Goal: Complete application form: Complete application form

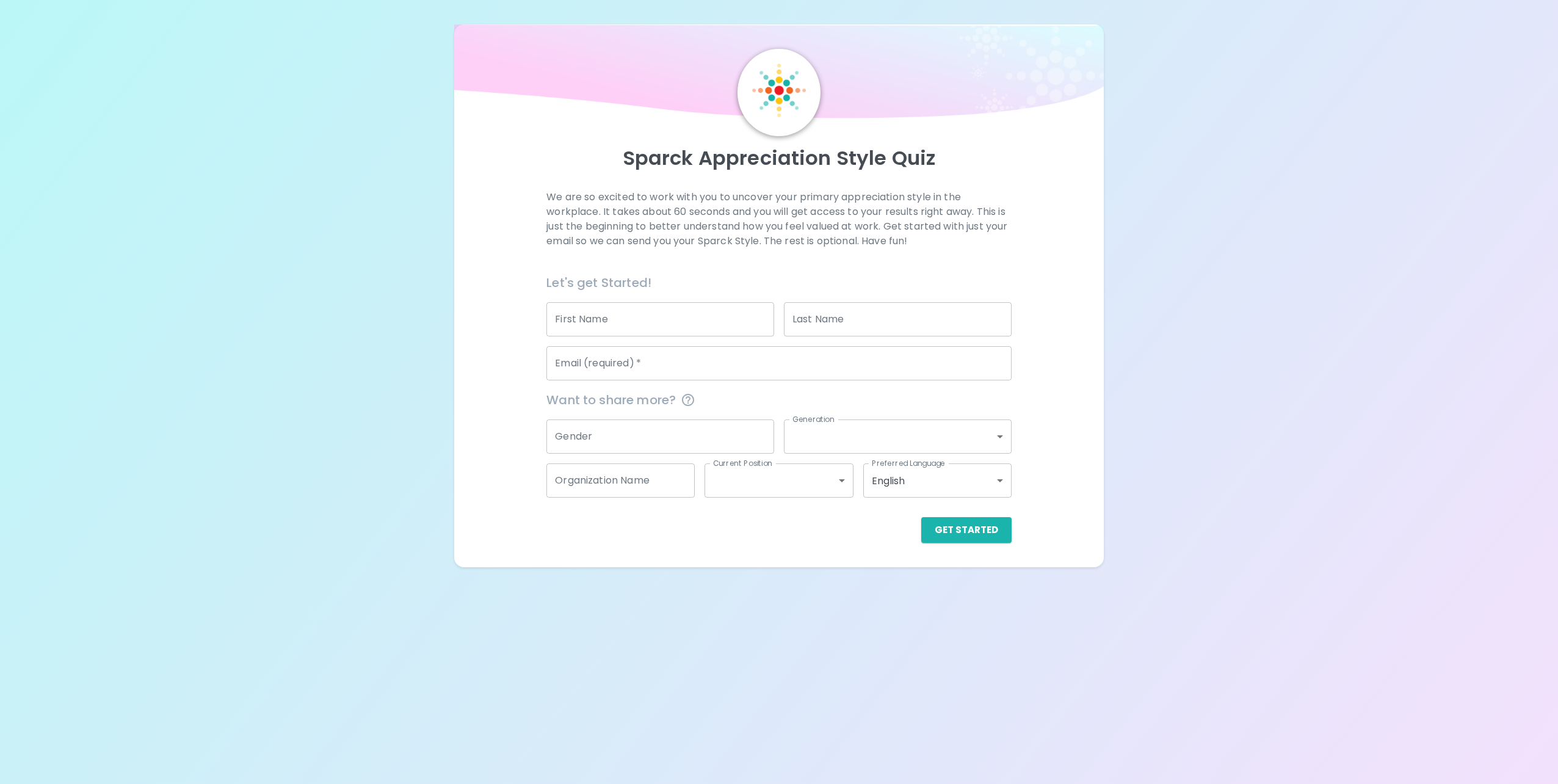
click at [614, 319] on input "First Name" at bounding box center [661, 319] width 228 height 34
type input "[PERSON_NAME]"
type input "[PERSON_NAME][EMAIL_ADDRESS][PERSON_NAME][DOMAIN_NAME]"
type input "Public Health - [GEOGRAPHIC_DATA] & [GEOGRAPHIC_DATA]"
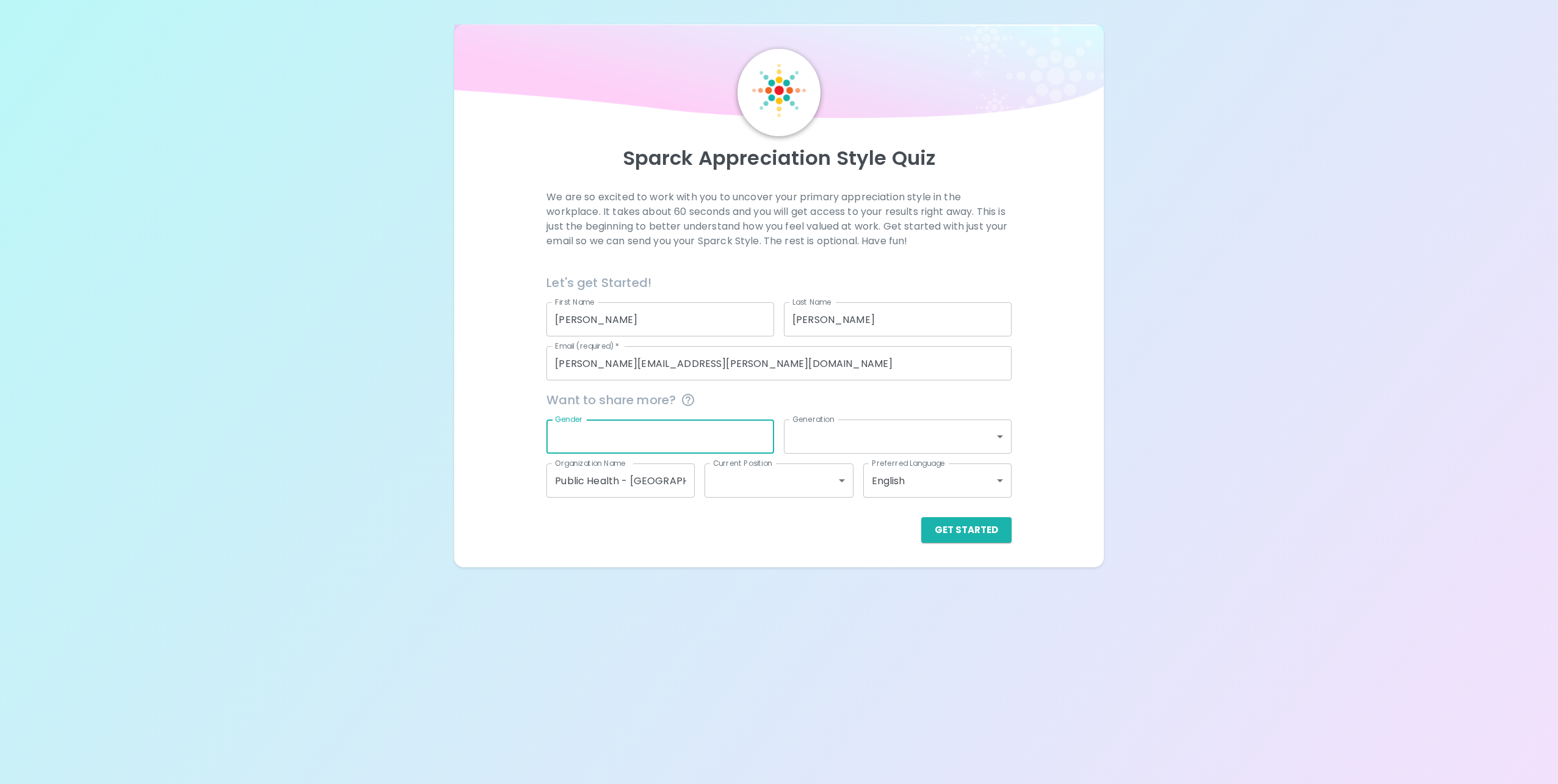
click at [672, 442] on input "Gender" at bounding box center [661, 436] width 228 height 34
type input "d"
type input "[DEMOGRAPHIC_DATA]"
click at [916, 440] on body "Sparck Appreciation Style Quiz We are so excited to work with you to uncover yo…" at bounding box center [779, 392] width 1558 height 784
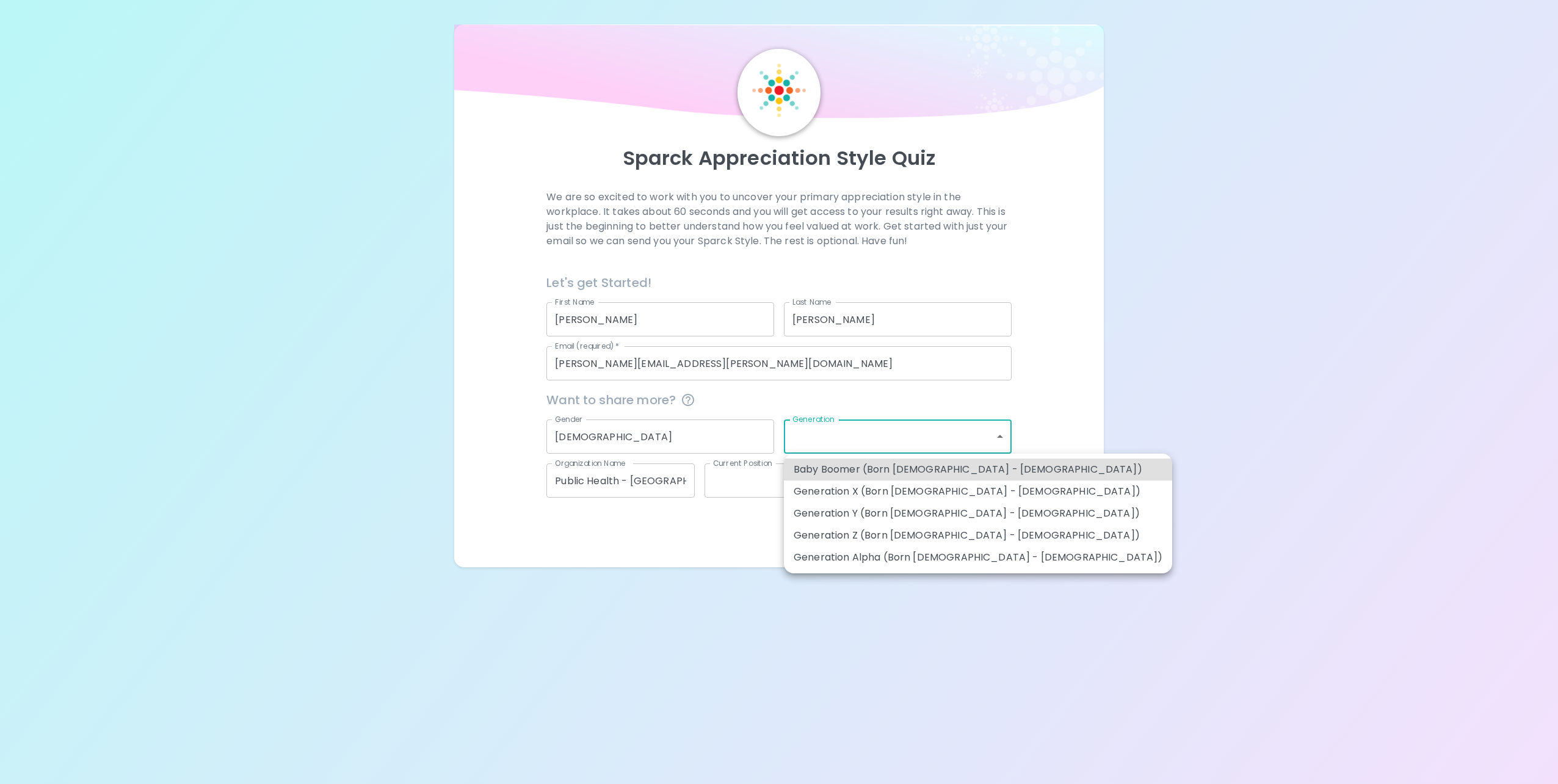
click at [939, 514] on li "Generation Y (Born [DEMOGRAPHIC_DATA] - [DEMOGRAPHIC_DATA])" at bounding box center [979, 513] width 389 height 22
type input "generation_y"
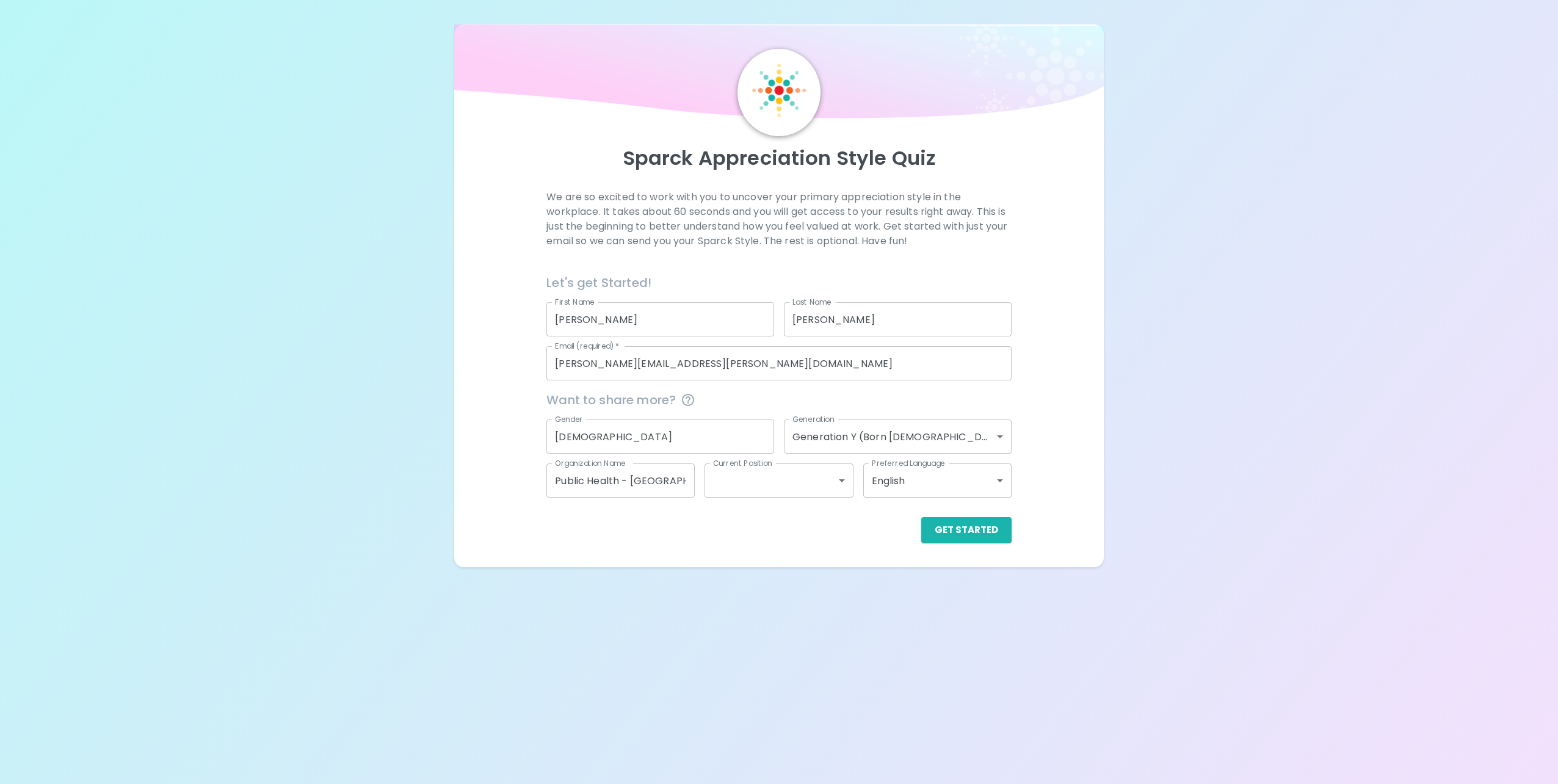
click at [830, 477] on body "Sparck Appreciation Style Quiz We are so excited to work with you to uncover yo…" at bounding box center [779, 392] width 1558 height 784
click at [772, 538] on li "Mid Level" at bounding box center [779, 535] width 148 height 22
type input "mid_level"
click at [970, 530] on button "Get Started" at bounding box center [966, 530] width 90 height 26
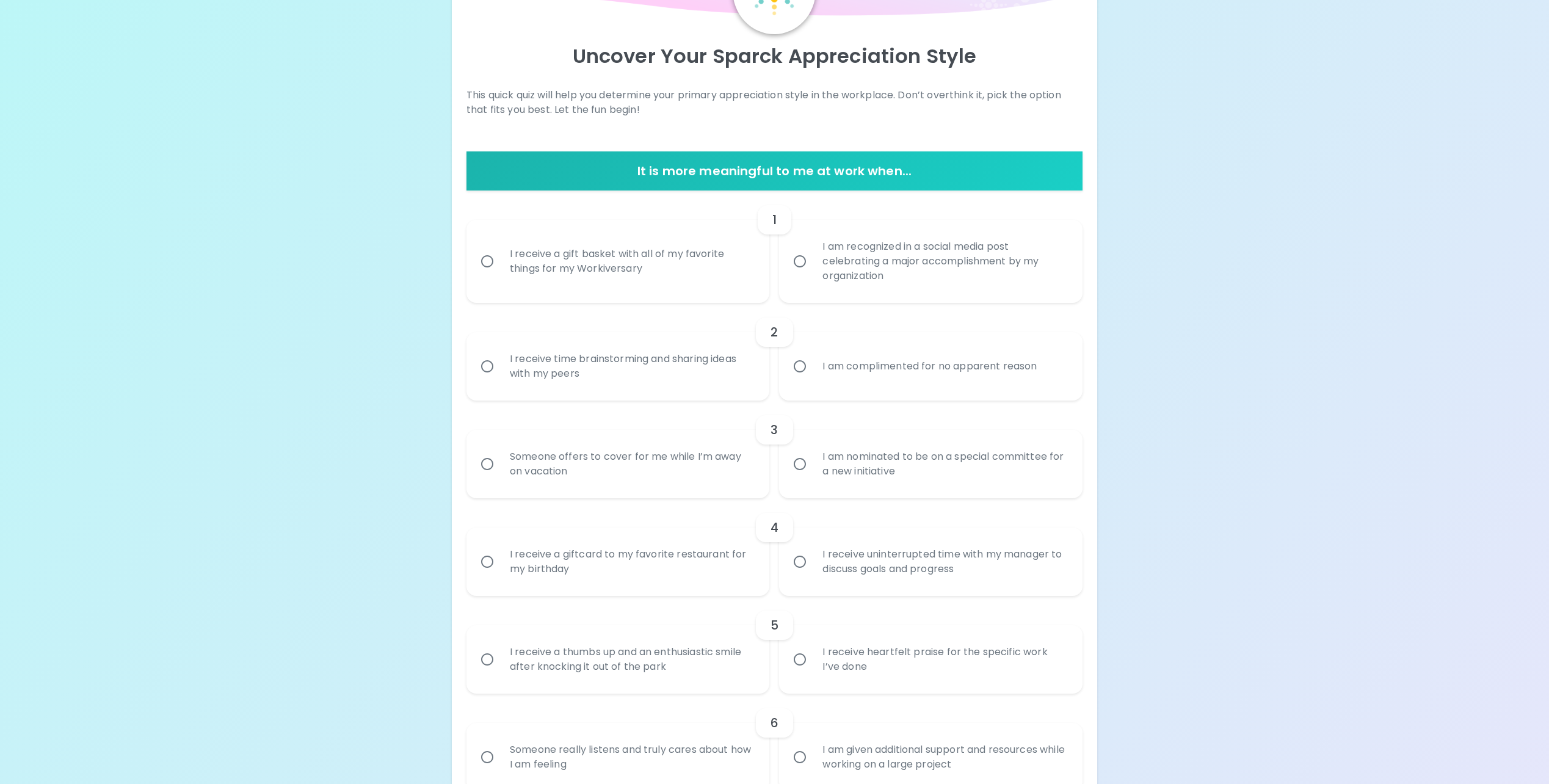
scroll to position [122, 0]
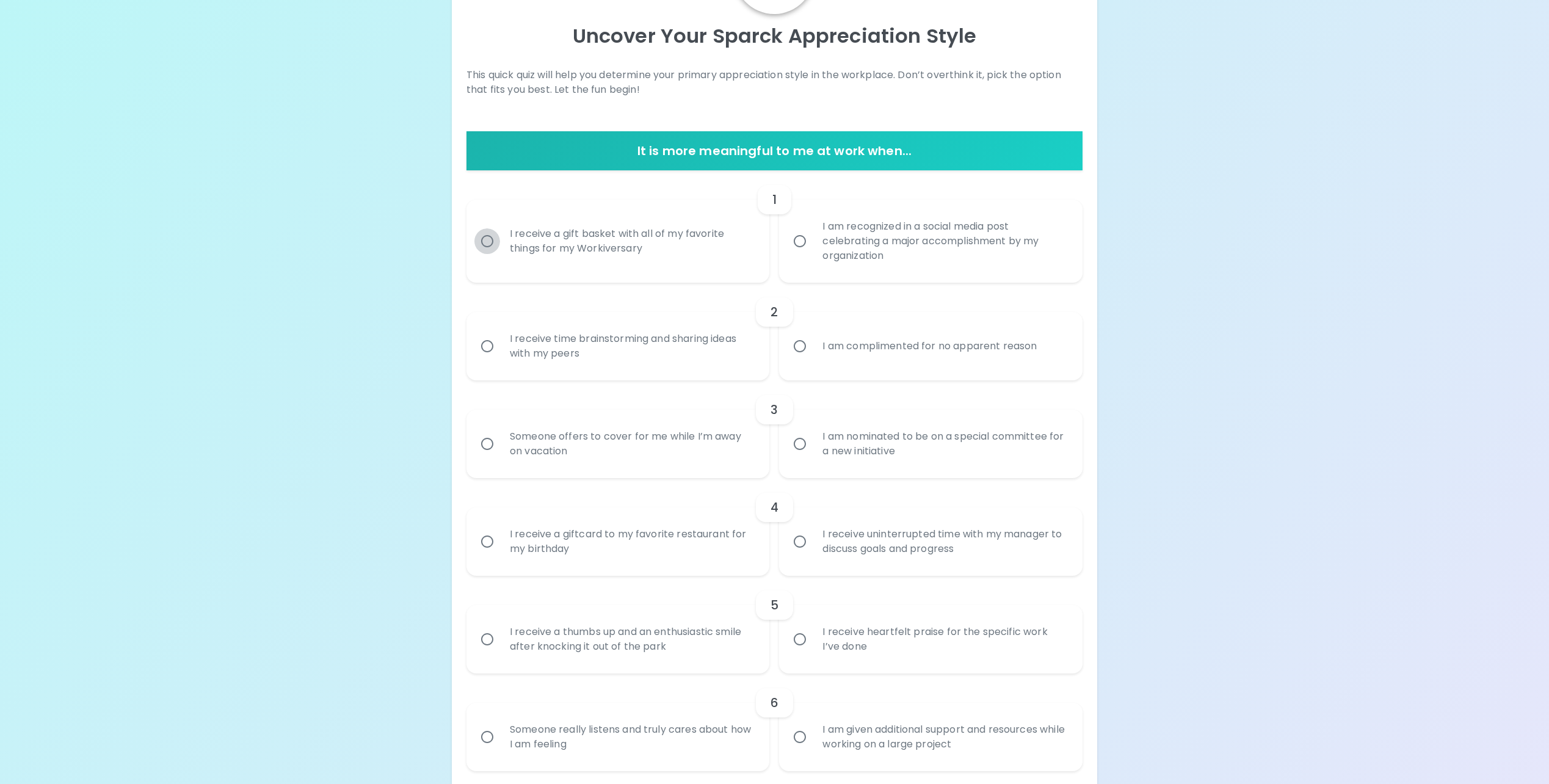
drag, startPoint x: 481, startPoint y: 240, endPoint x: 488, endPoint y: 245, distance: 8.6
click at [482, 240] on input "I receive a gift basket with all of my favorite things for my Workiversary" at bounding box center [487, 241] width 26 height 26
radio input "true"
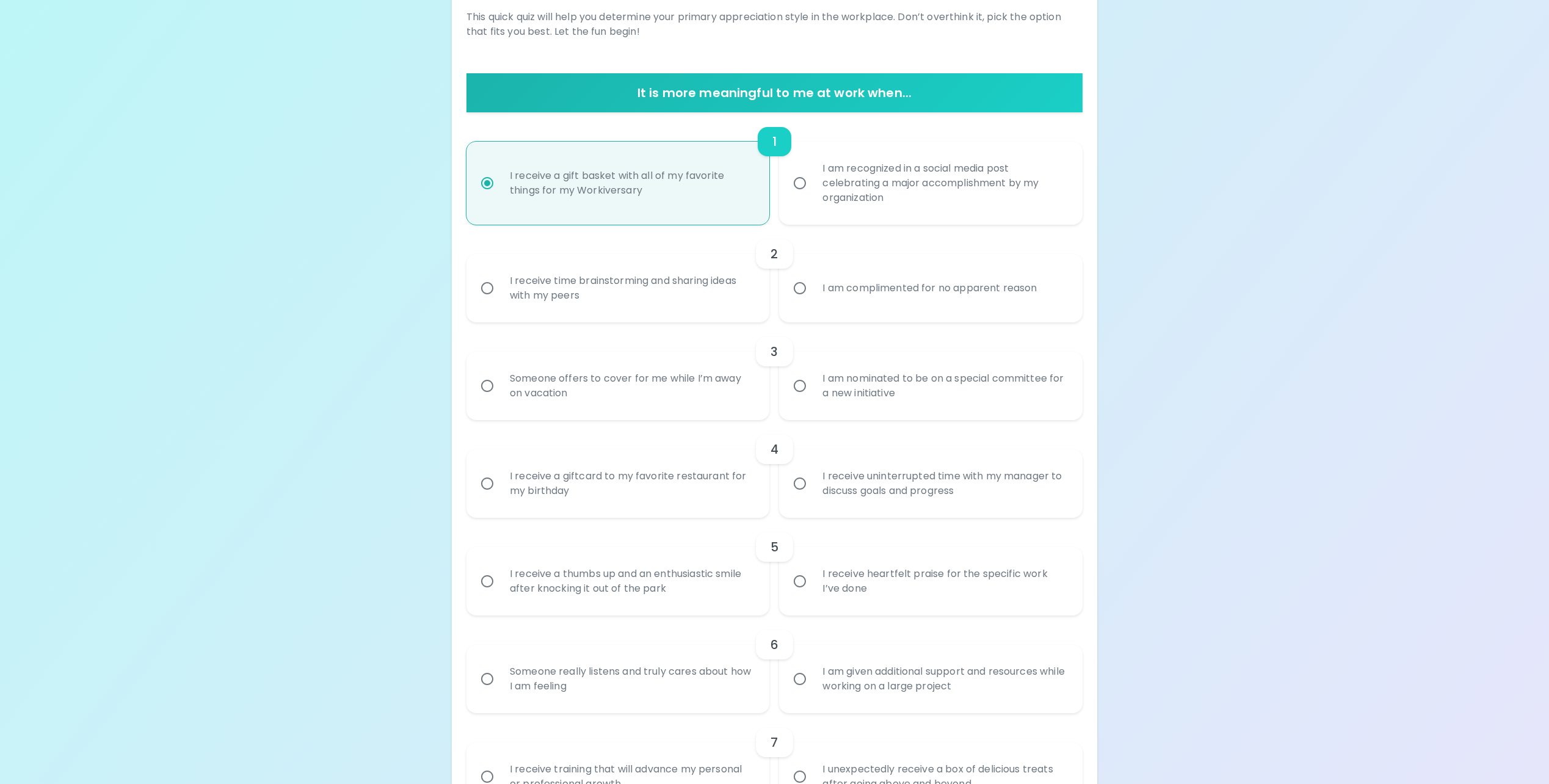
scroll to position [219, 0]
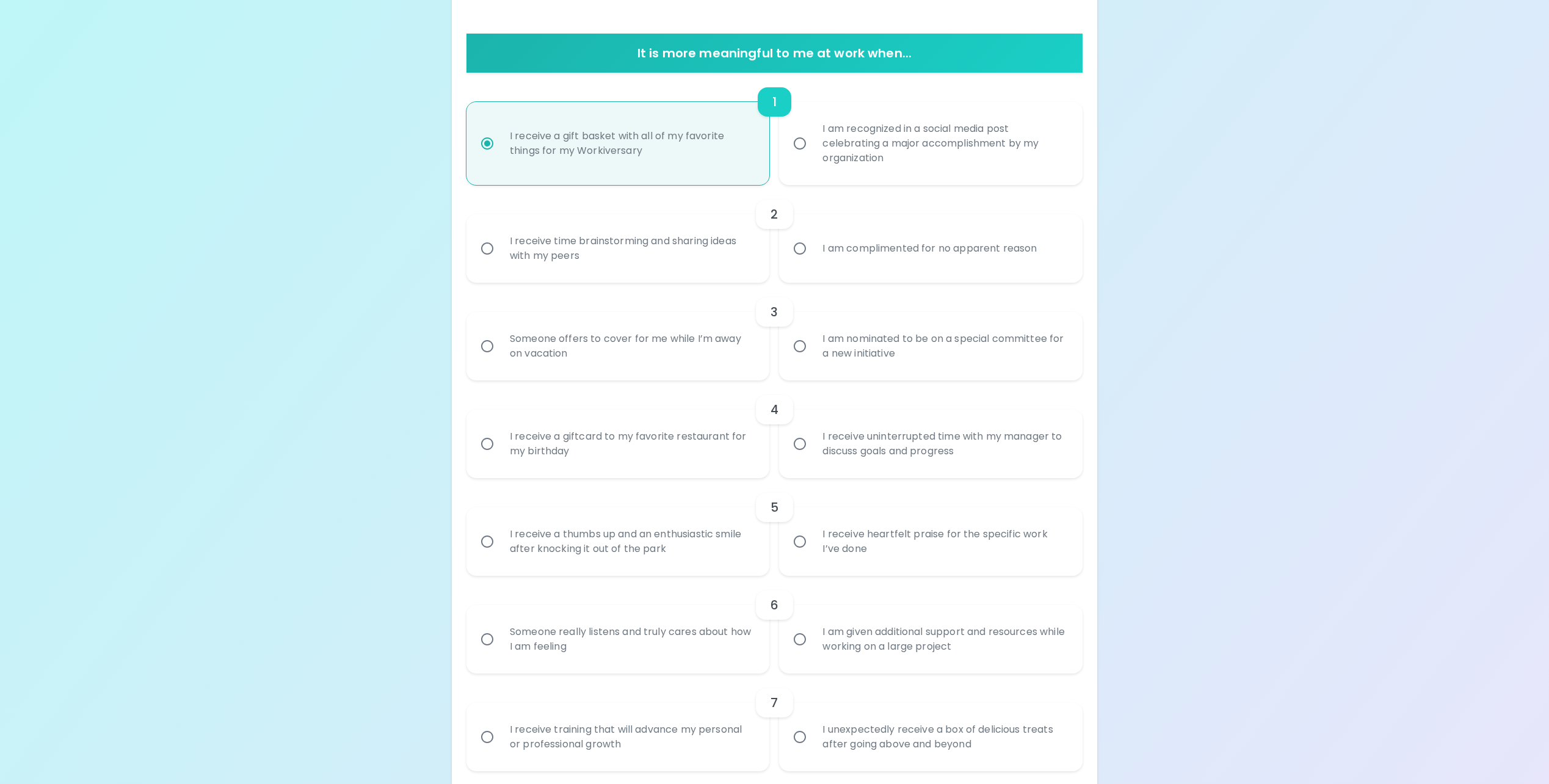
click at [930, 261] on div "I am complimented for no apparent reason" at bounding box center [930, 248] width 234 height 44
click at [813, 261] on input "I am complimented for no apparent reason" at bounding box center [800, 248] width 26 height 26
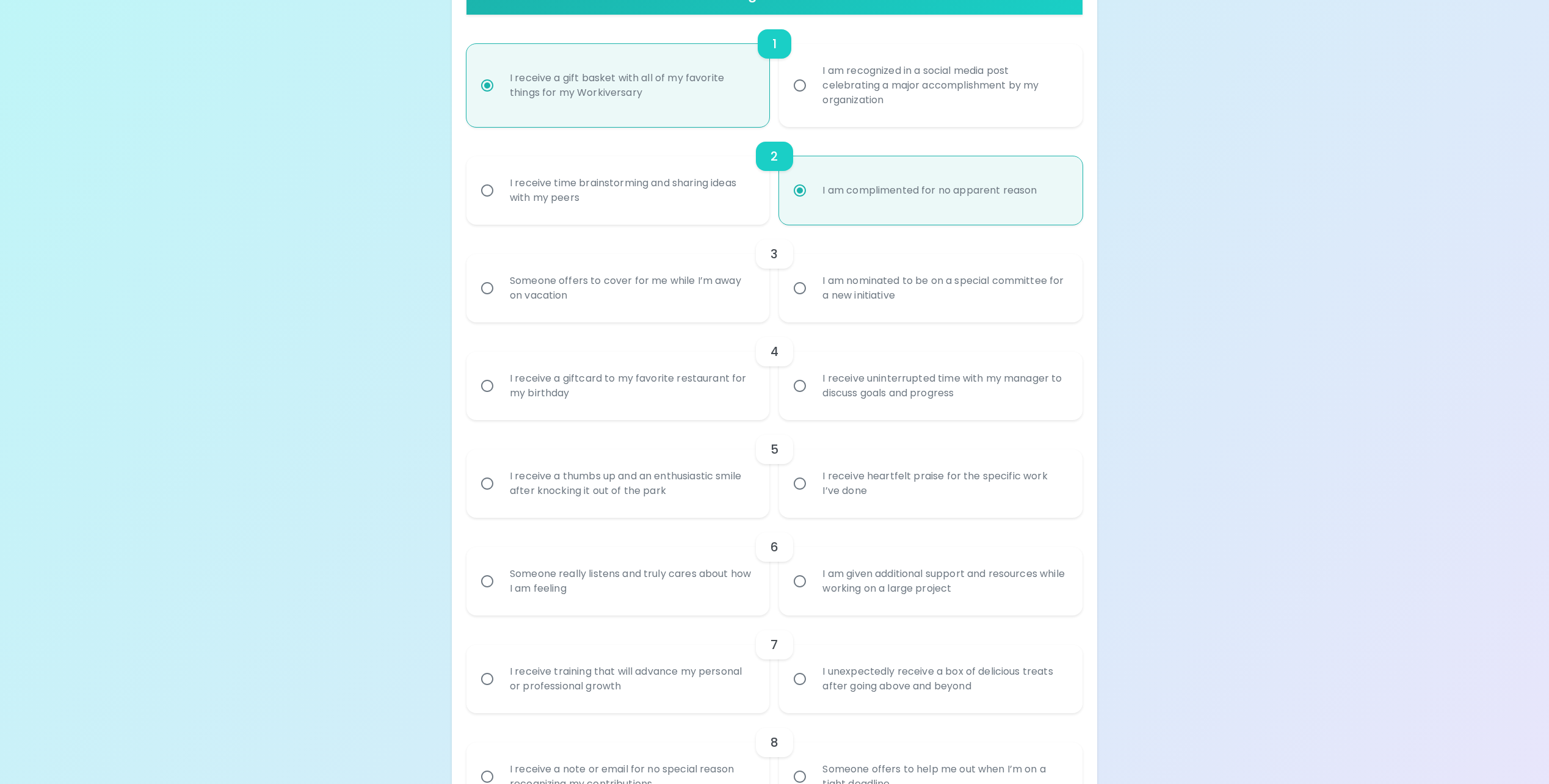
scroll to position [317, 0]
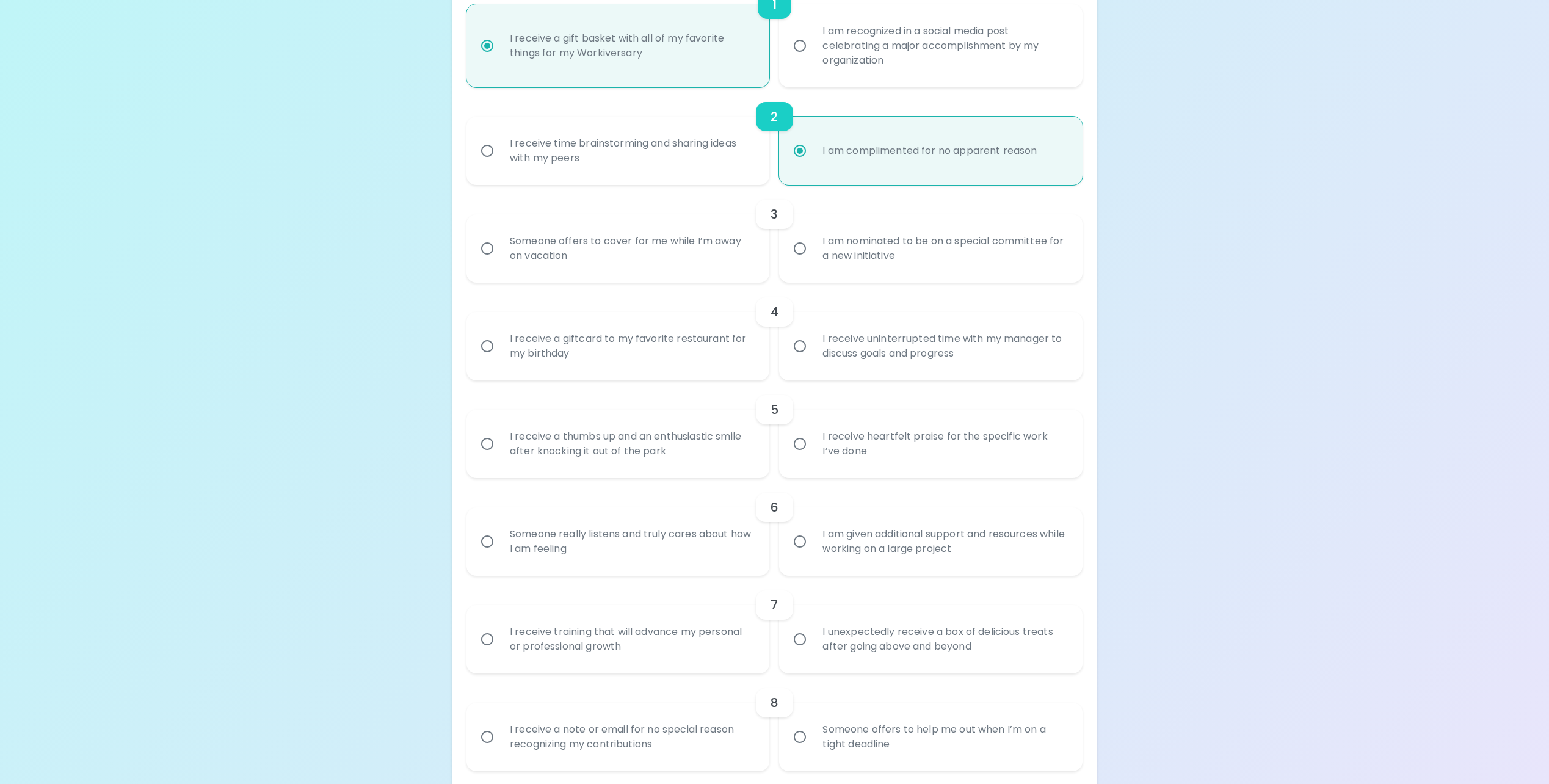
radio input "true"
click at [650, 266] on div "Someone offers to cover for me while I’m away on vacation" at bounding box center [631, 249] width 264 height 59
click at [500, 261] on input "Someone offers to cover for me while I’m away on vacation" at bounding box center [487, 248] width 26 height 26
radio input "false"
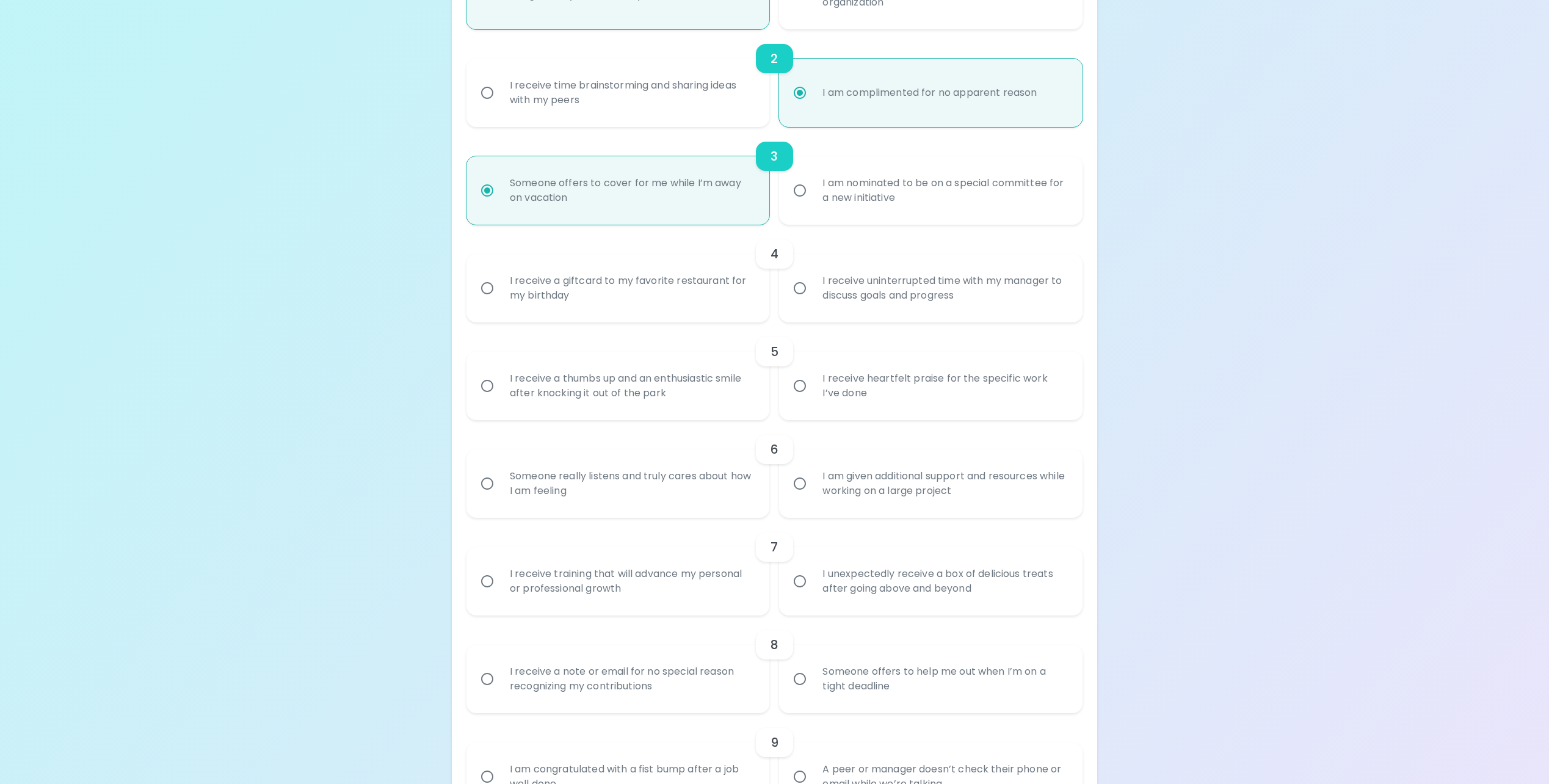
scroll to position [415, 0]
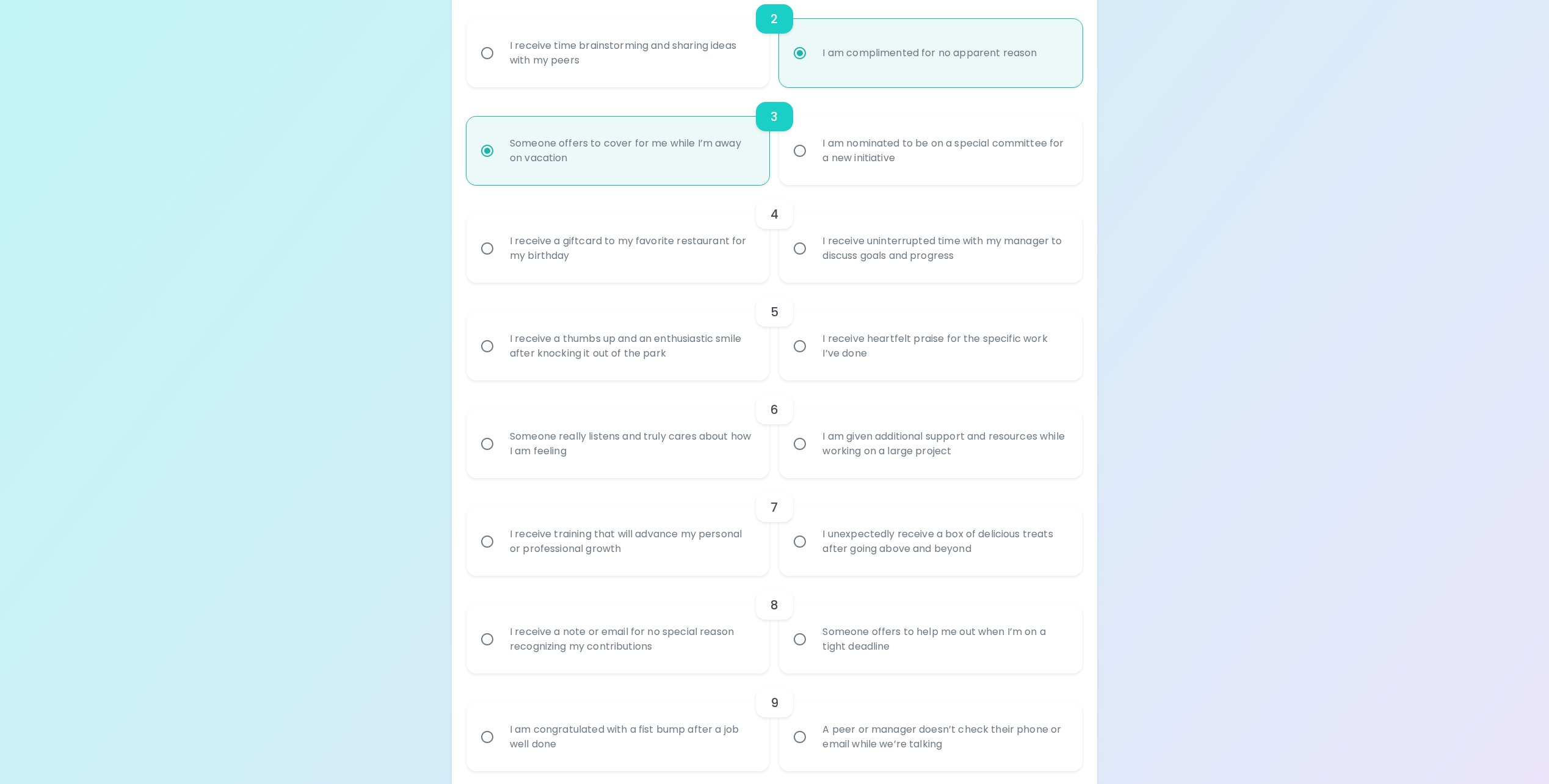
radio input "true"
click at [647, 263] on div "I receive a giftcard to my favorite restaurant for my birthday" at bounding box center [631, 249] width 264 height 59
click at [500, 261] on input "I receive a giftcard to my favorite restaurant for my birthday" at bounding box center [487, 248] width 26 height 26
radio input "false"
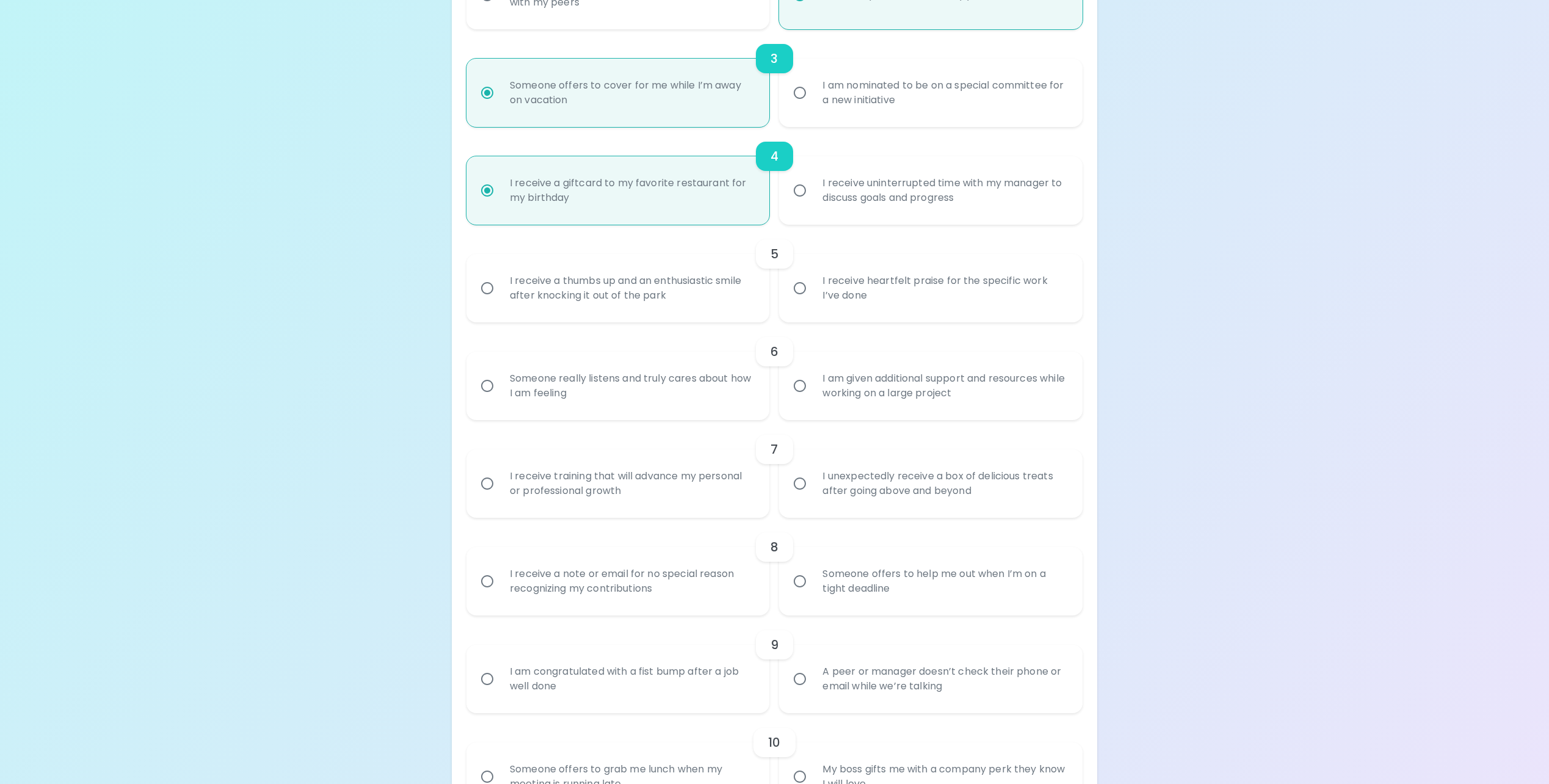
scroll to position [513, 0]
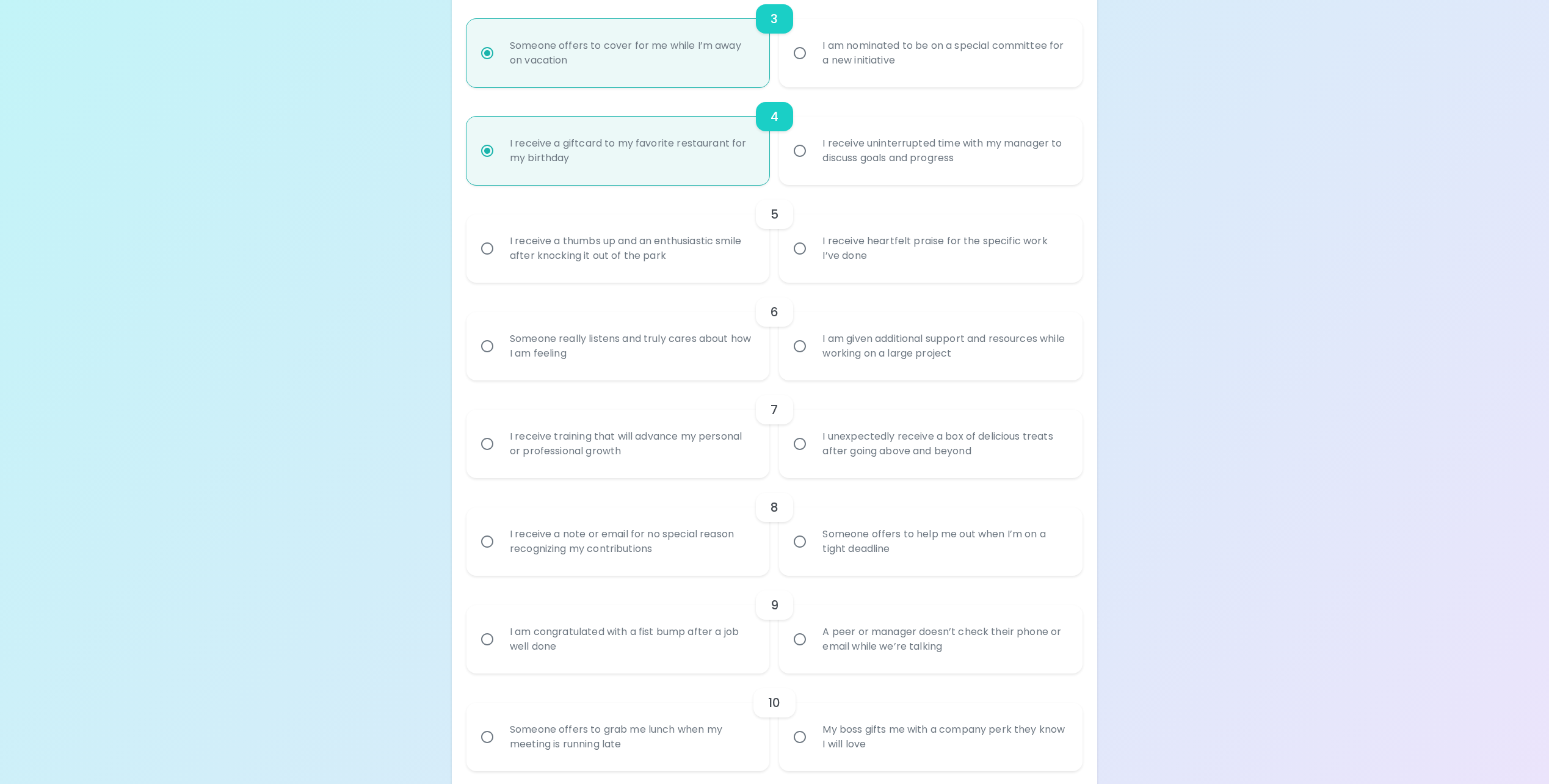
radio input "true"
click at [1051, 254] on div "I receive heartfelt praise for the specific work I’ve done" at bounding box center [944, 249] width 264 height 59
click at [813, 254] on input "I receive heartfelt praise for the specific work I’ve done" at bounding box center [800, 248] width 26 height 26
radio input "false"
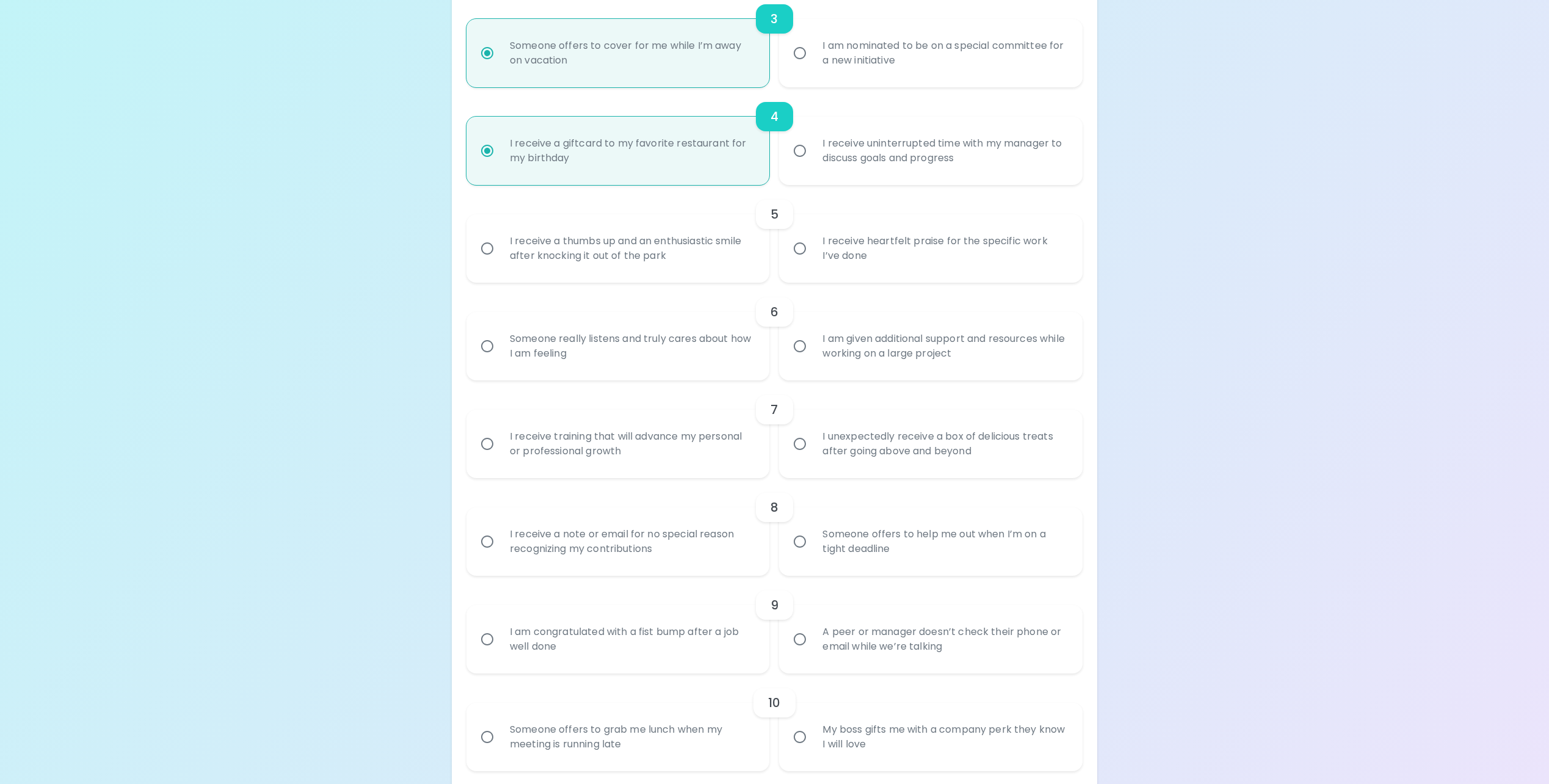
radio input "false"
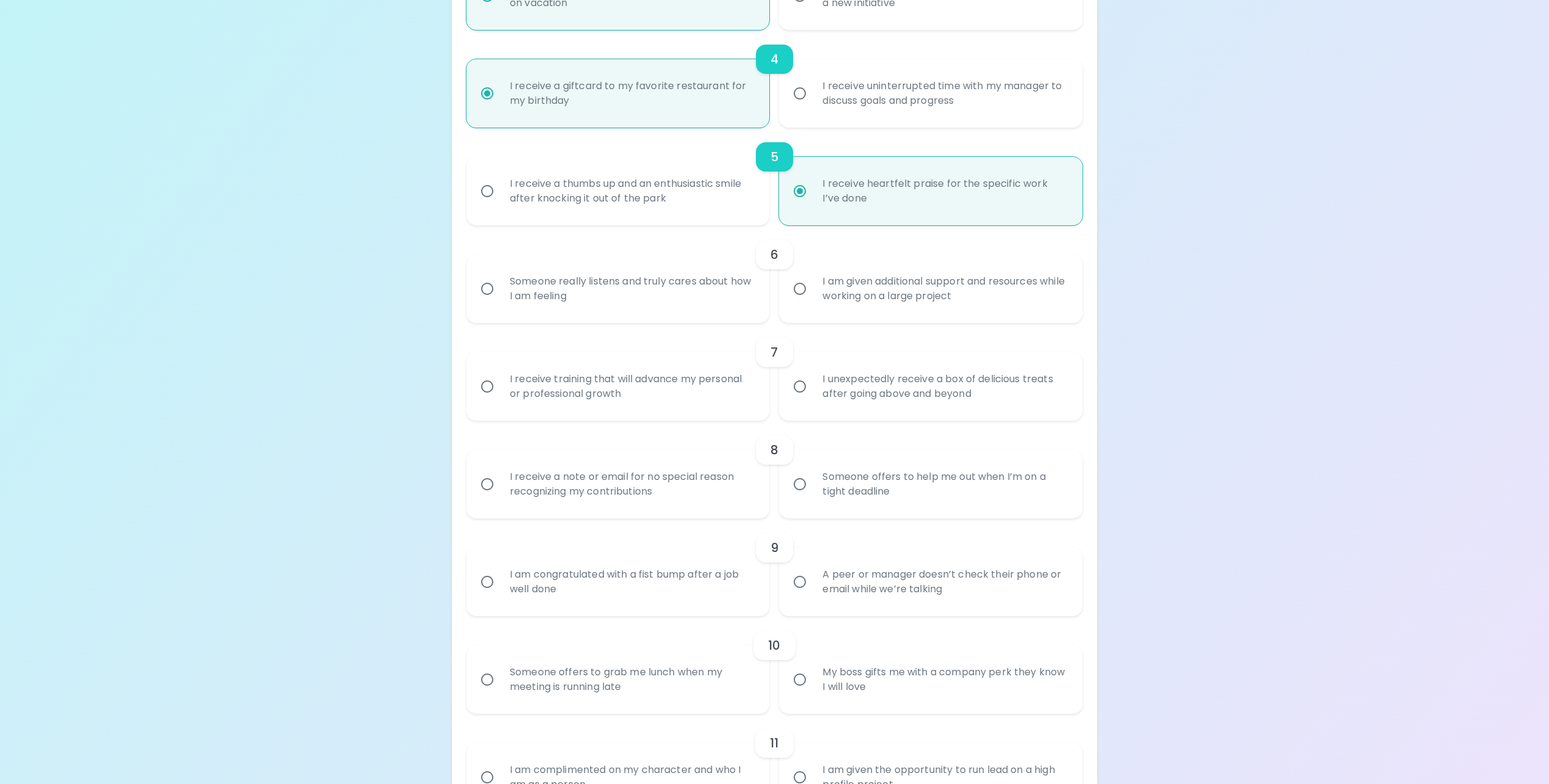
scroll to position [611, 0]
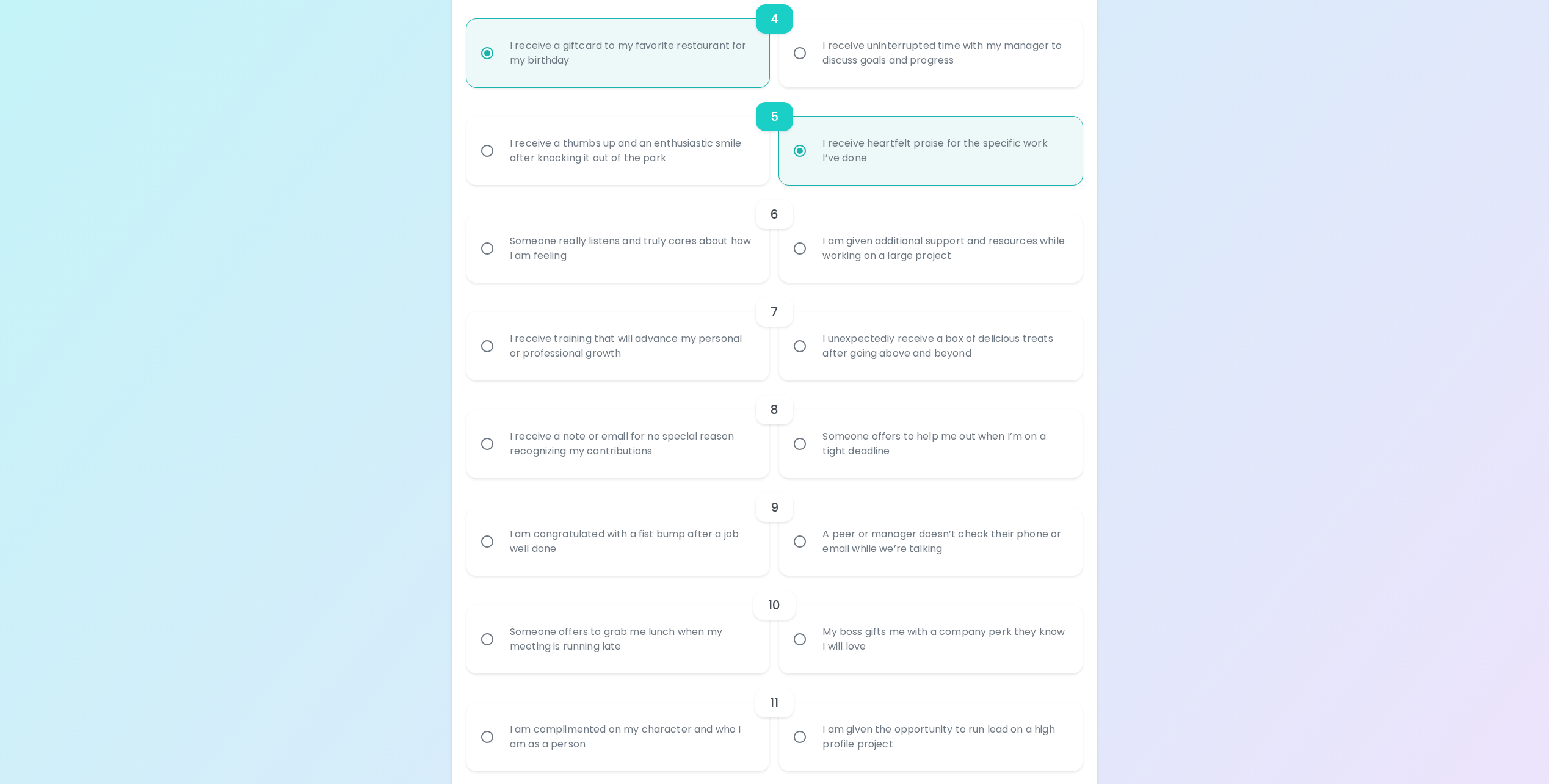
radio input "true"
click at [635, 258] on div "Someone really listens and truly cares about how I am feeling" at bounding box center [631, 249] width 264 height 59
click at [500, 258] on input "Someone really listens and truly cares about how I am feeling" at bounding box center [487, 248] width 26 height 26
radio input "false"
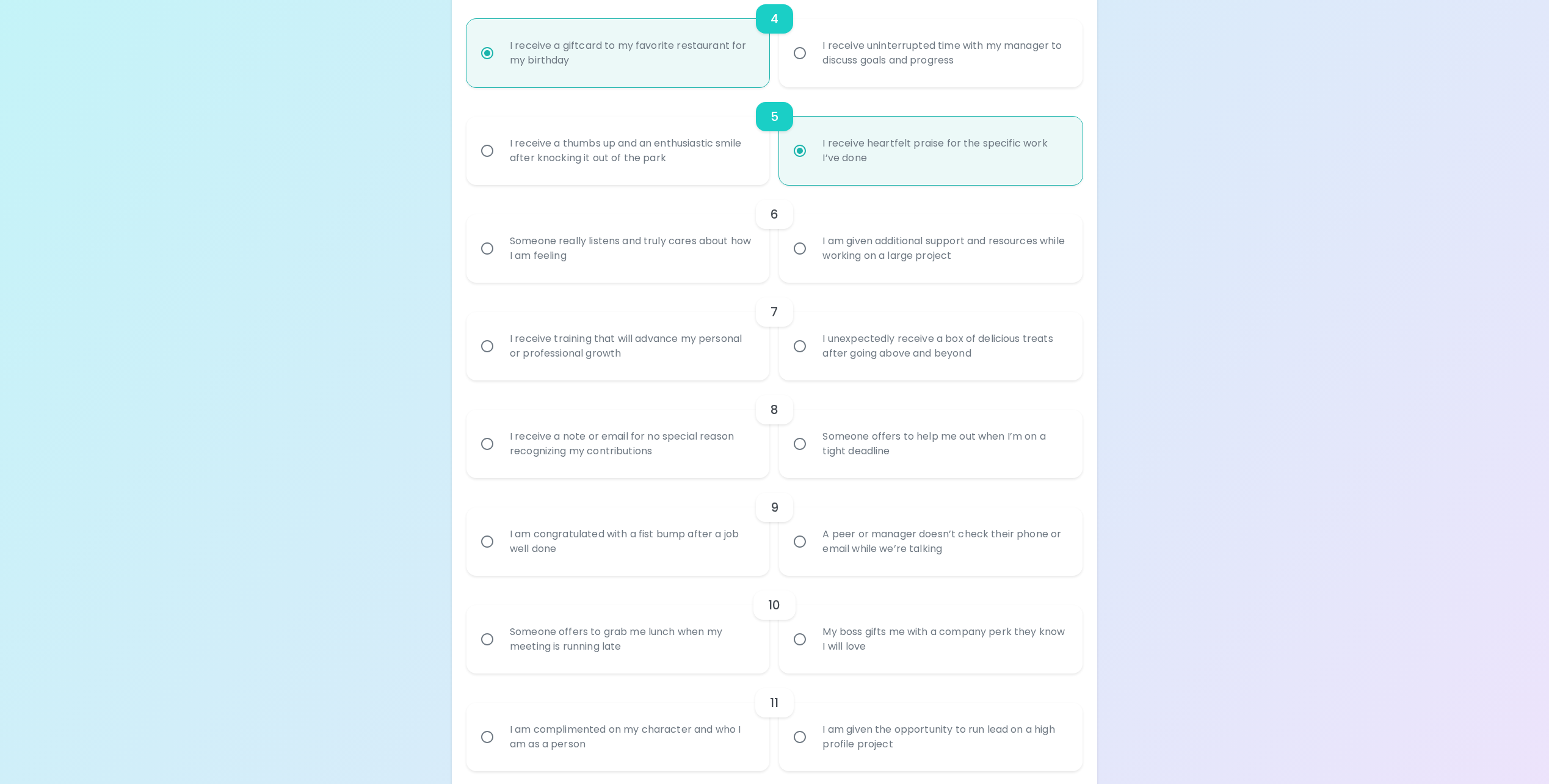
radio input "false"
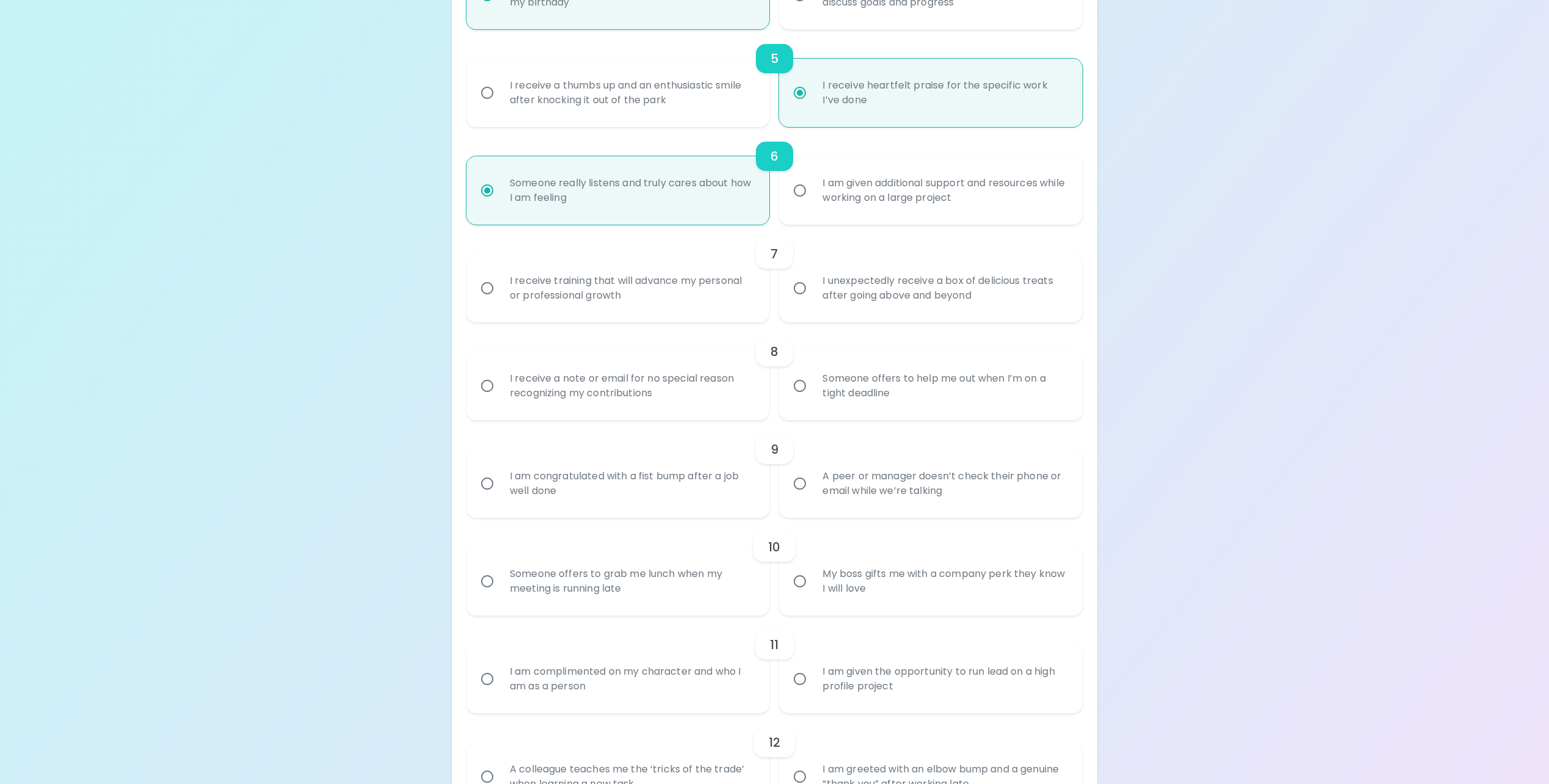
scroll to position [708, 0]
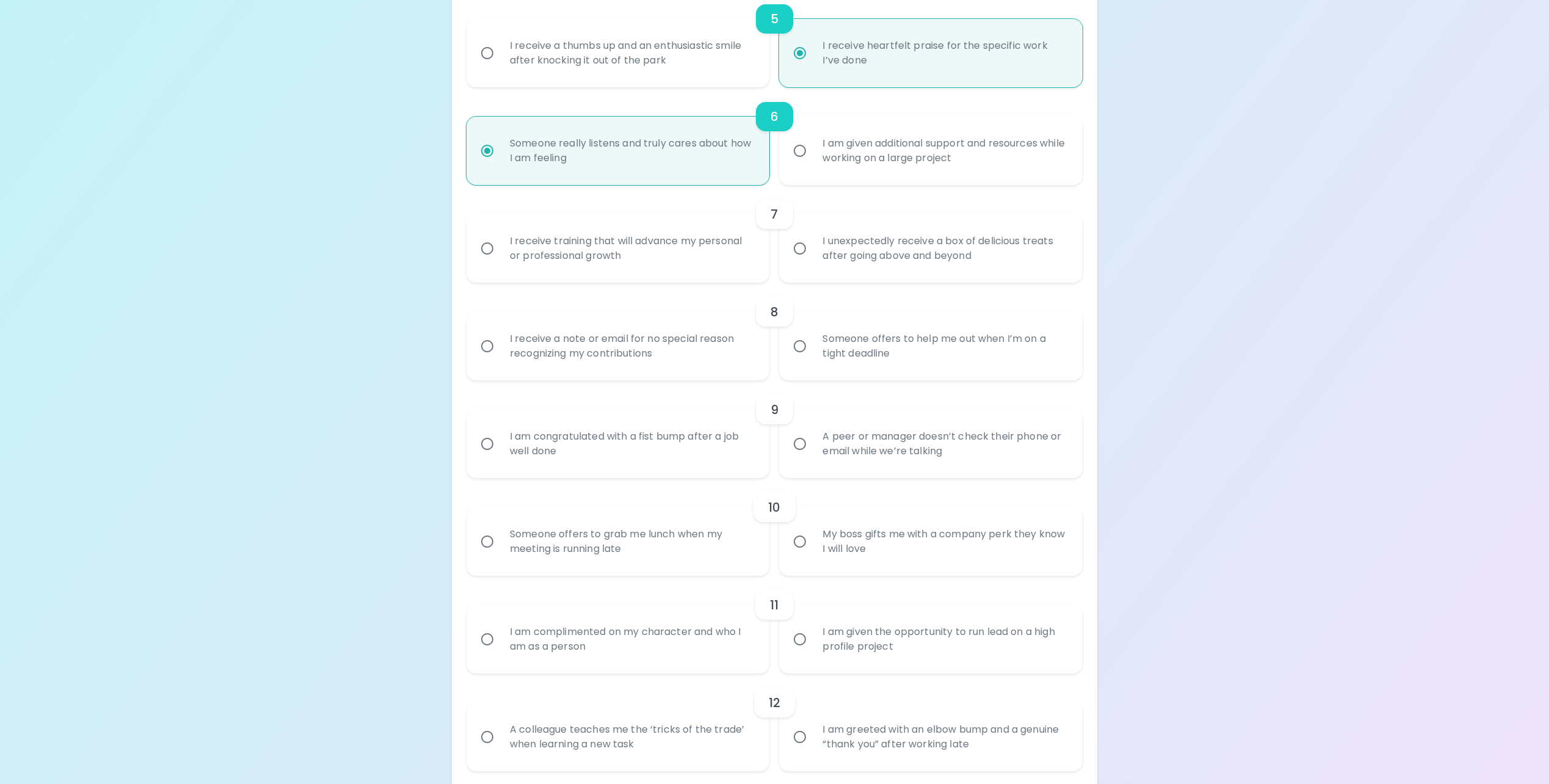
radio input "true"
click at [1011, 248] on div "I unexpectedly receive a box of delicious treats after going above and beyond" at bounding box center [944, 249] width 264 height 59
click at [813, 248] on input "I unexpectedly receive a box of delicious treats after going above and beyond" at bounding box center [800, 248] width 26 height 26
radio input "false"
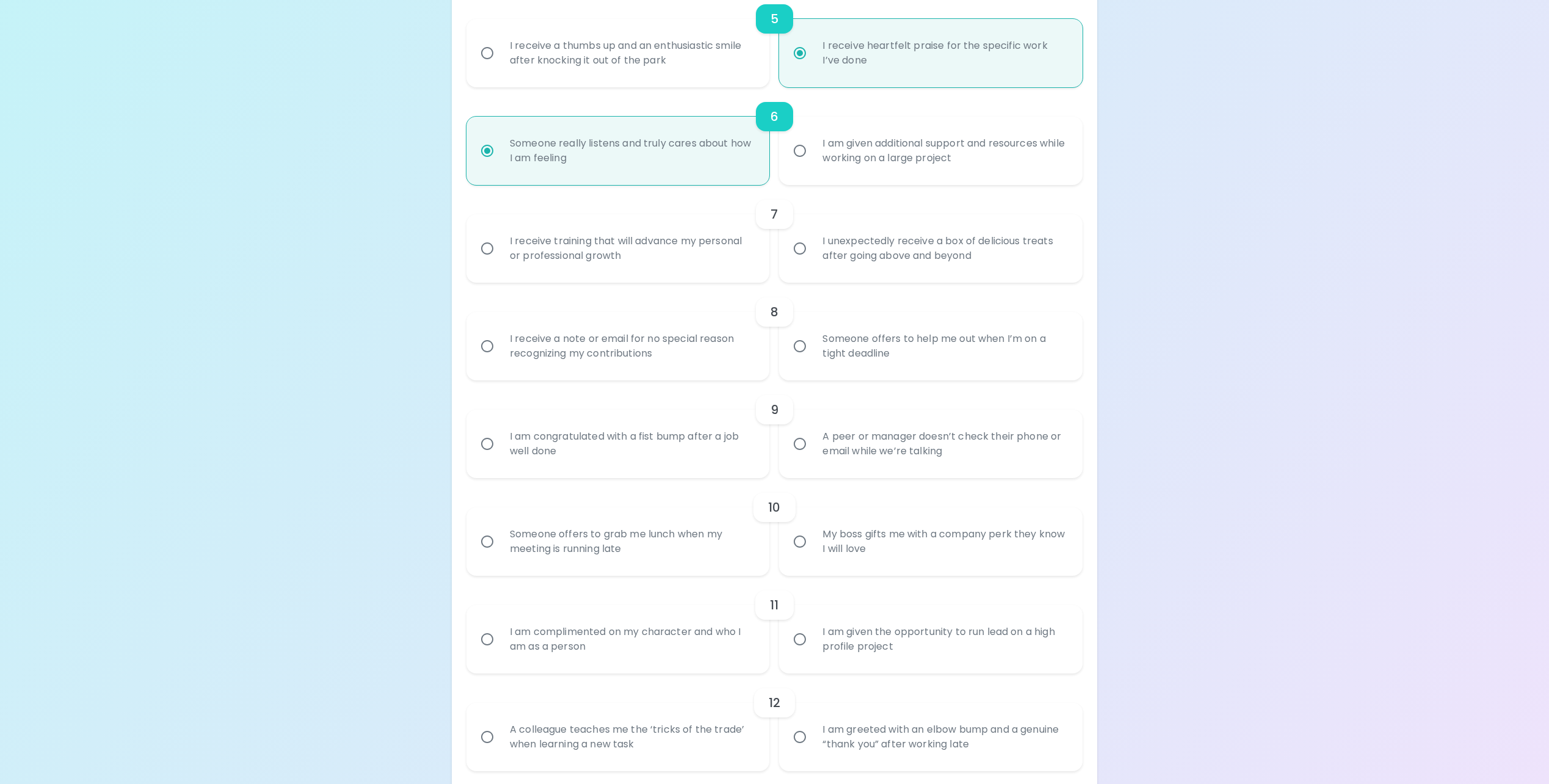
radio input "false"
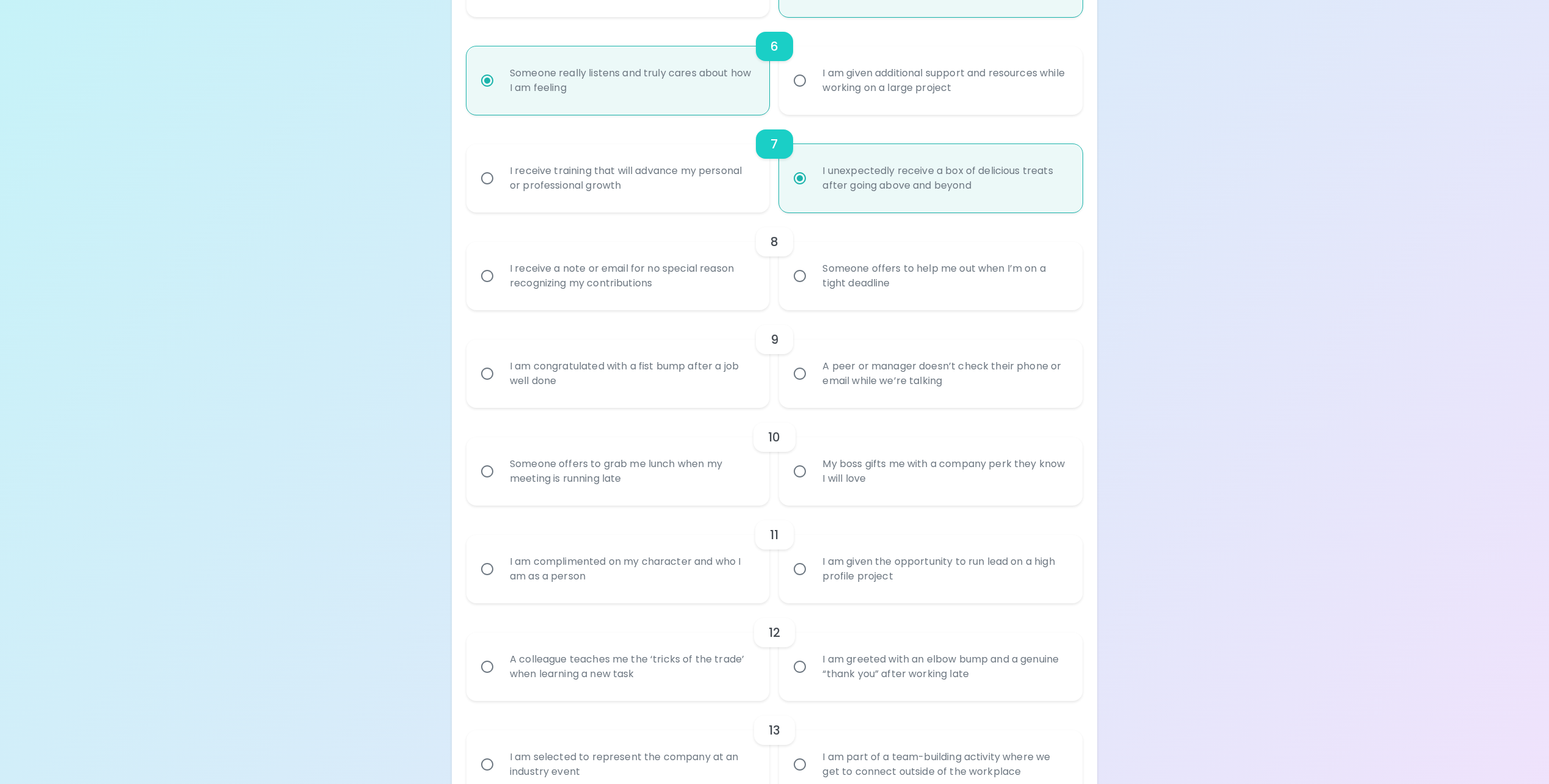
scroll to position [806, 0]
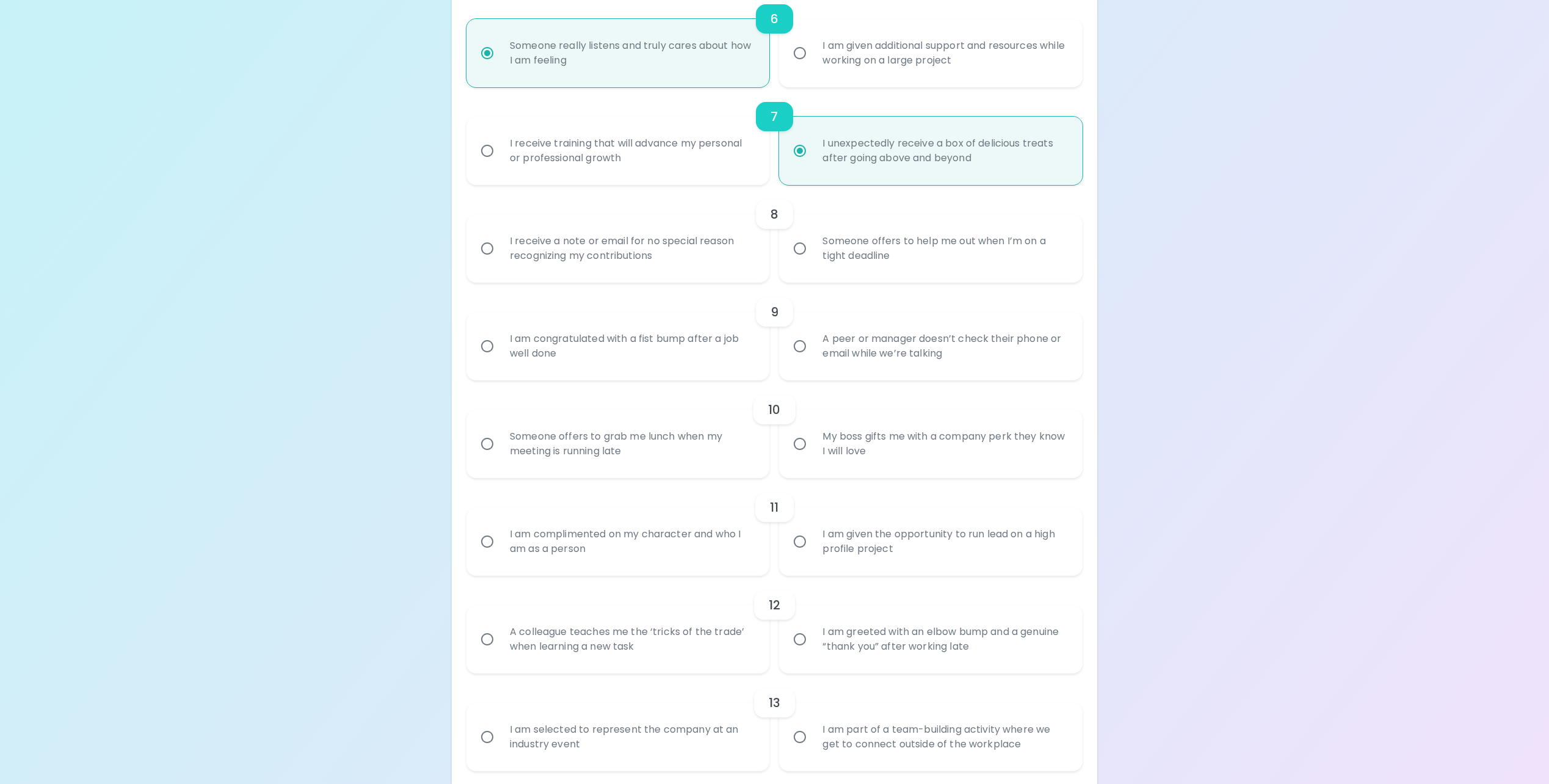
radio input "true"
click at [550, 280] on label "I receive a note or email for no special reason recognizing my contributions" at bounding box center [612, 249] width 303 height 68
click at [500, 261] on input "I receive a note or email for no special reason recognizing my contributions" at bounding box center [487, 248] width 26 height 26
radio input "false"
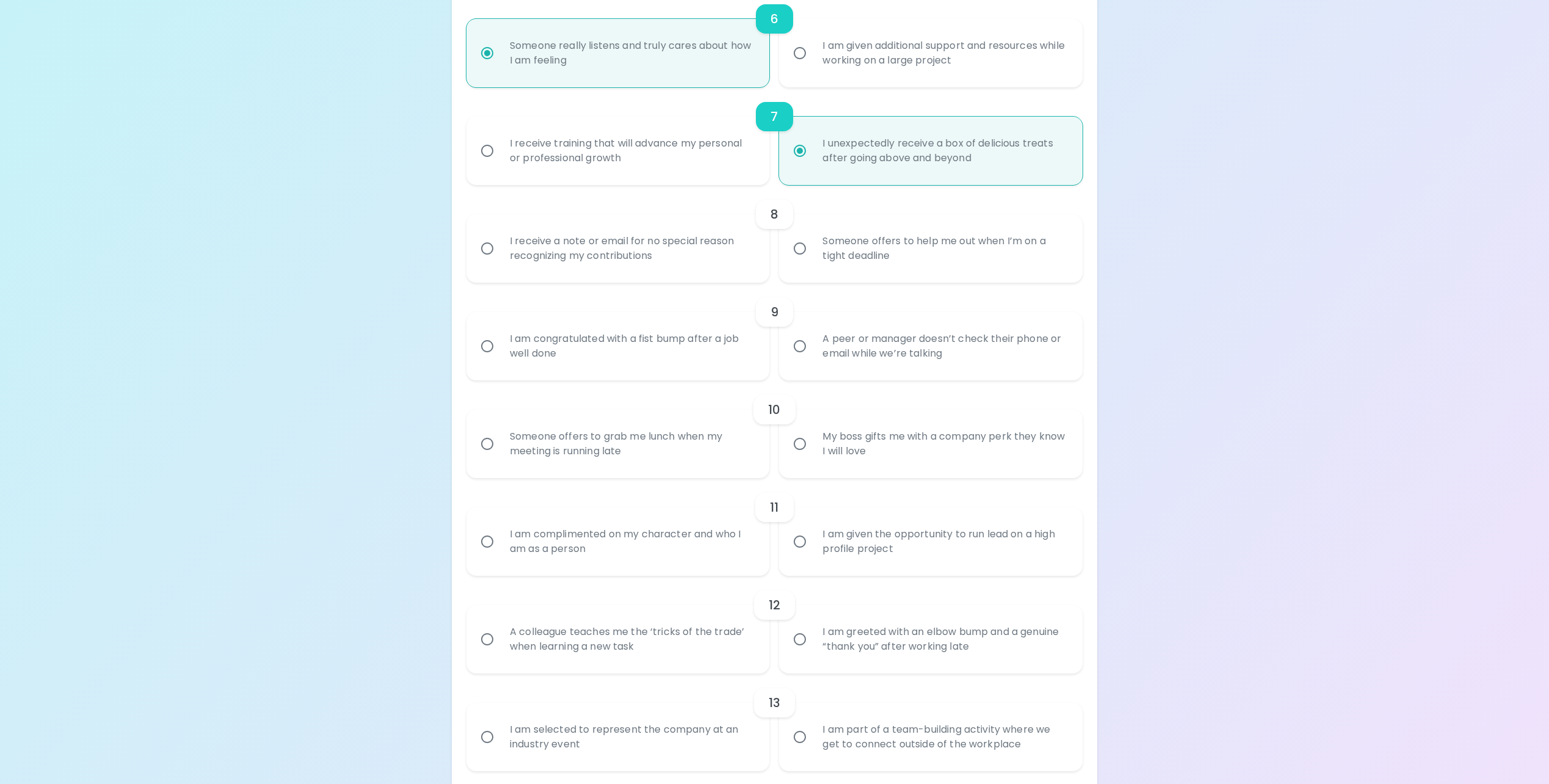
radio input "false"
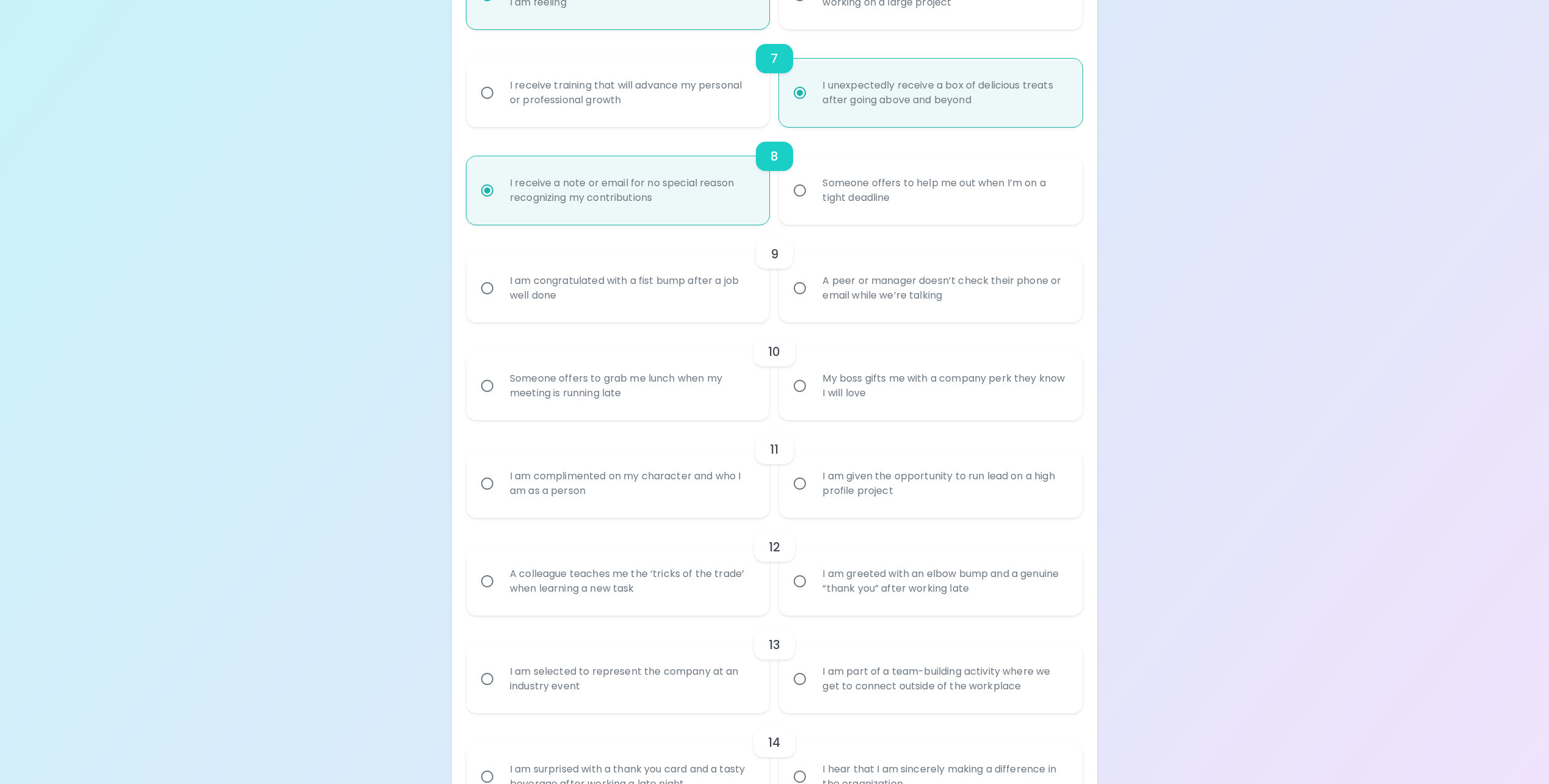
scroll to position [903, 0]
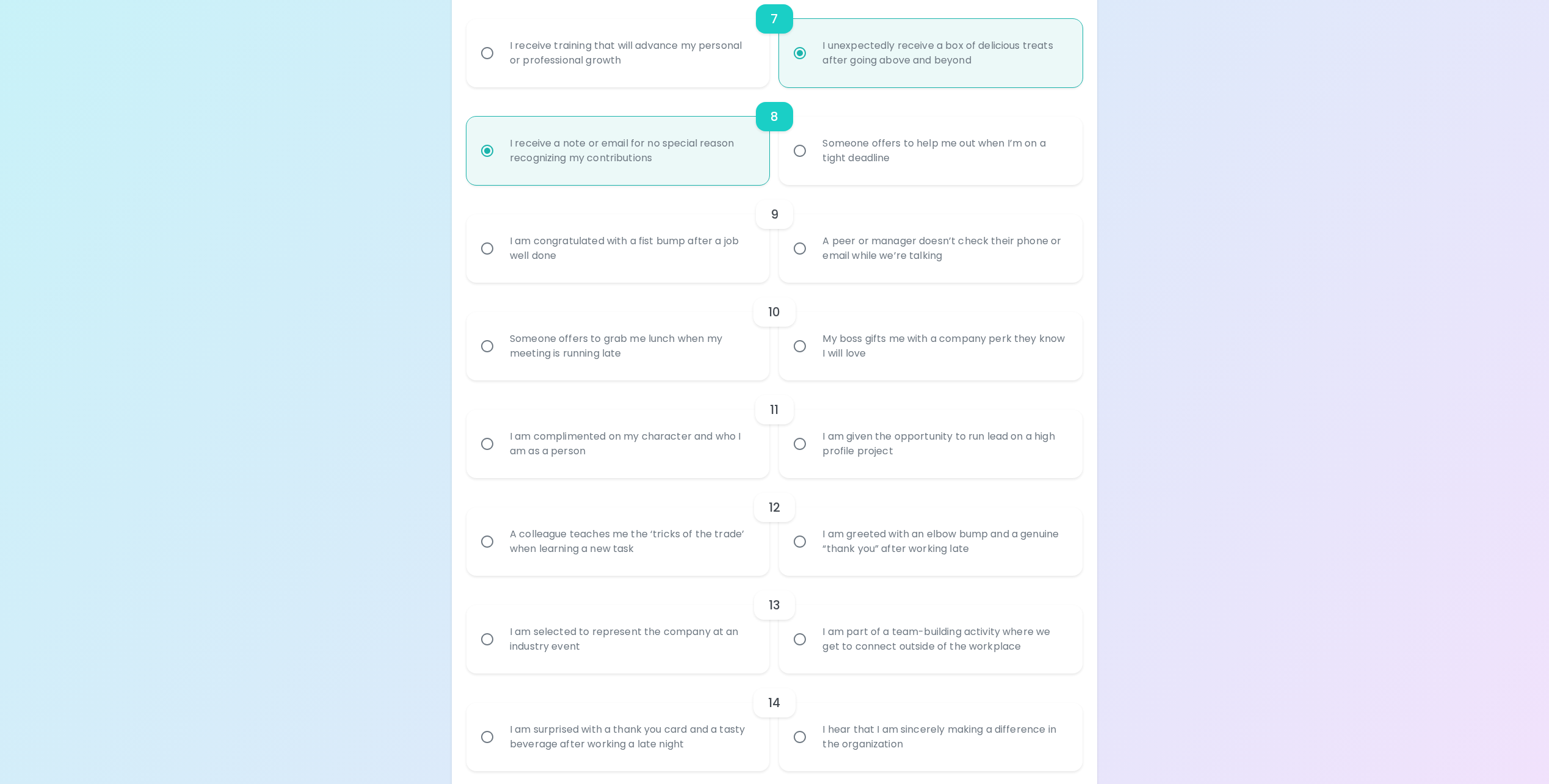
radio input "true"
click at [685, 241] on div "I am congratulated with a fist bump after a job well done" at bounding box center [631, 249] width 264 height 59
click at [500, 241] on input "I am congratulated with a fist bump after a job well done" at bounding box center [487, 248] width 26 height 26
radio input "false"
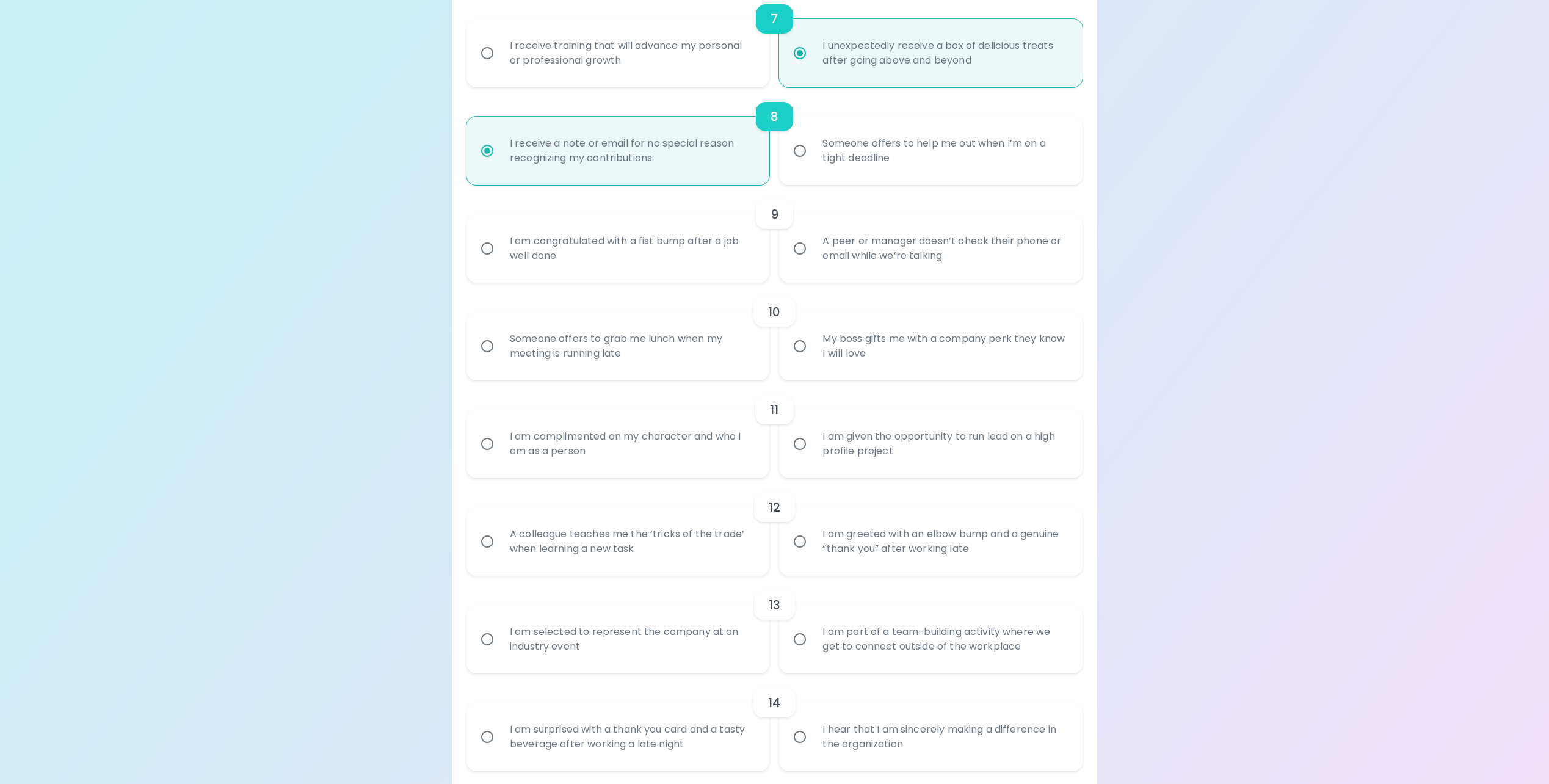
radio input "false"
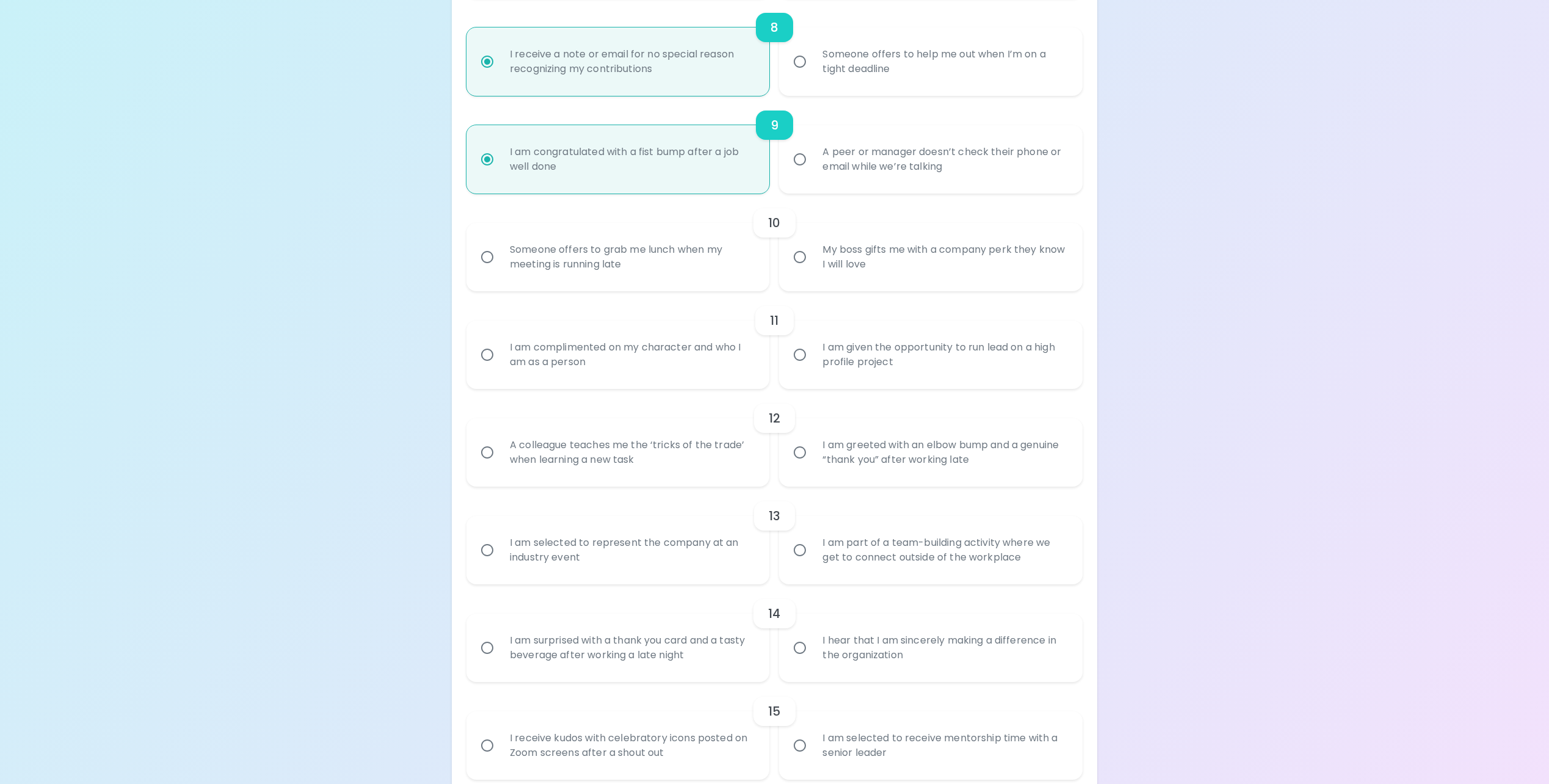
scroll to position [1001, 0]
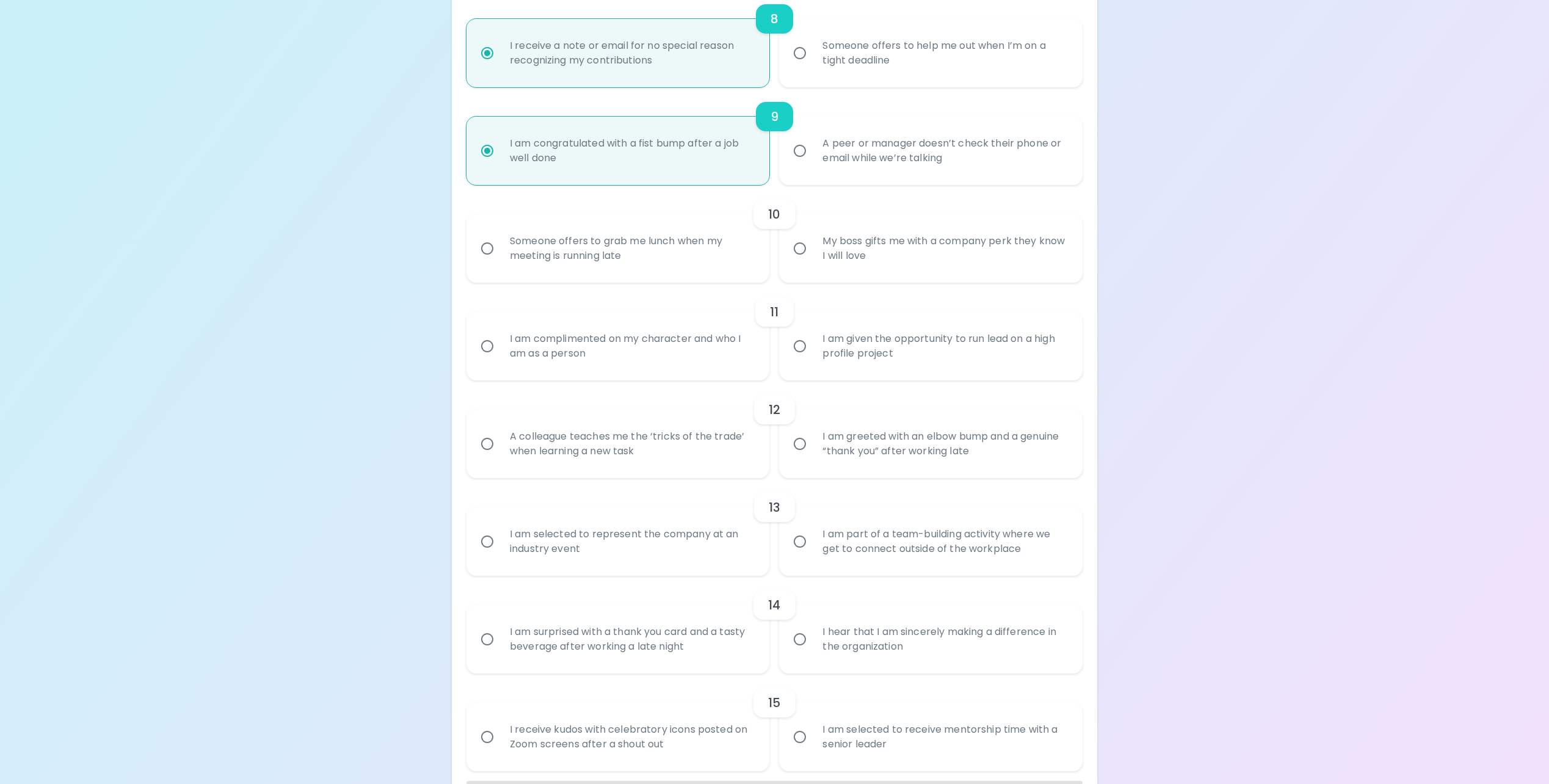
radio input "true"
click at [614, 252] on div "Someone offers to grab me lunch when my meeting is running late" at bounding box center [631, 249] width 264 height 59
click at [500, 252] on input "Someone offers to grab me lunch when my meeting is running late" at bounding box center [487, 248] width 26 height 26
radio input "false"
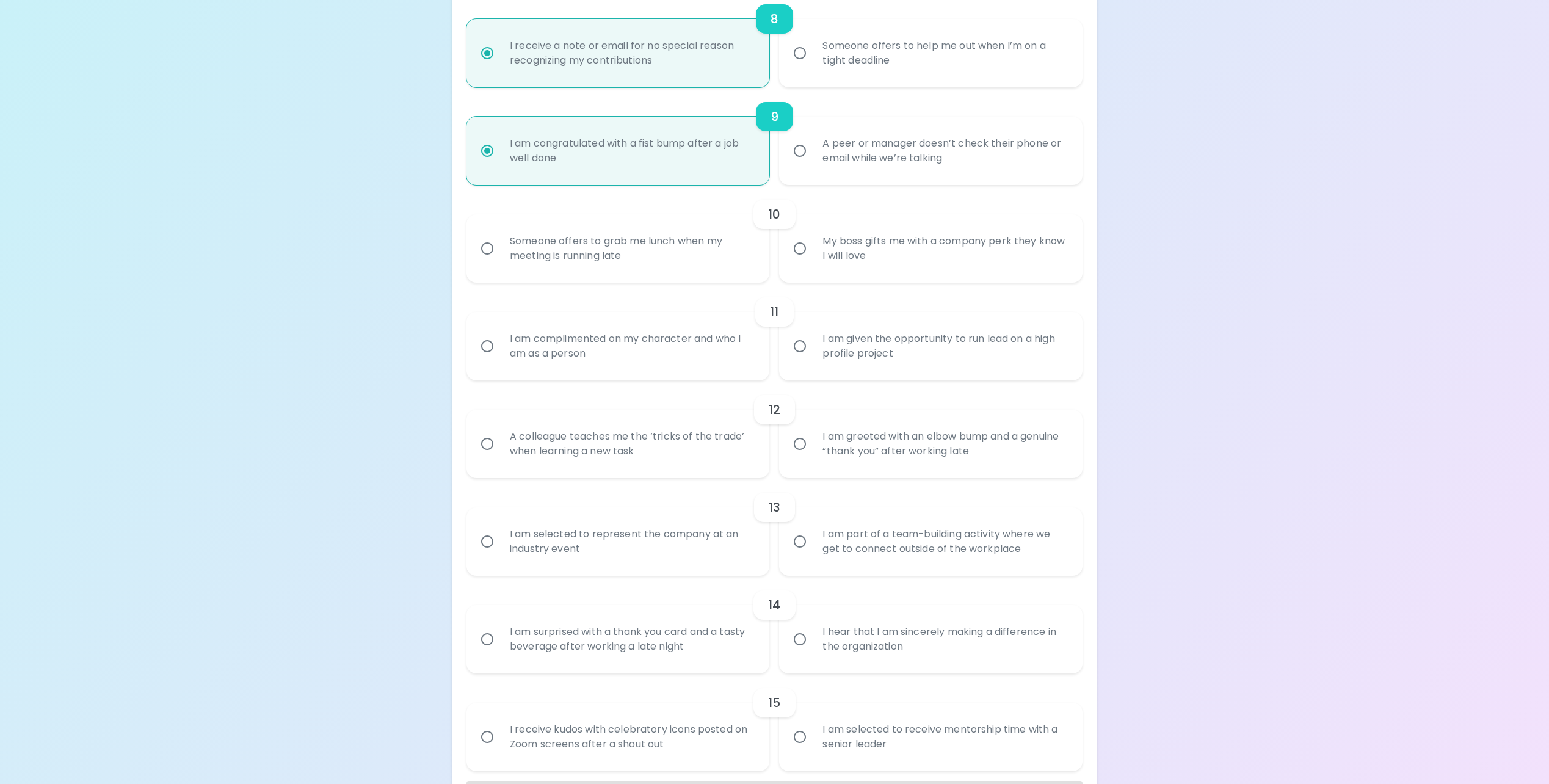
radio input "false"
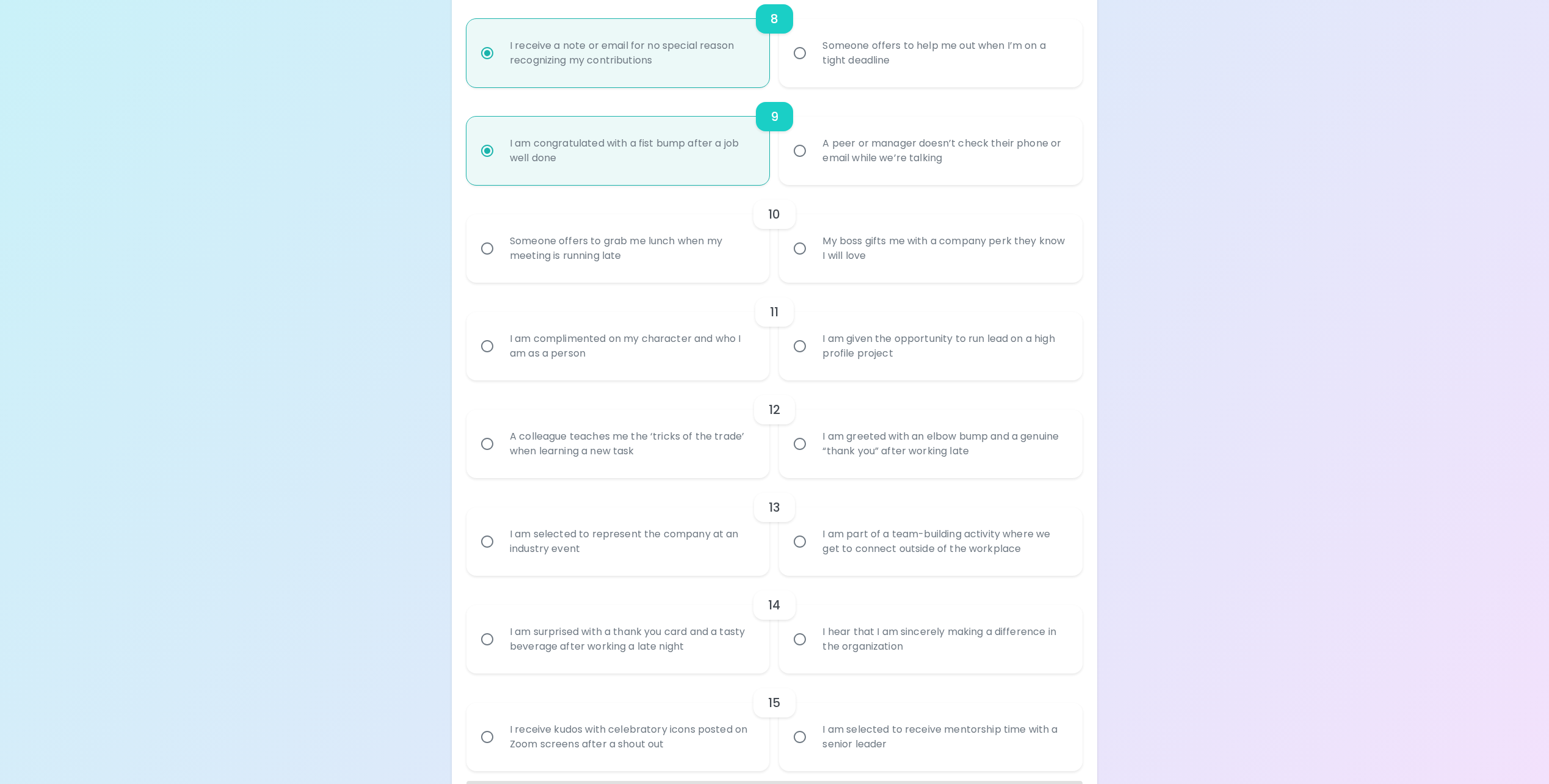
radio input "false"
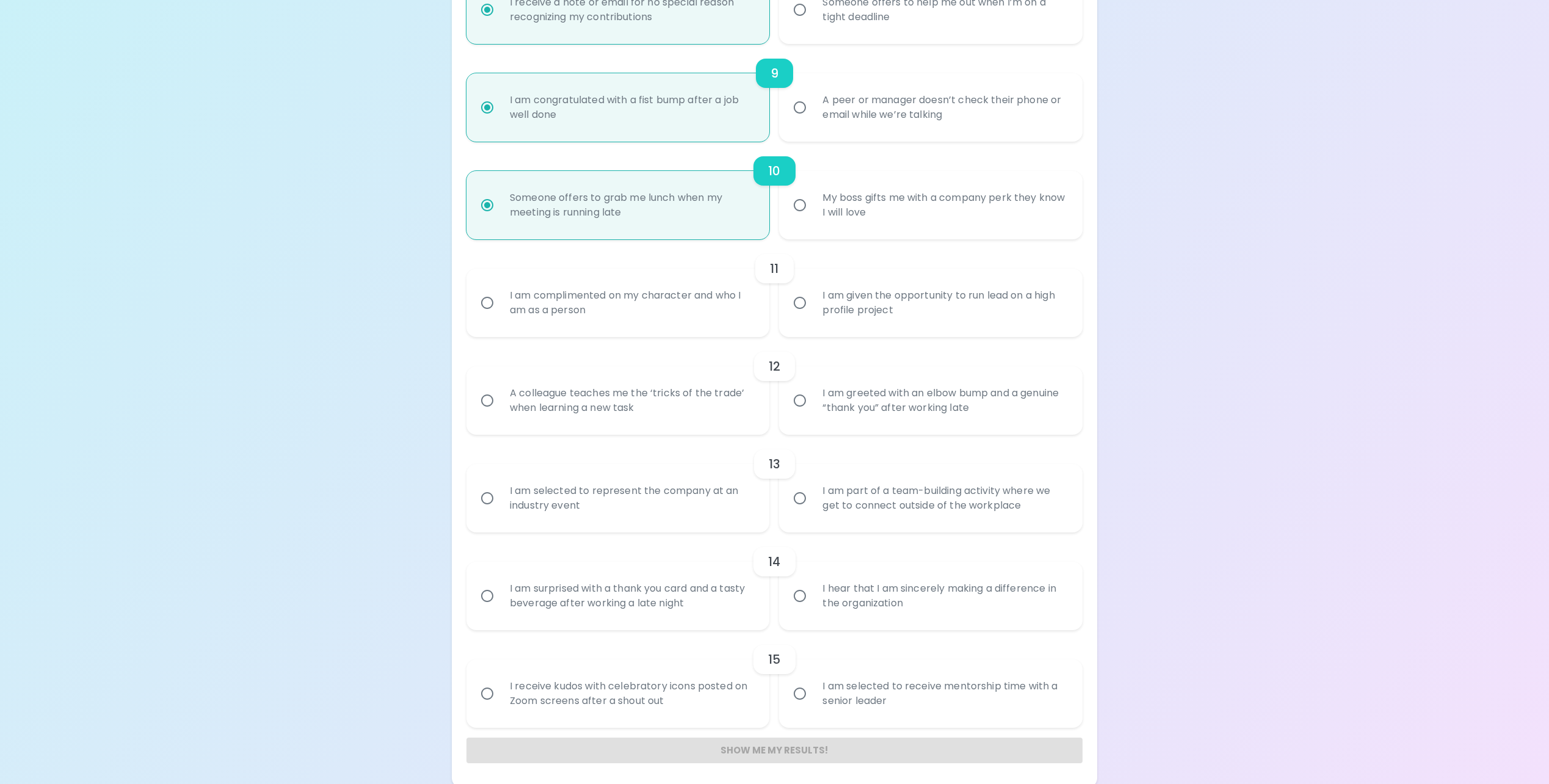
scroll to position [1048, 0]
radio input "true"
click at [707, 300] on div "I am complimented on my character and who I am as a person" at bounding box center [631, 299] width 264 height 59
click at [500, 300] on input "I am complimented on my character and who I am as a person" at bounding box center [487, 299] width 26 height 26
radio input "false"
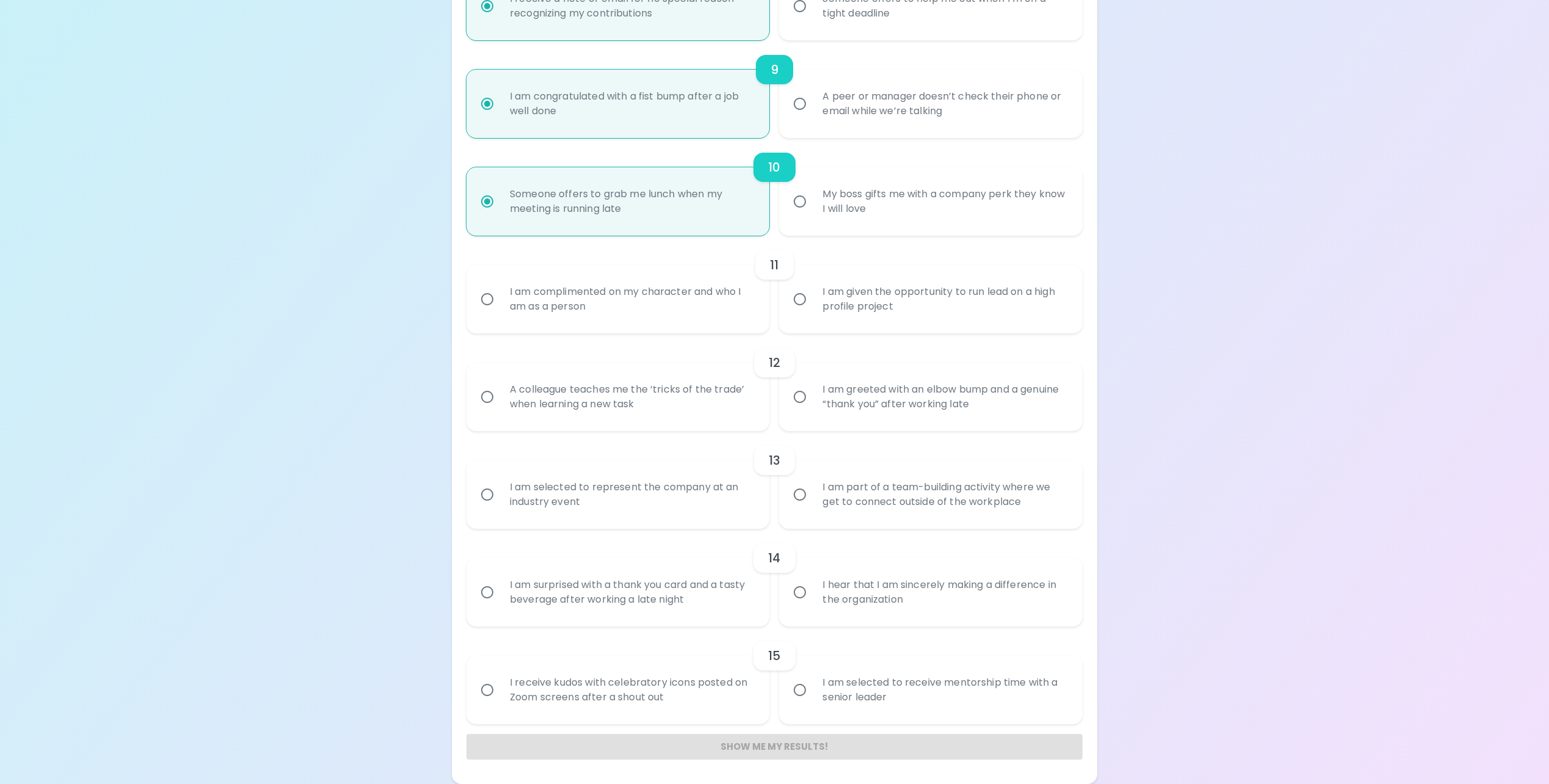
radio input "false"
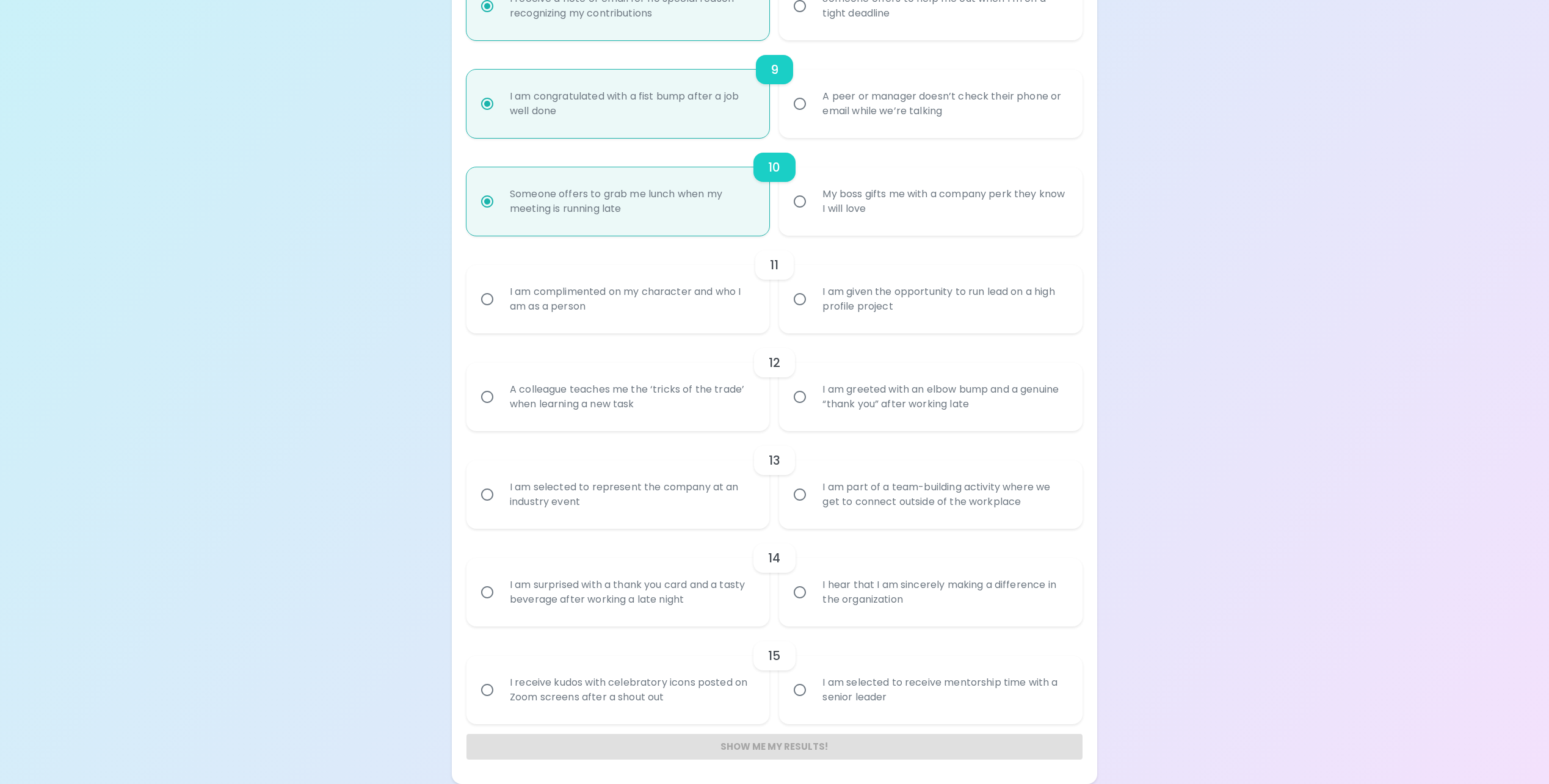
radio input "false"
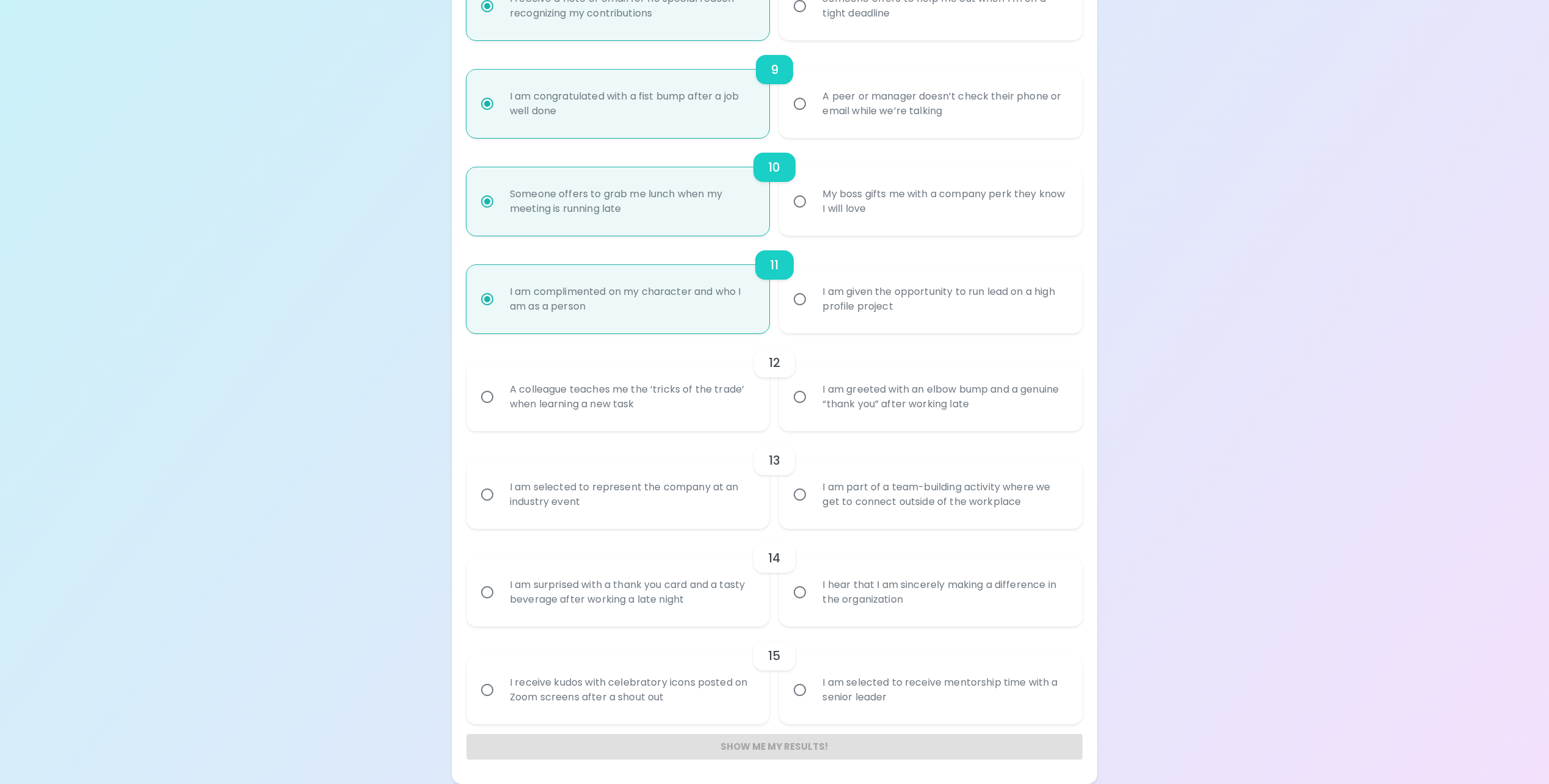
radio input "true"
click at [865, 192] on div "My boss gifts me with a company perk they know I will love" at bounding box center [944, 201] width 264 height 59
click at [813, 192] on input "My boss gifts me with a company perk they know I will love" at bounding box center [800, 201] width 26 height 26
radio input "false"
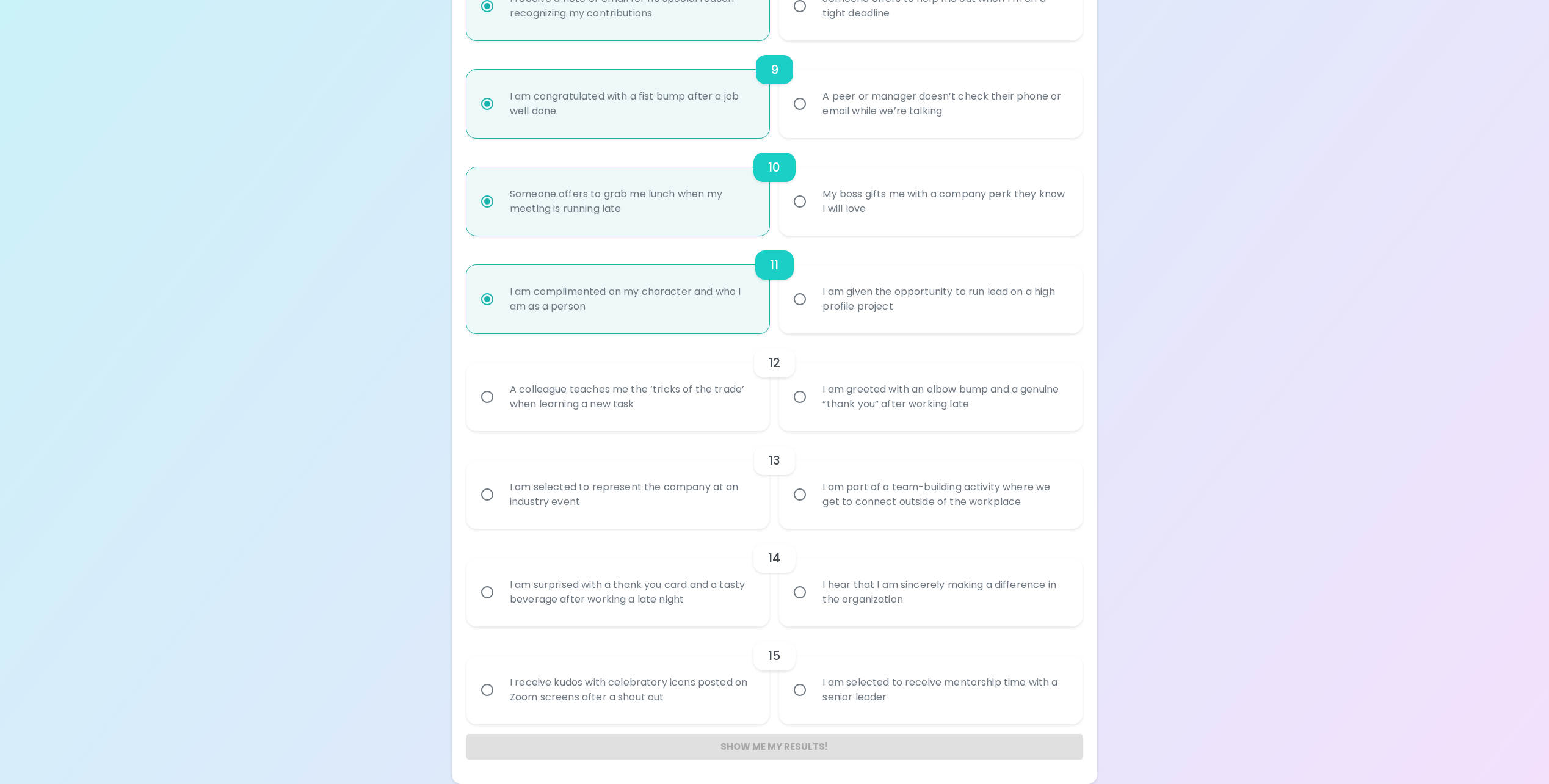
radio input "false"
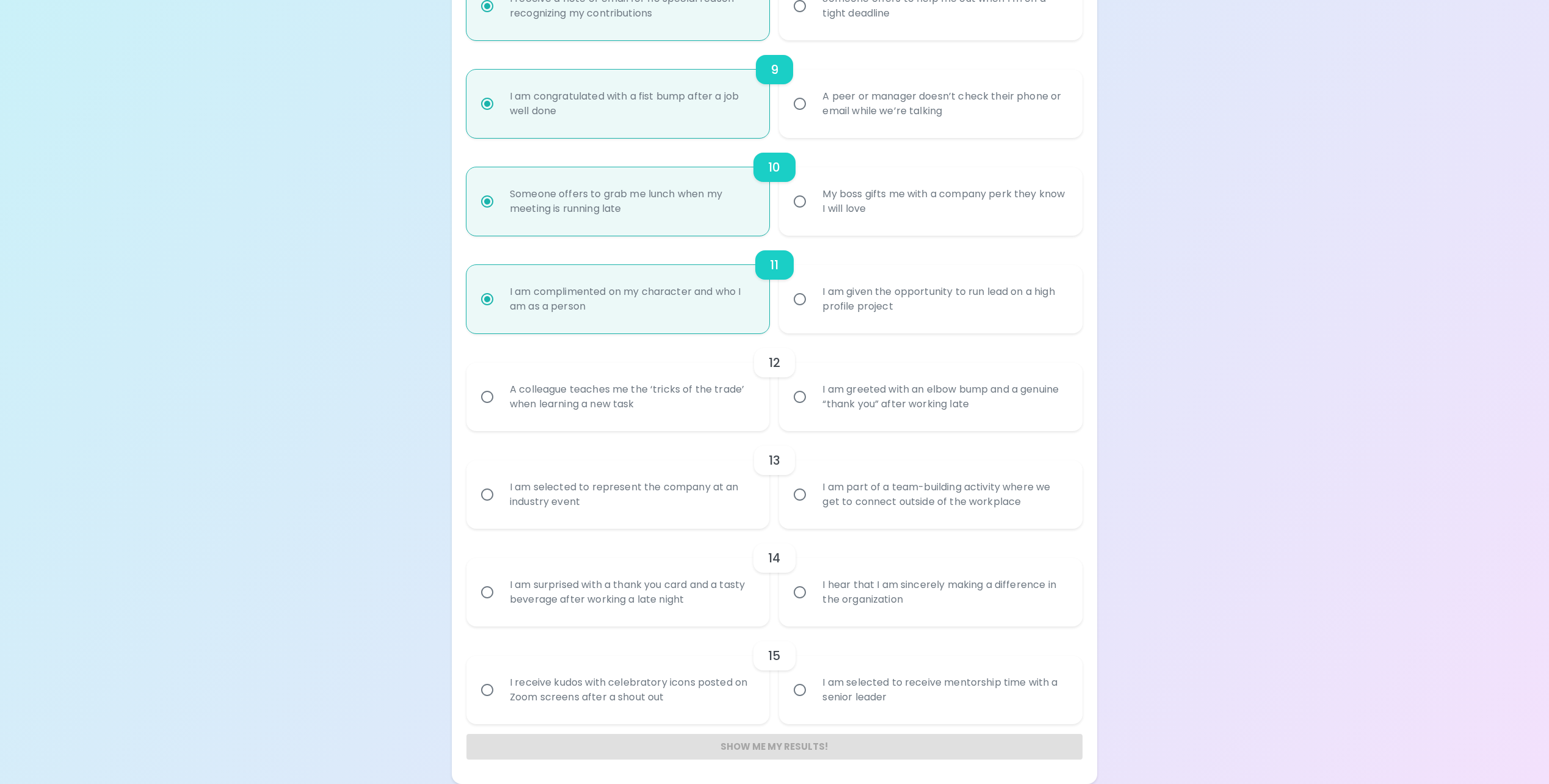
radio input "false"
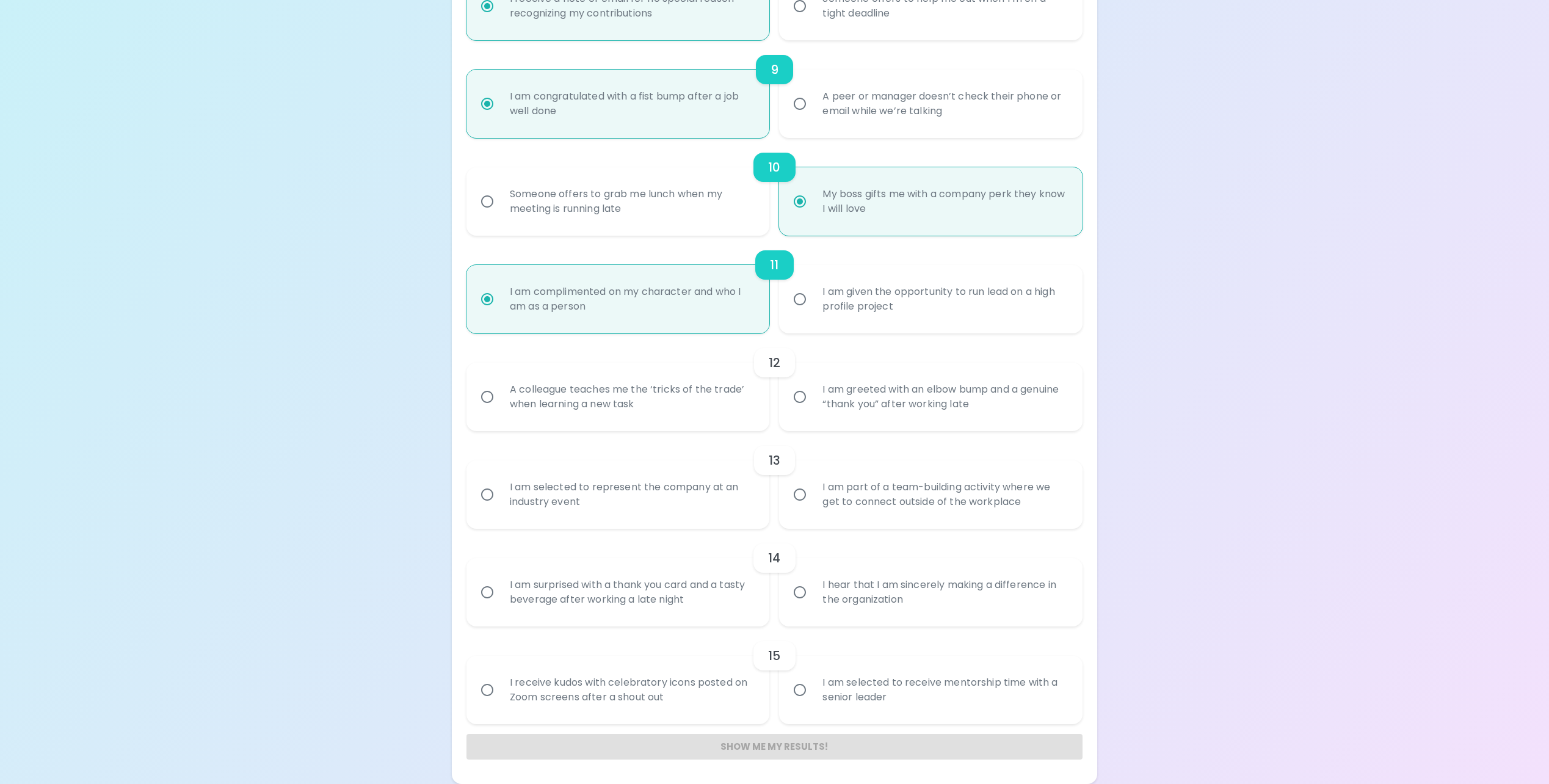
radio input "true"
click at [609, 193] on div "Someone offers to grab me lunch when my meeting is running late" at bounding box center [631, 201] width 264 height 59
click at [500, 193] on input "Someone offers to grab me lunch when my meeting is running late" at bounding box center [487, 201] width 26 height 26
radio input "false"
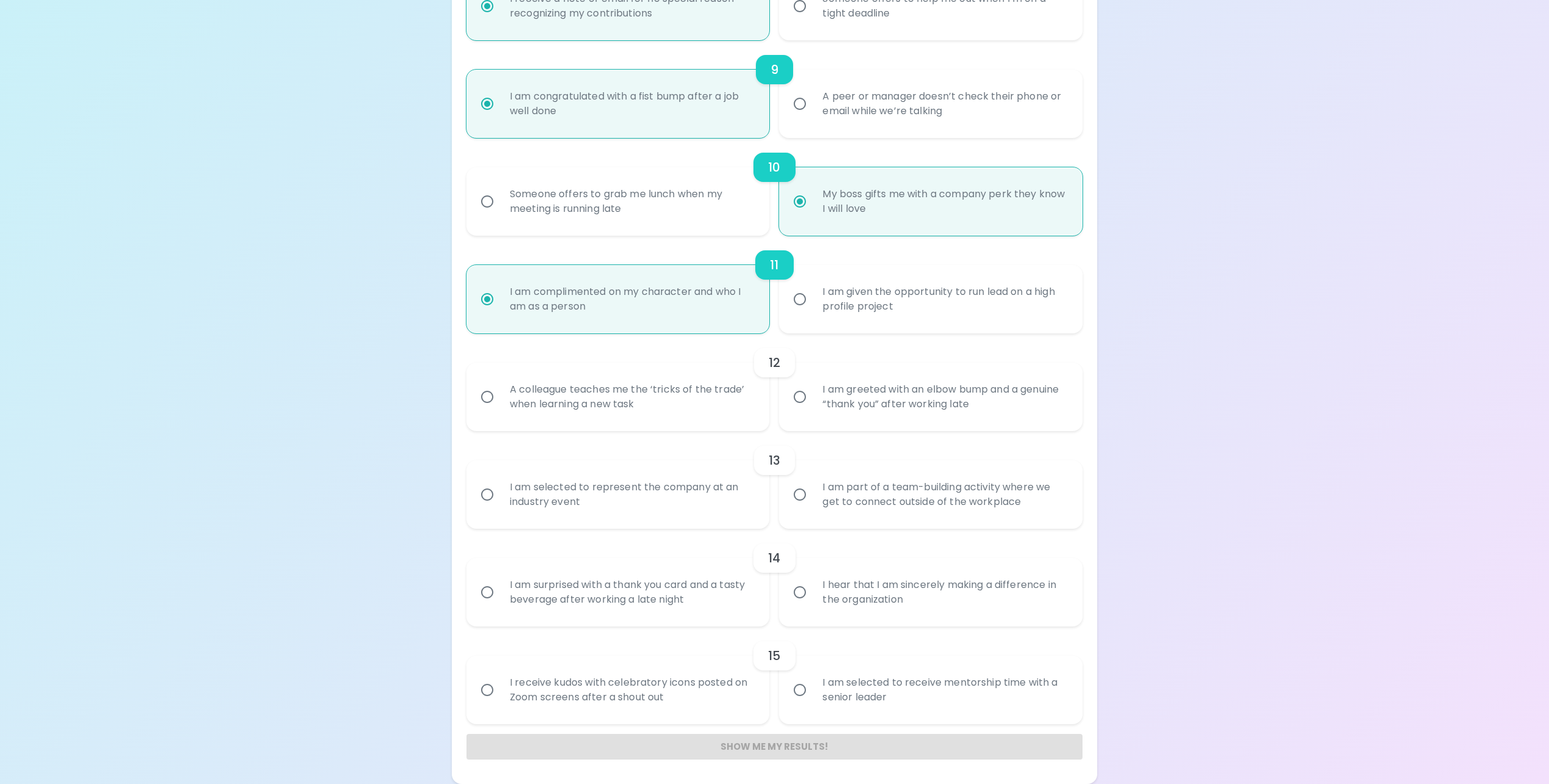
radio input "false"
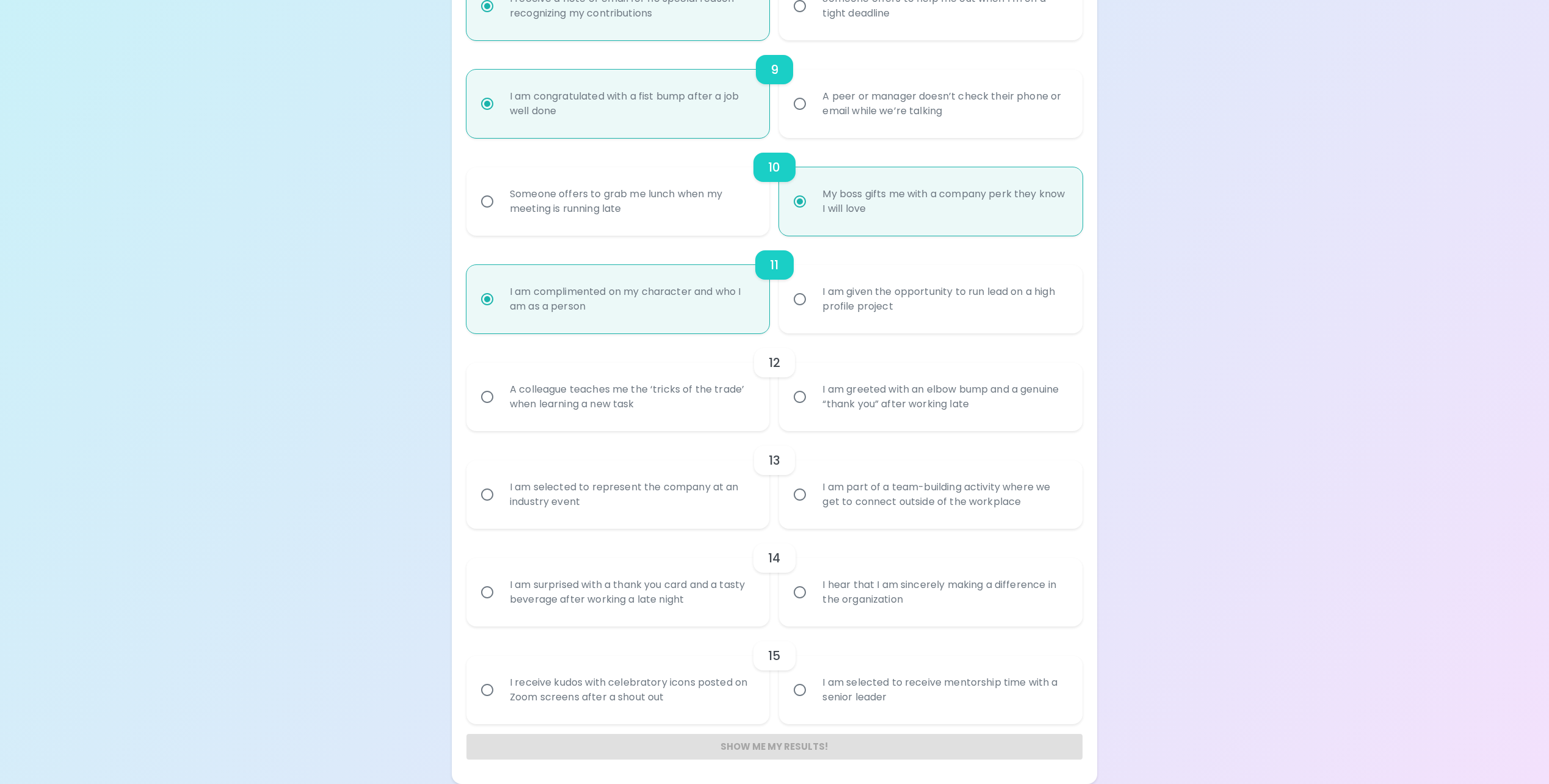
radio input "false"
radio input "true"
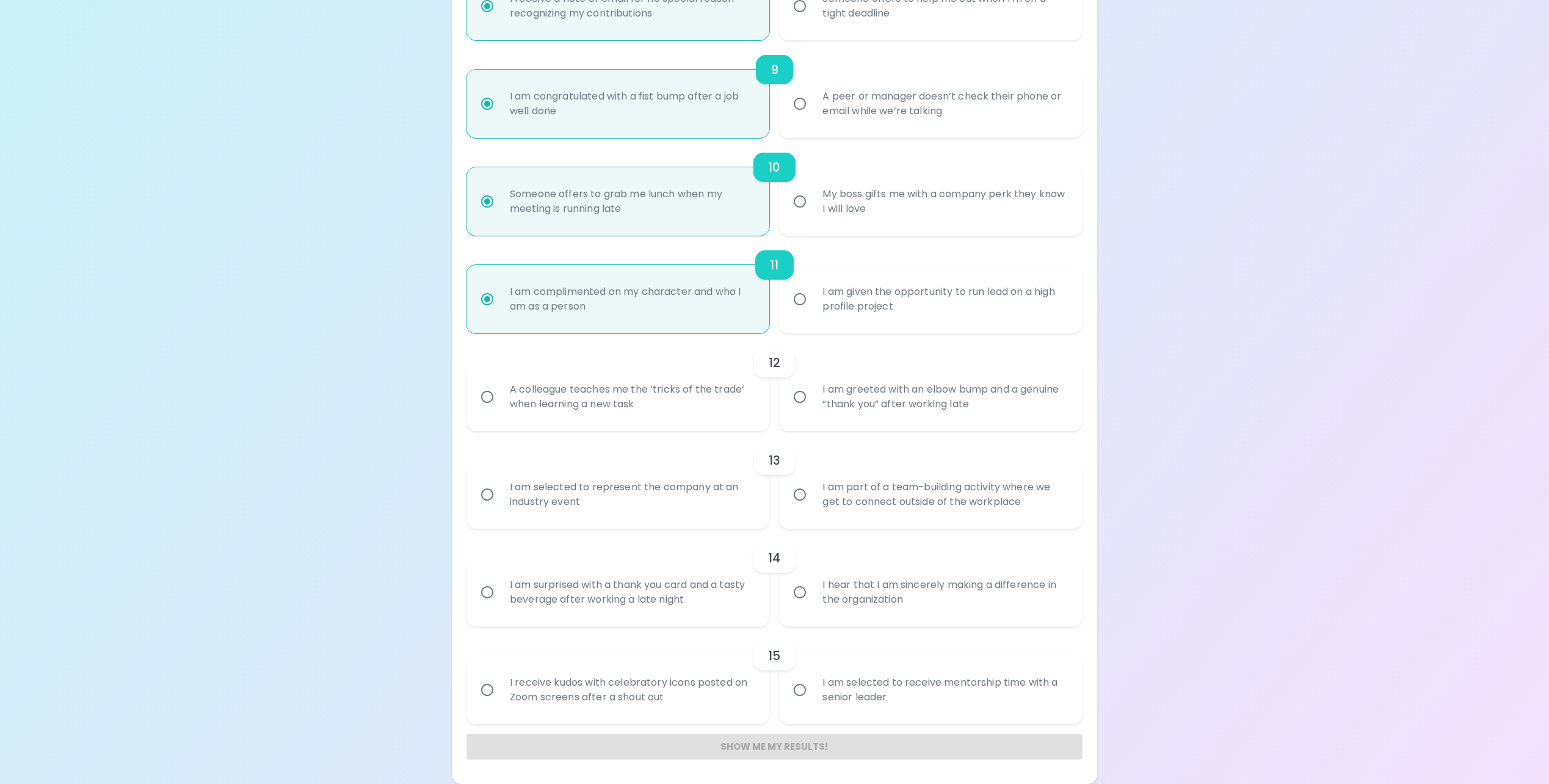
radio input "true"
click at [580, 398] on div "A colleague teaches me the ‘tricks of the trade’ when learning a new task" at bounding box center [631, 397] width 264 height 59
click at [500, 398] on input "A colleague teaches me the ‘tricks of the trade’ when learning a new task" at bounding box center [487, 396] width 26 height 26
radio input "false"
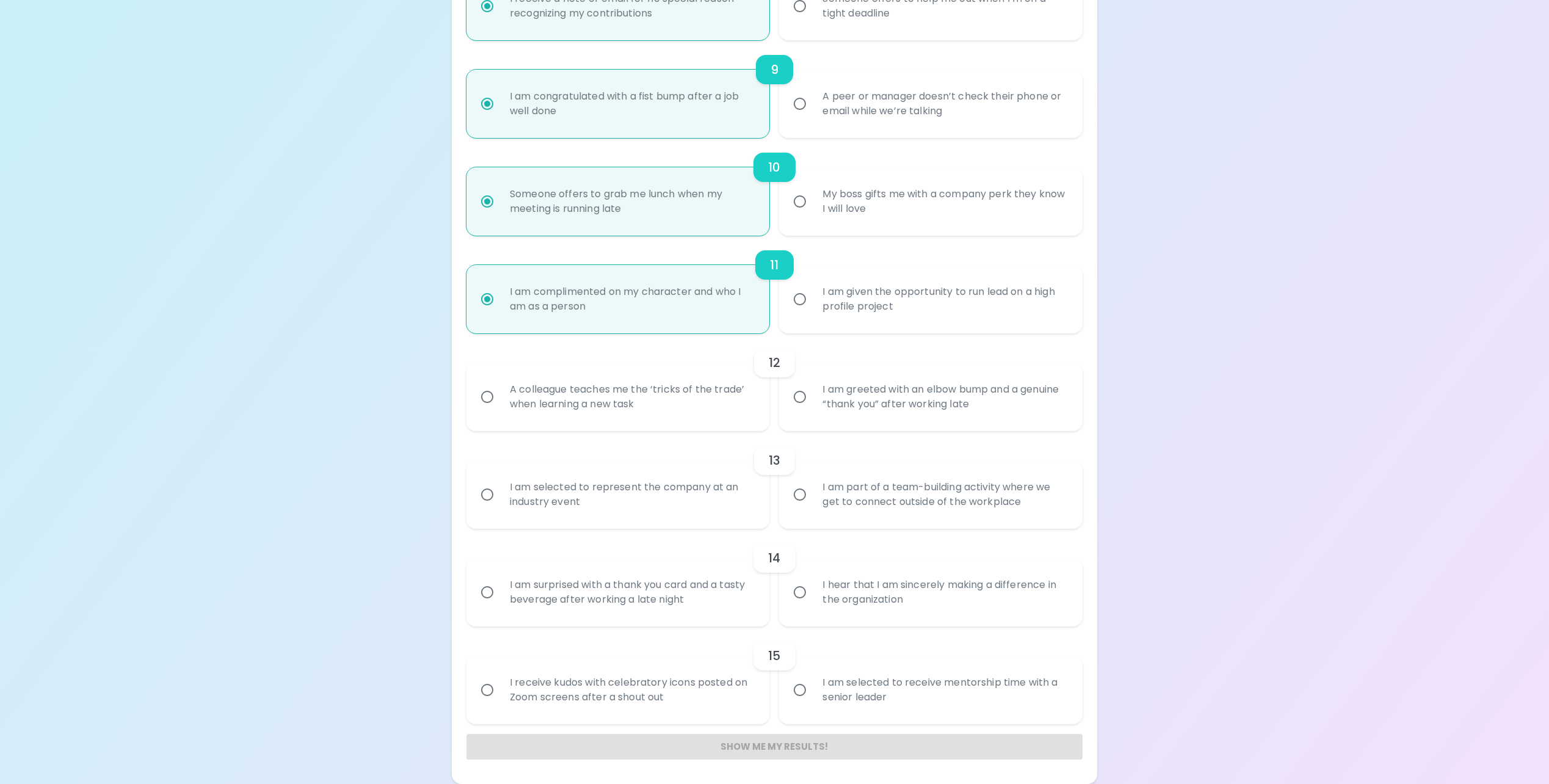
radio input "false"
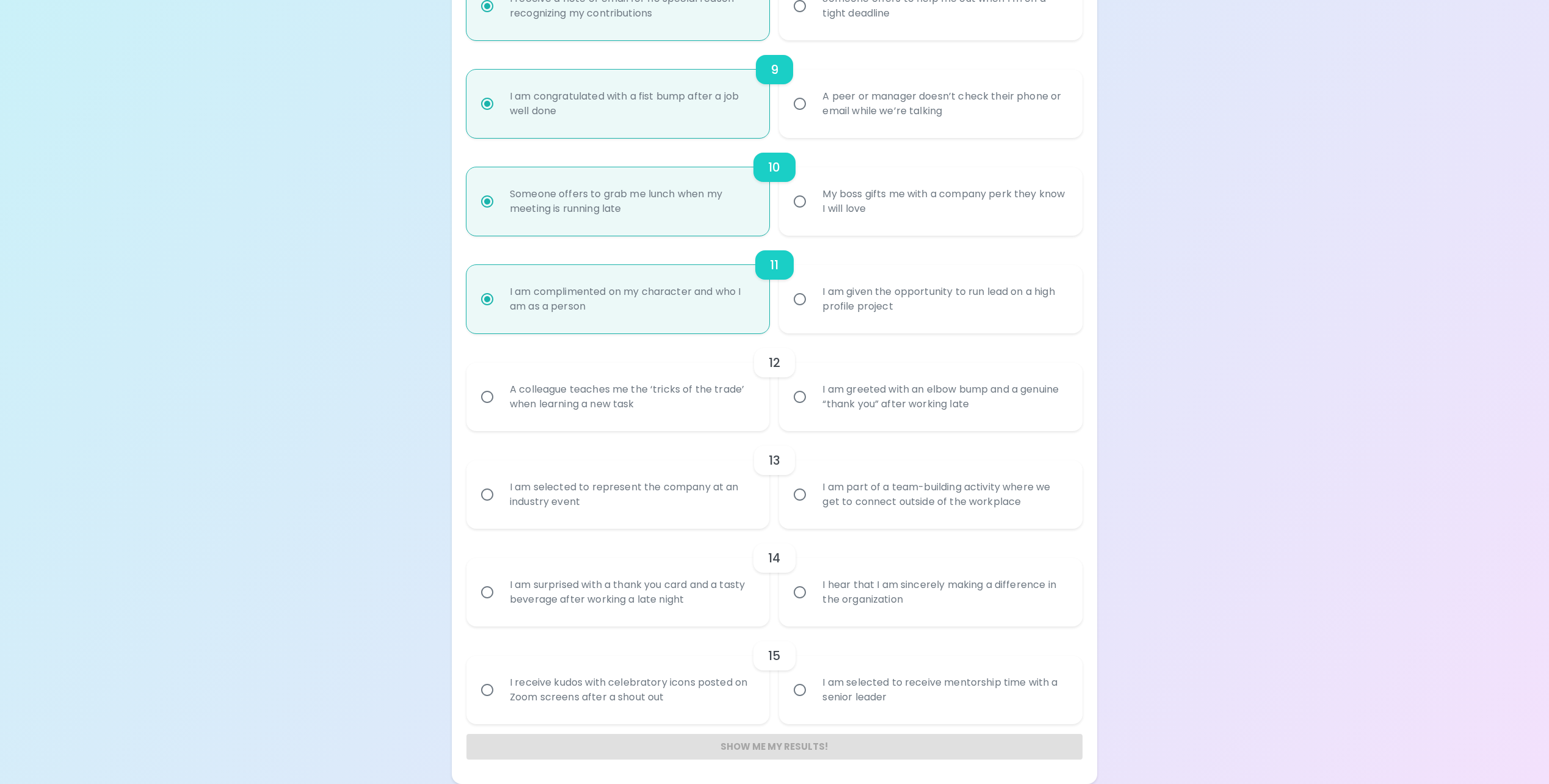
radio input "false"
radio input "true"
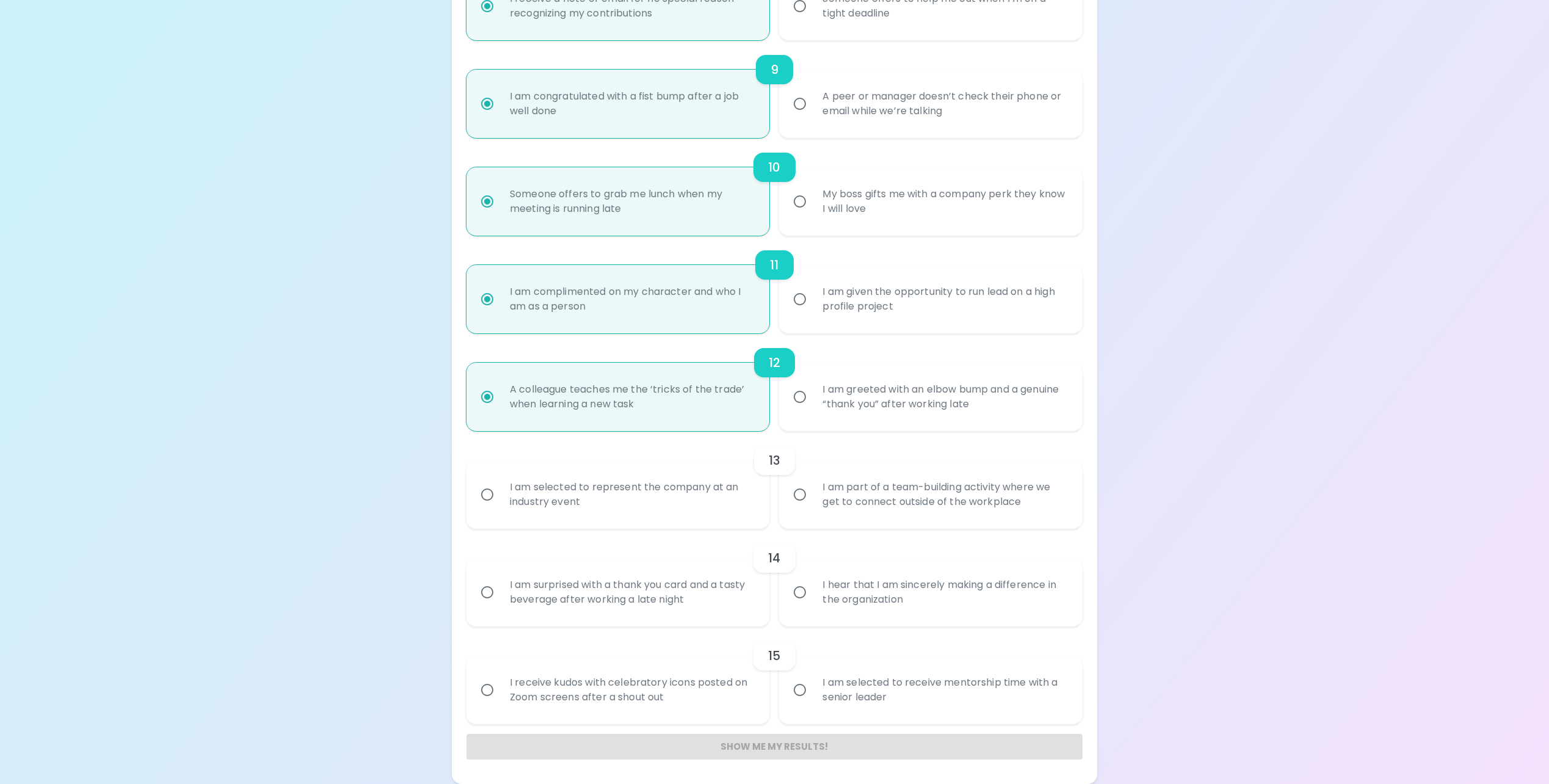
radio input "true"
click at [646, 510] on div "I am selected to represent the company at an industry event" at bounding box center [631, 495] width 264 height 59
click at [500, 507] on input "I am selected to represent the company at an industry event" at bounding box center [487, 494] width 26 height 26
radio input "false"
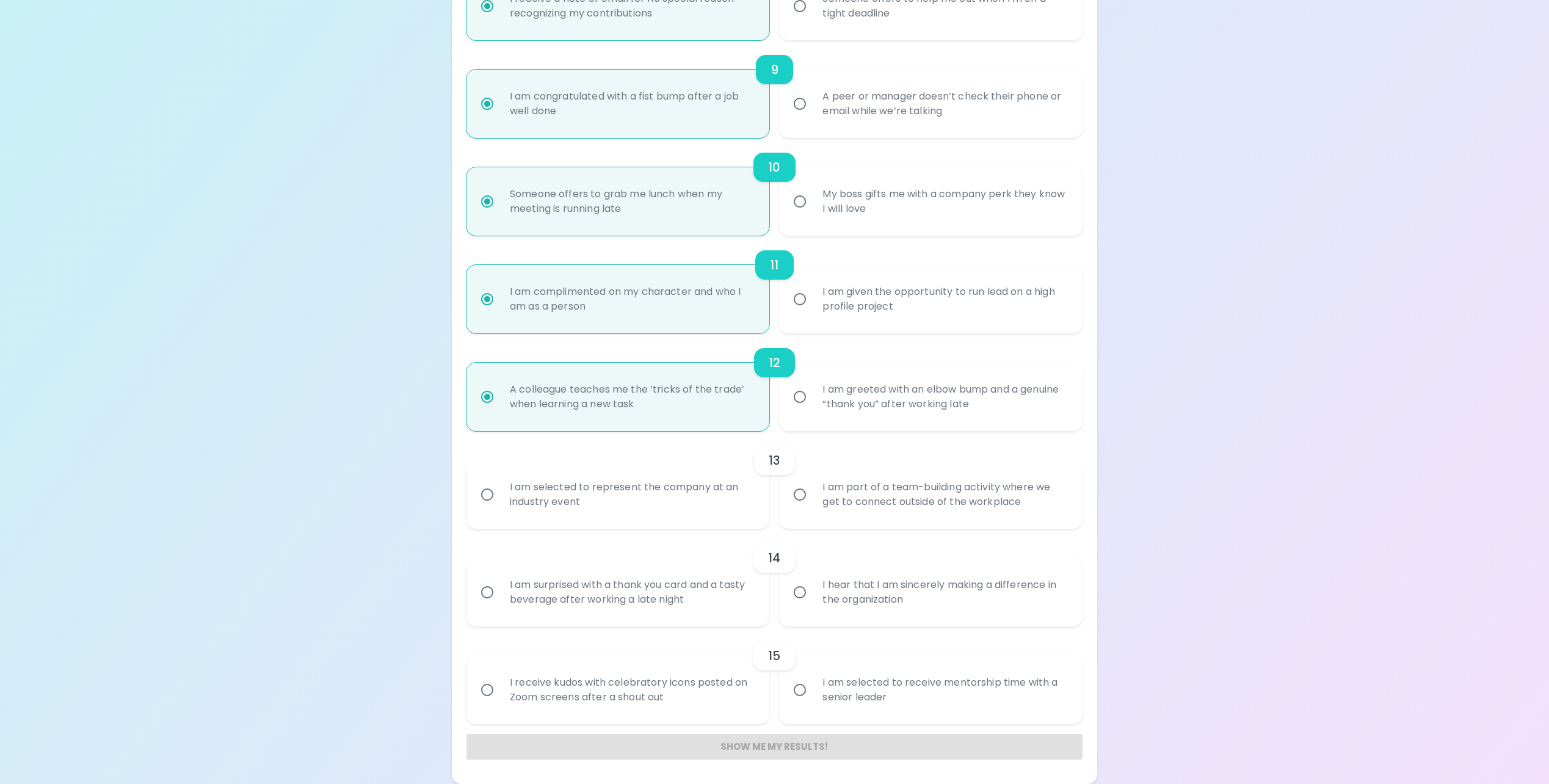
radio input "false"
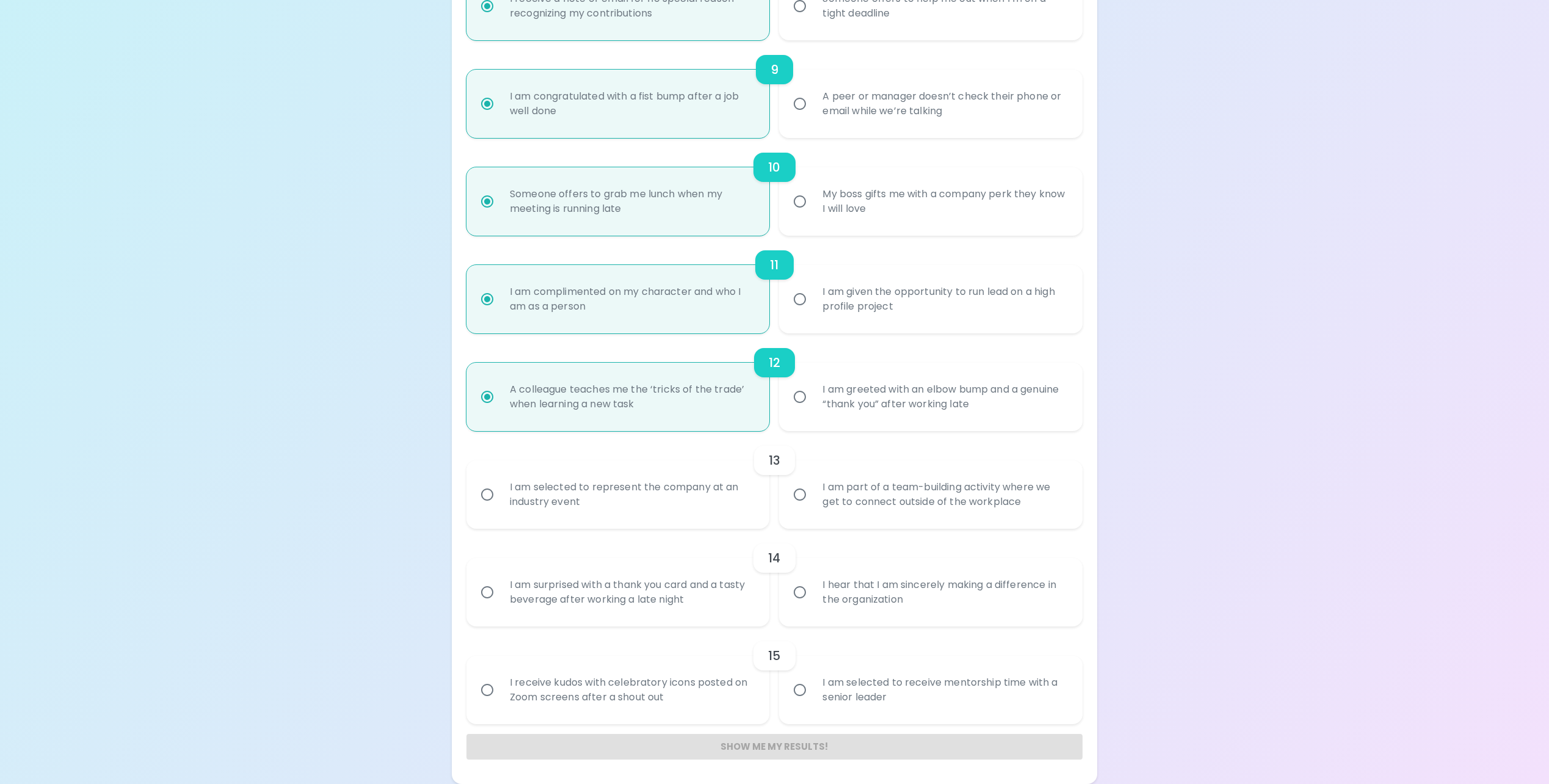
radio input "false"
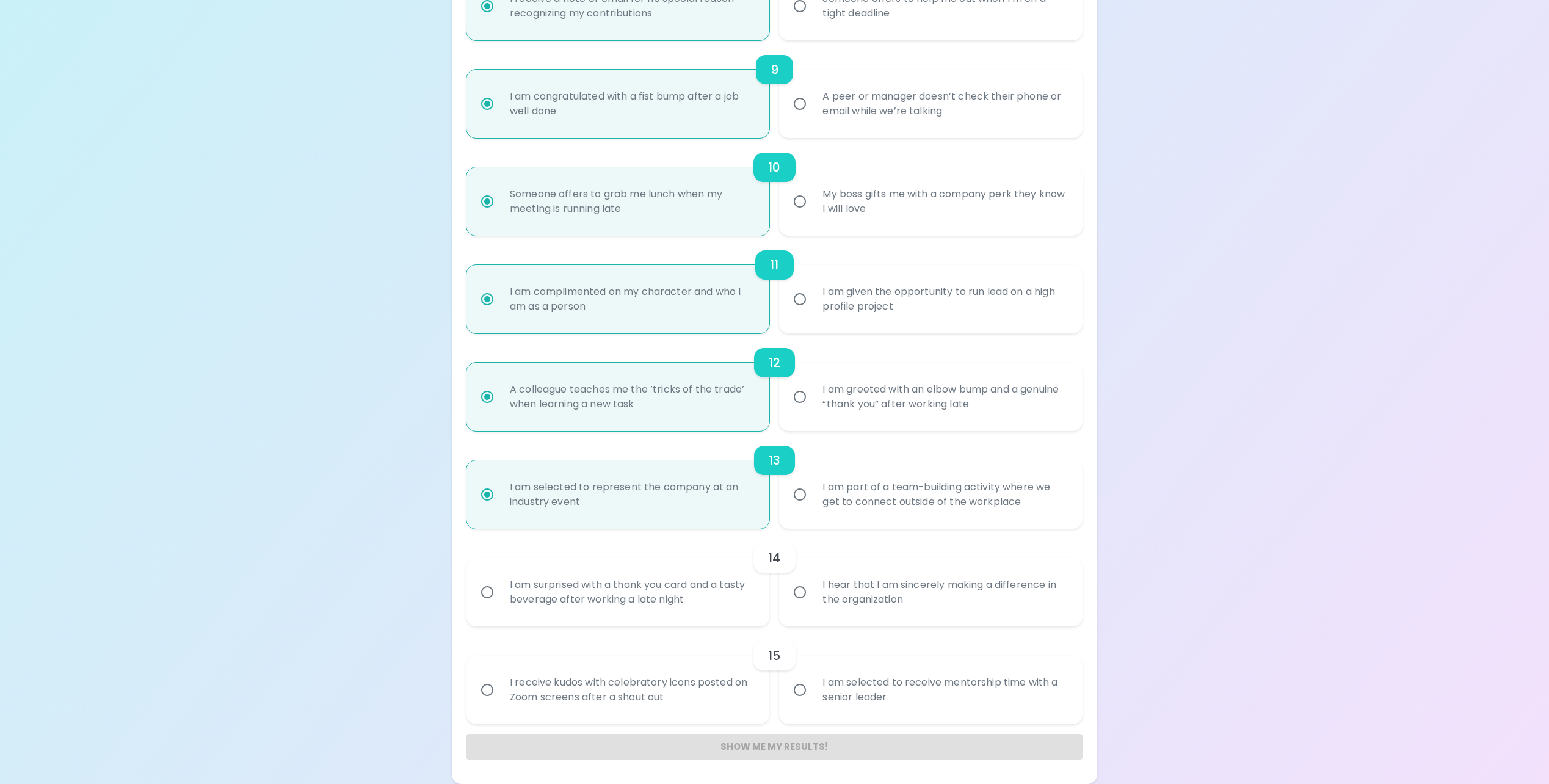
radio input "true"
click at [935, 603] on div "I hear that I am sincerely making a difference in the organization" at bounding box center [944, 592] width 264 height 59
click at [813, 603] on input "I hear that I am sincerely making a difference in the organization" at bounding box center [800, 592] width 26 height 26
radio input "false"
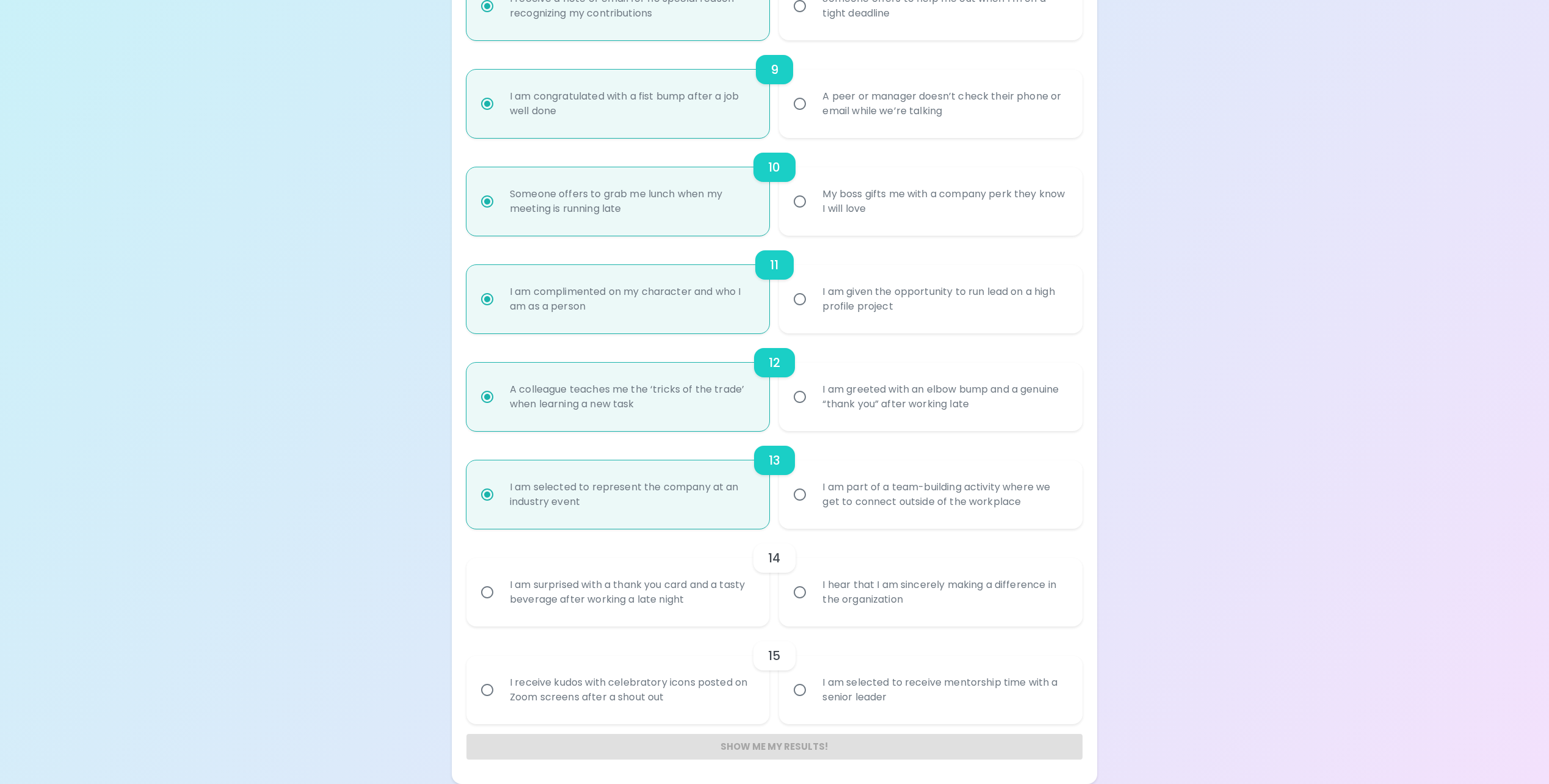
radio input "false"
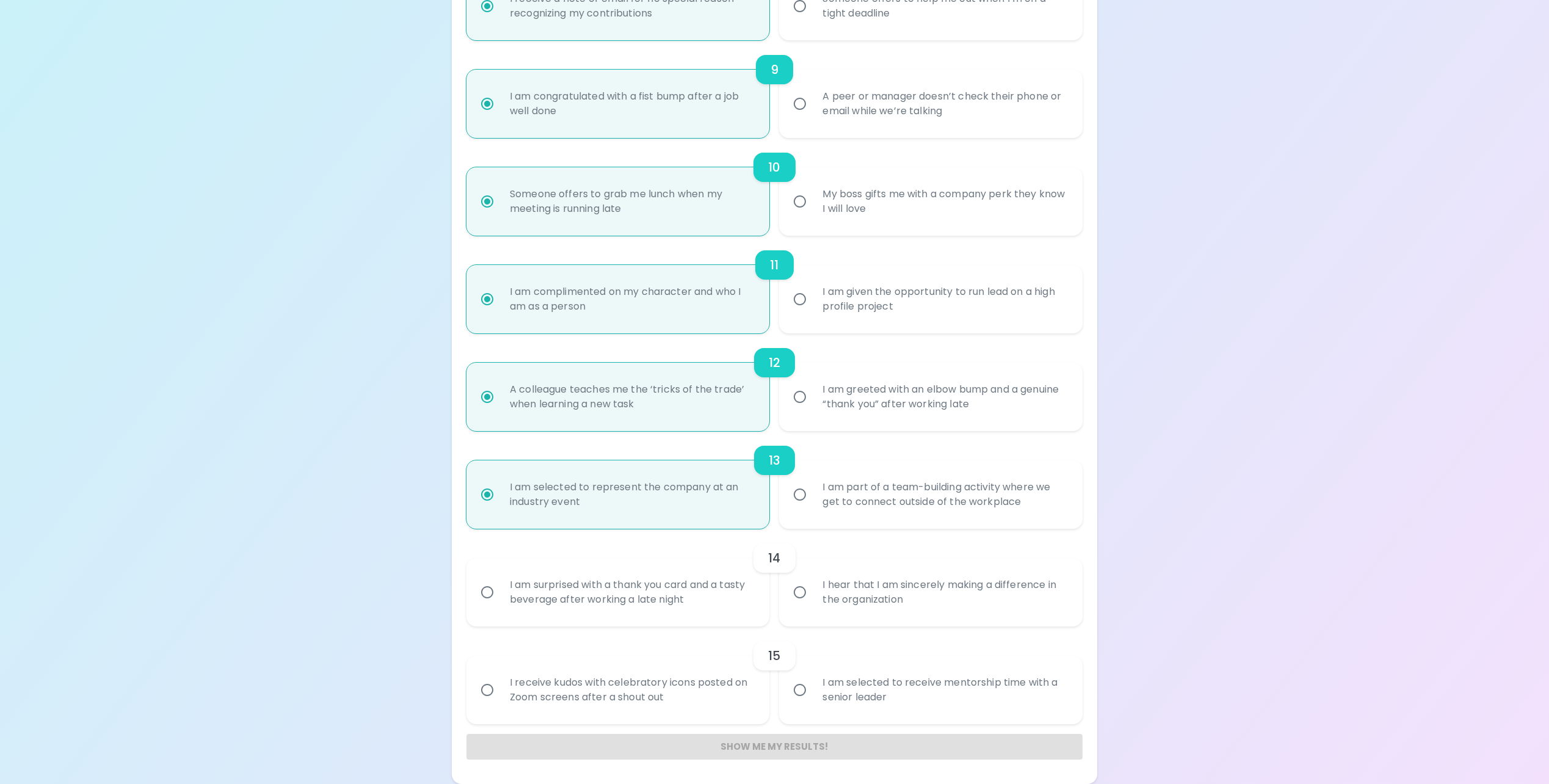
radio input "false"
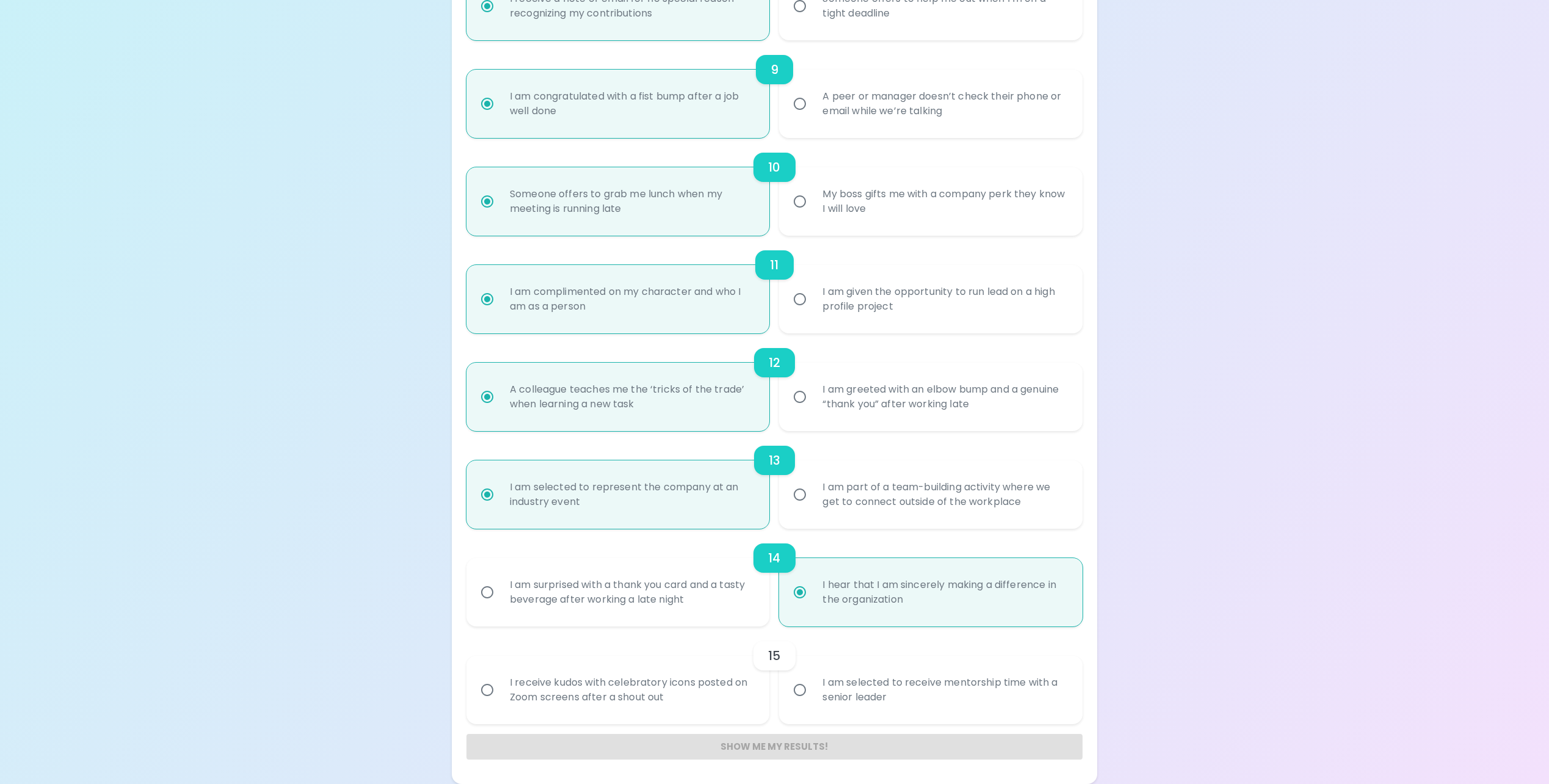
radio input "true"
click at [644, 694] on div "I receive kudos with celebratory icons posted on Zoom screens after a shout out" at bounding box center [631, 690] width 264 height 59
click at [500, 694] on input "I receive kudos with celebratory icons posted on Zoom screens after a shout out" at bounding box center [487, 690] width 26 height 26
radio input "false"
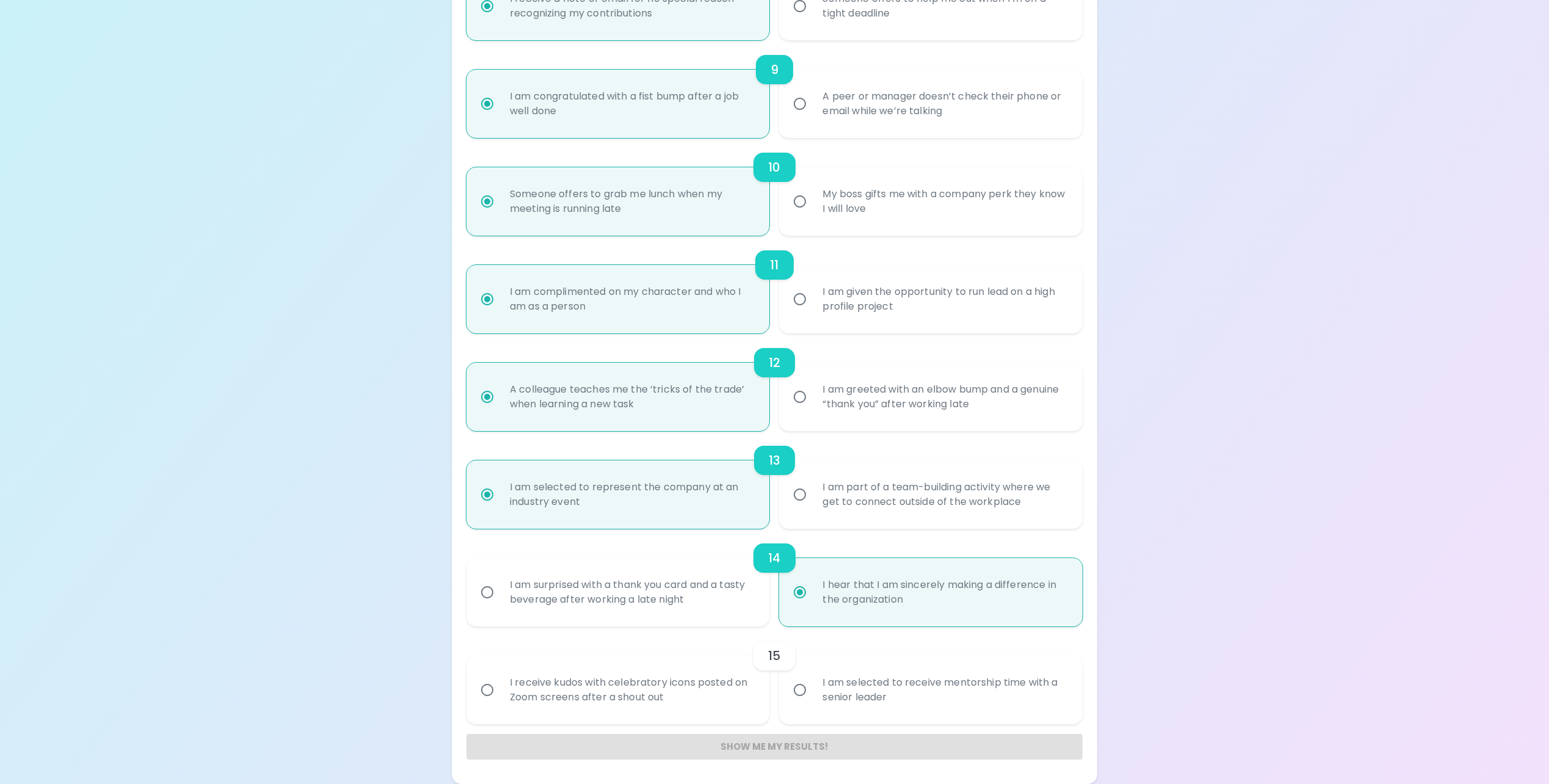
radio input "false"
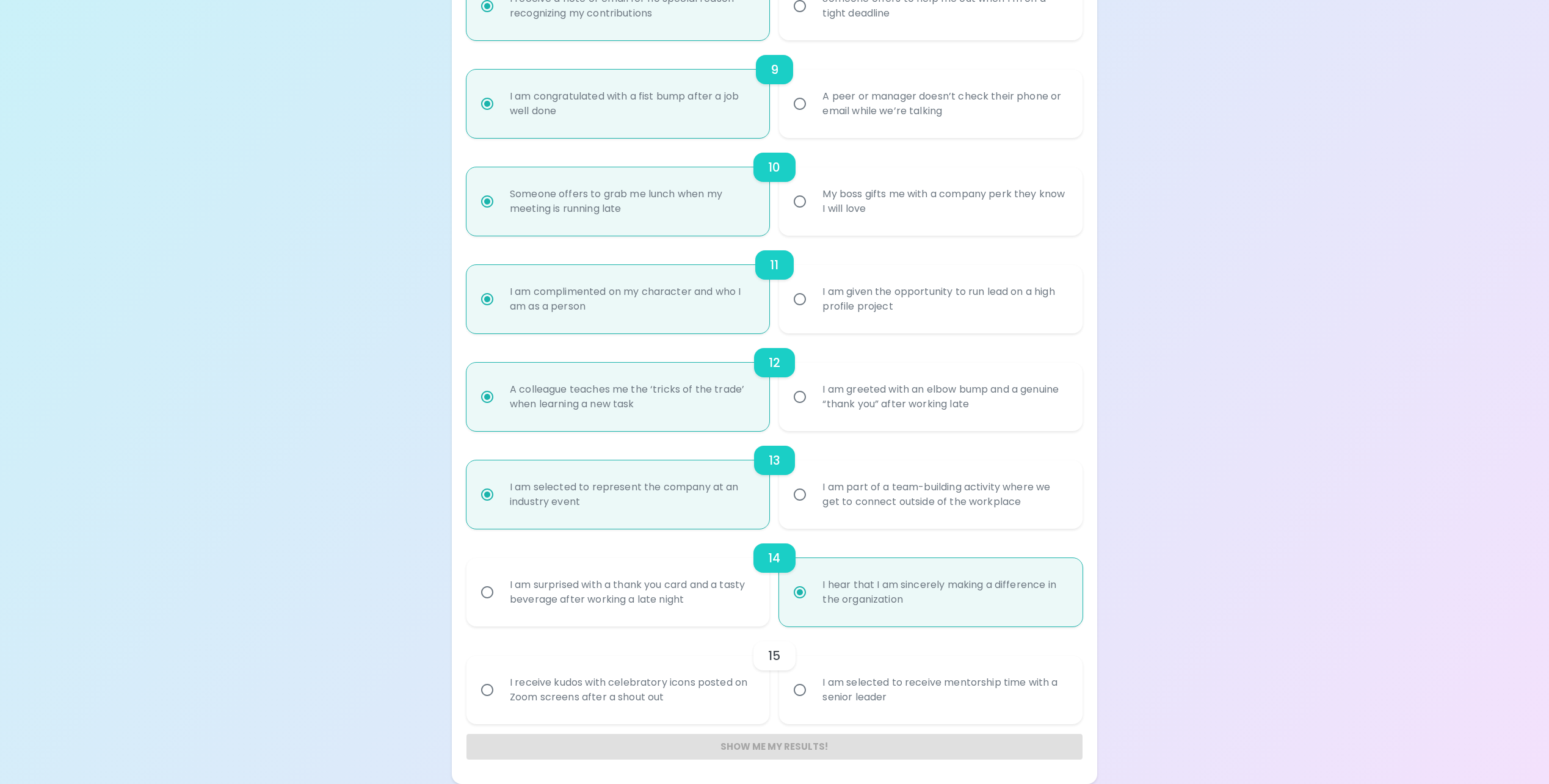
radio input "false"
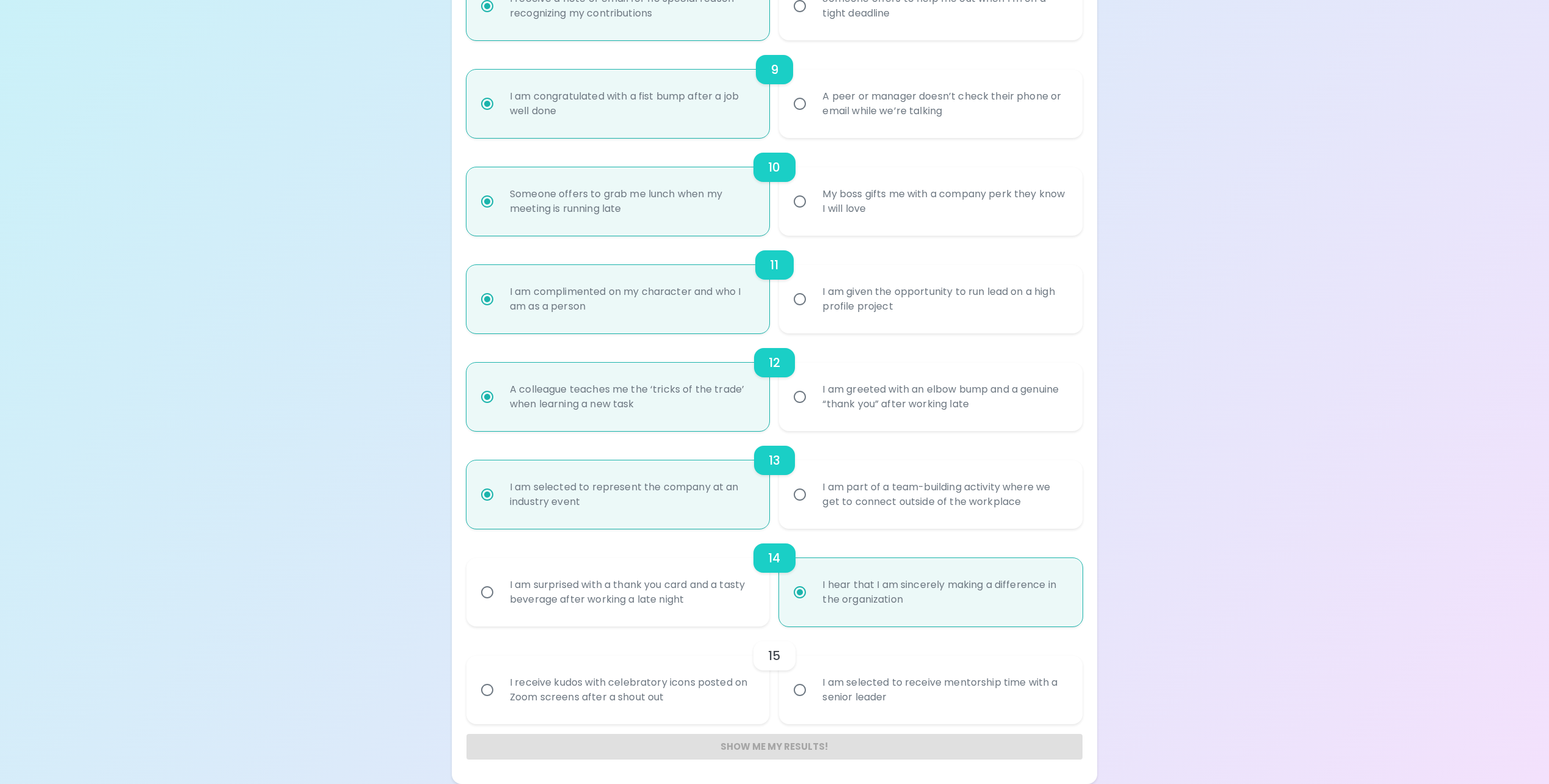
radio input "false"
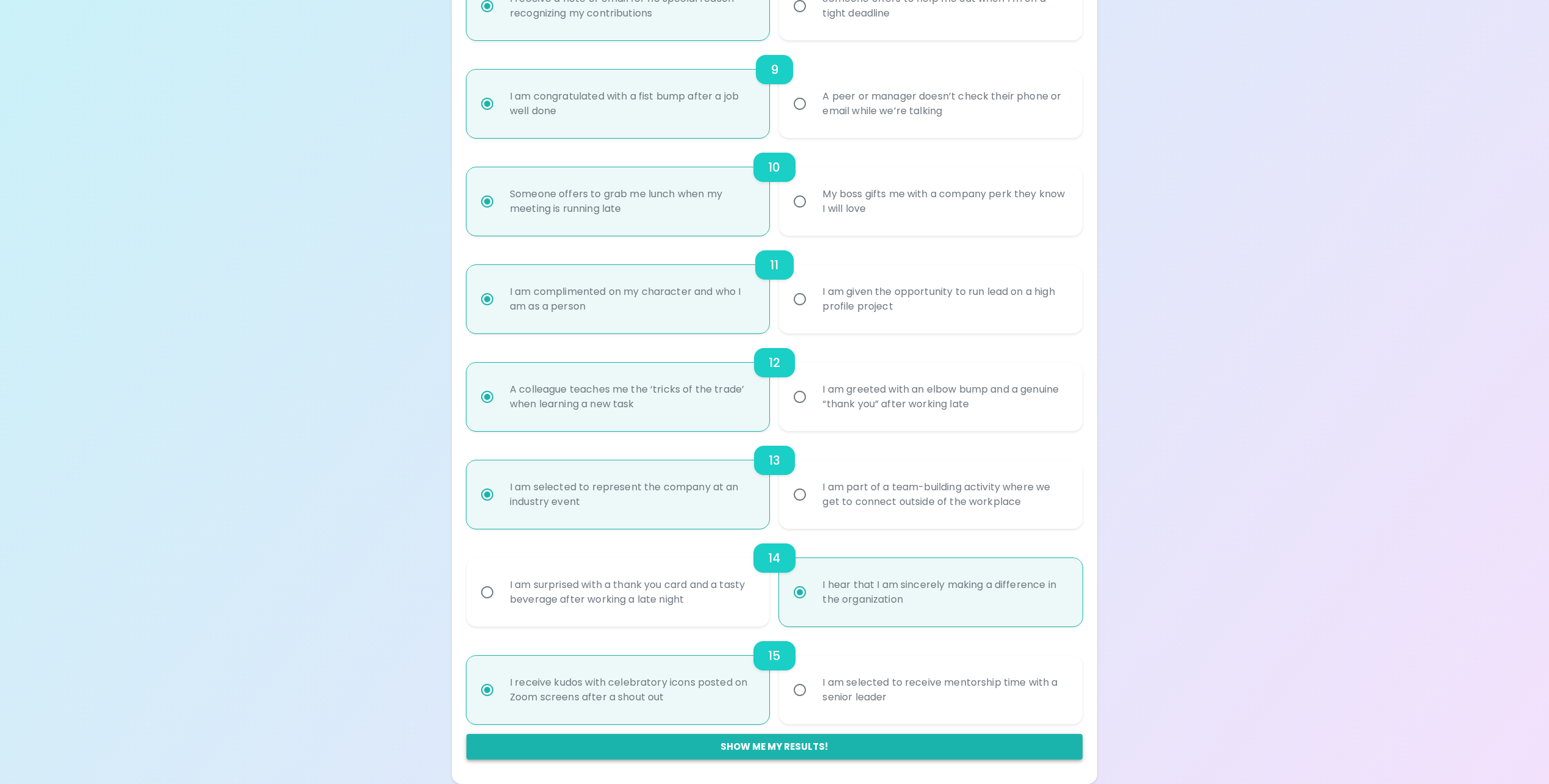
radio input "true"
click at [903, 748] on button "Show me my results!" at bounding box center [774, 746] width 616 height 26
radio input "false"
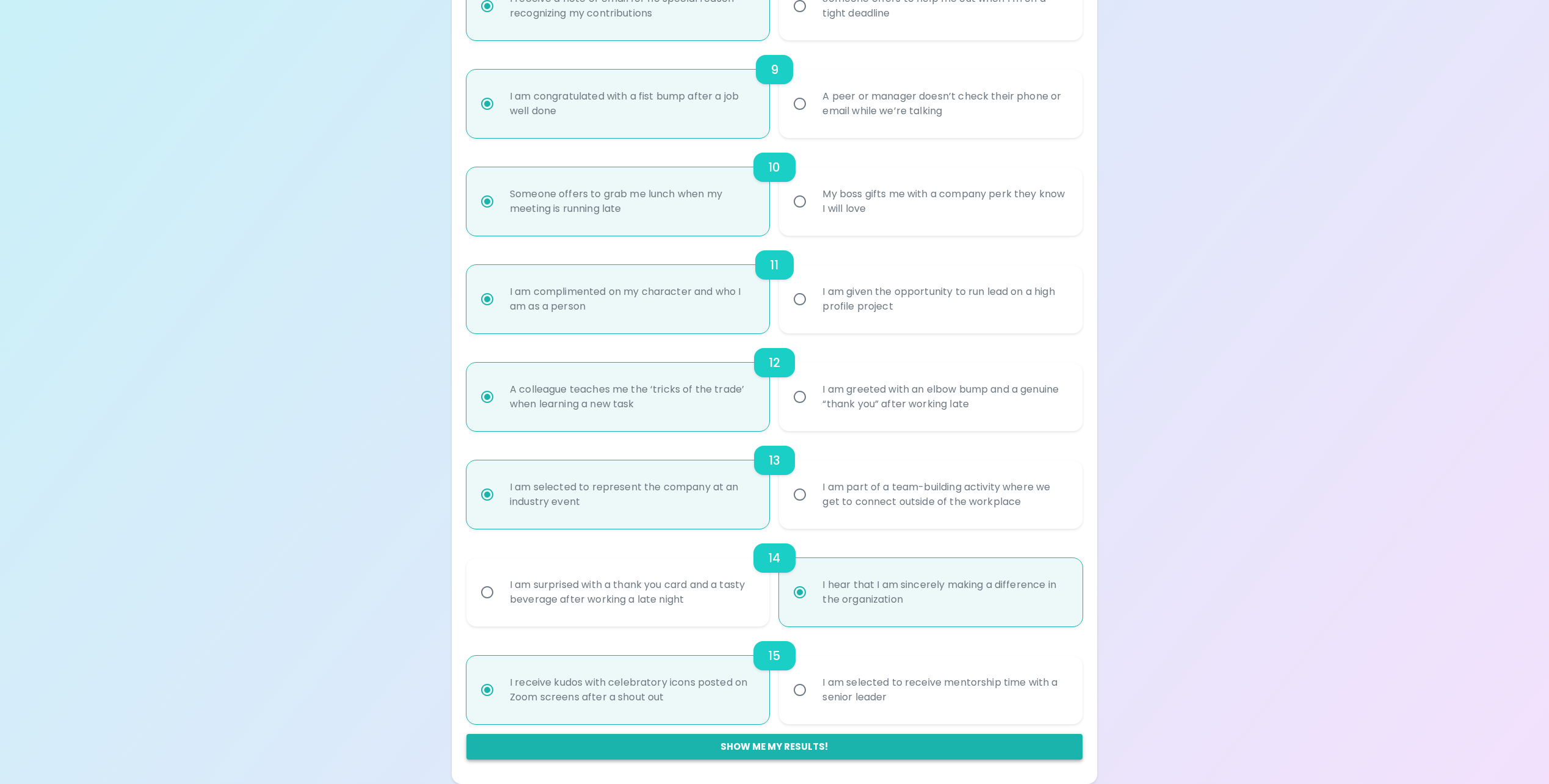
radio input "false"
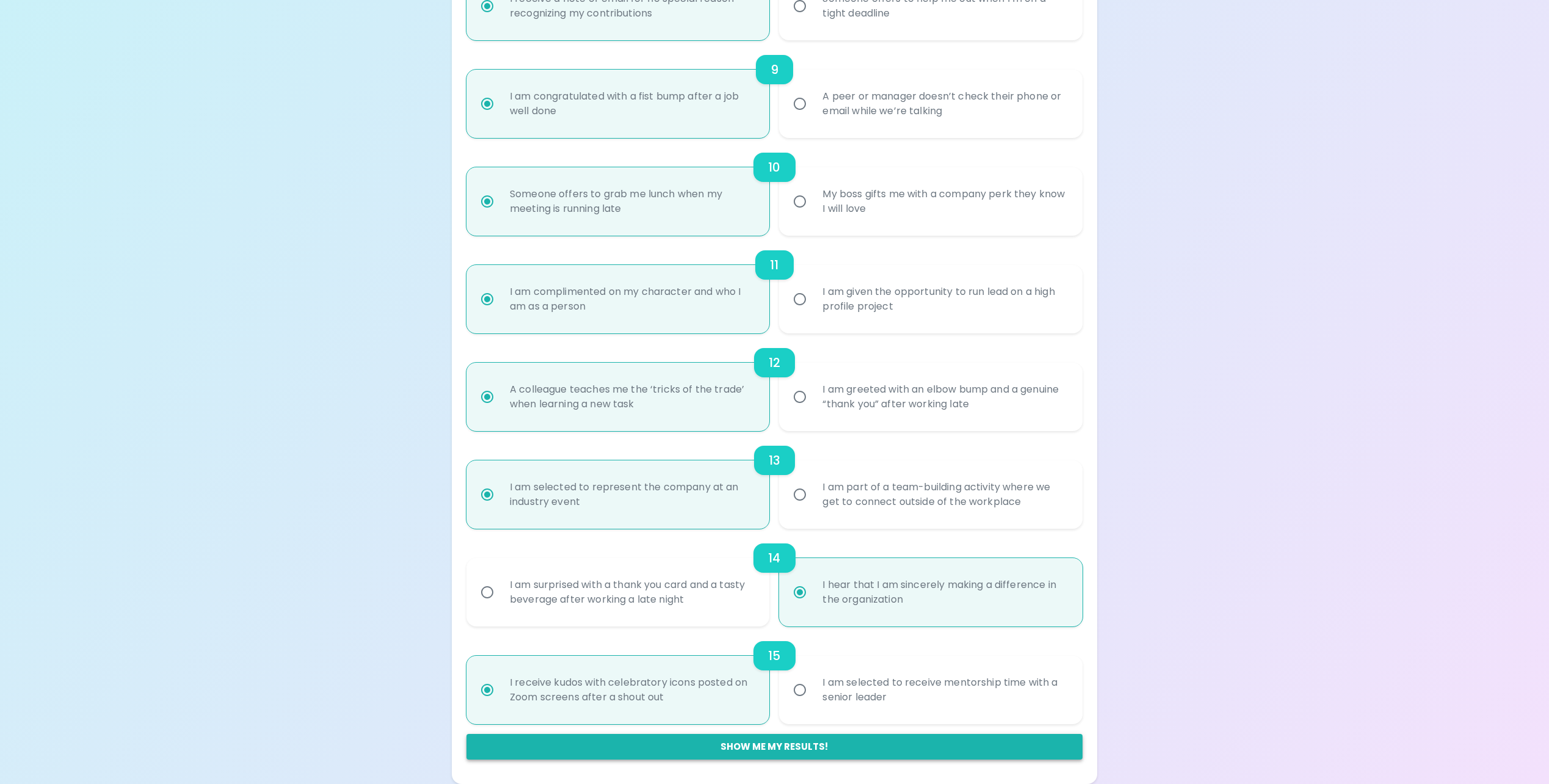
radio input "false"
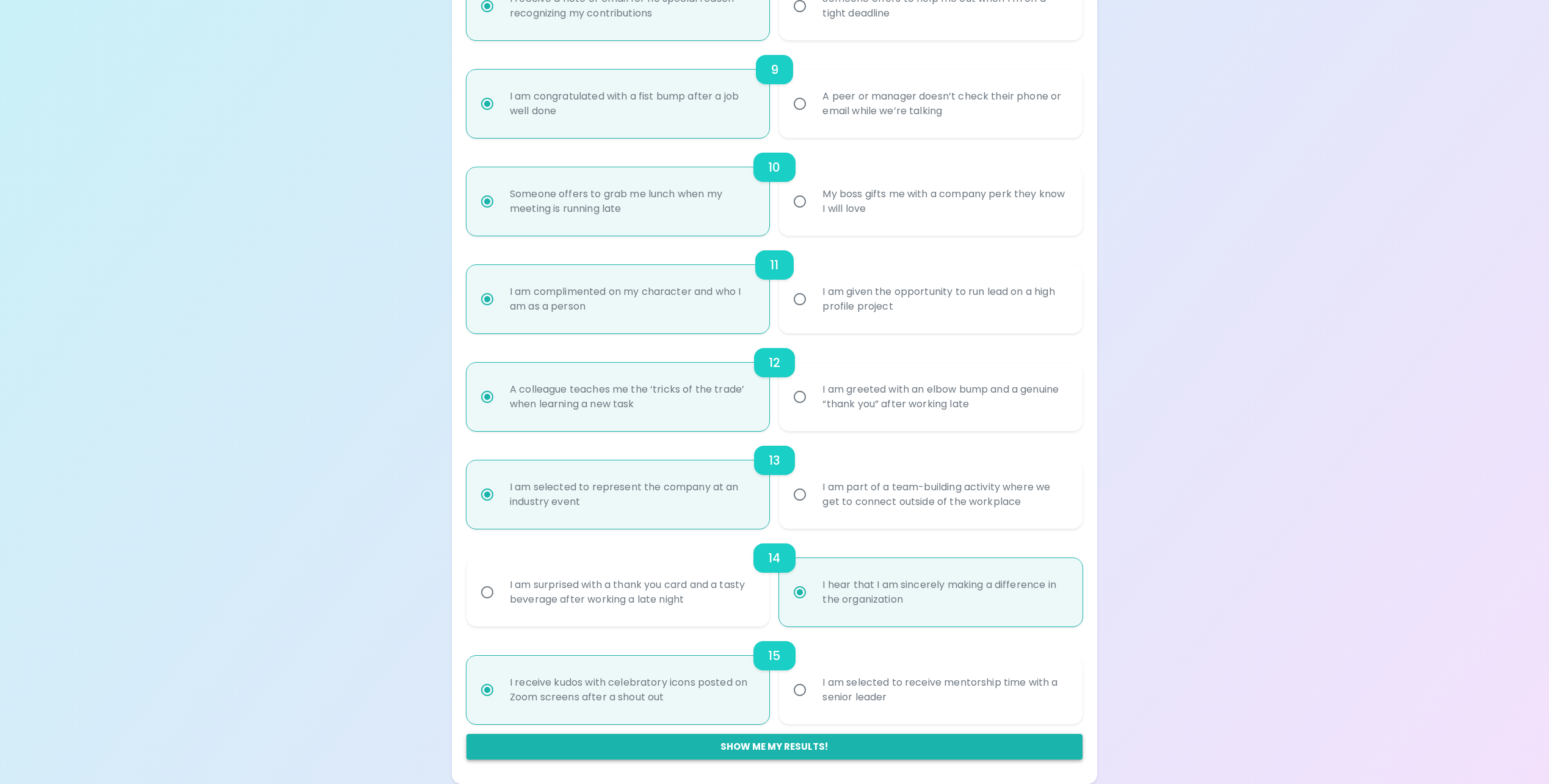
radio input "false"
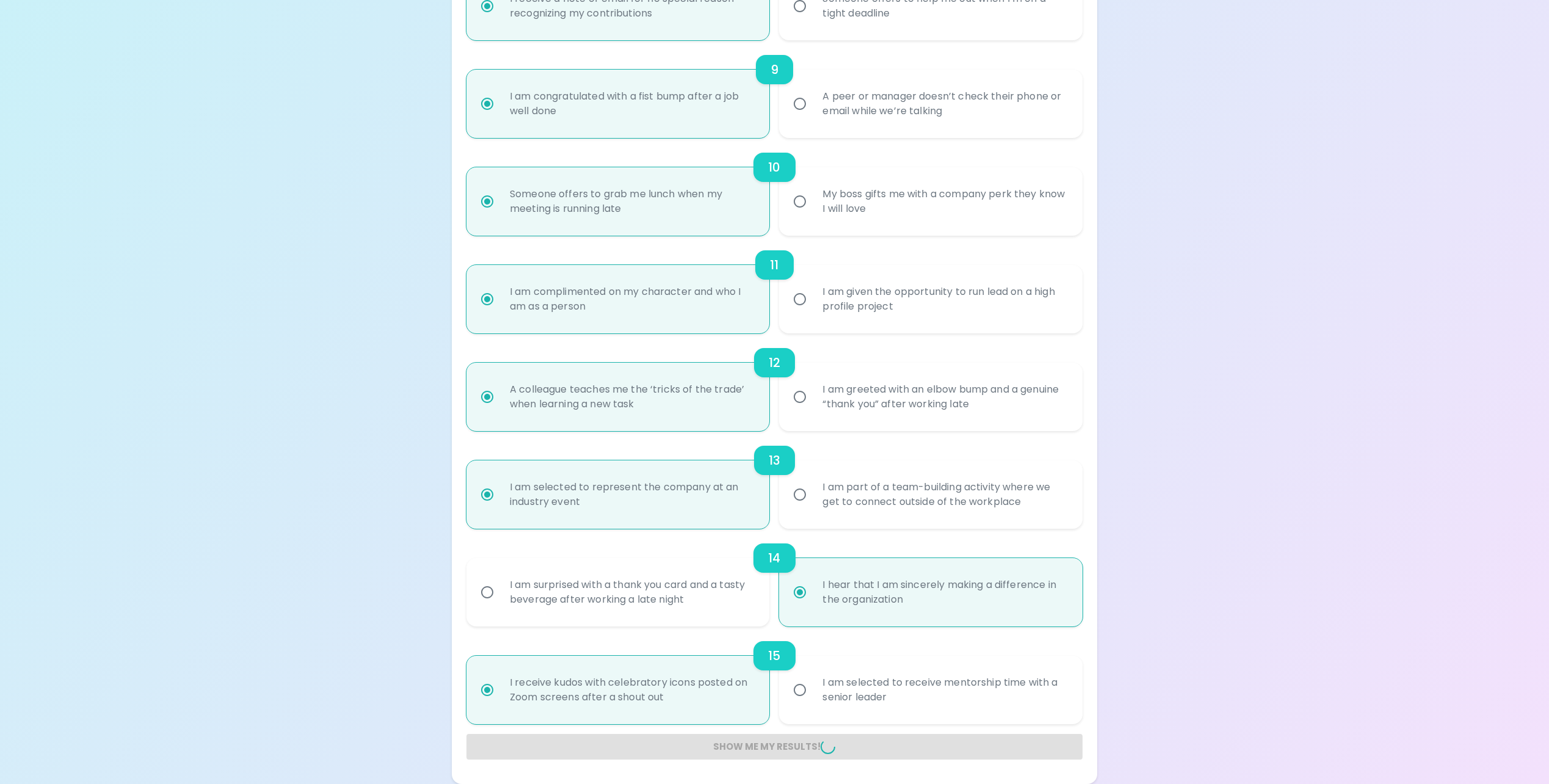
radio input "false"
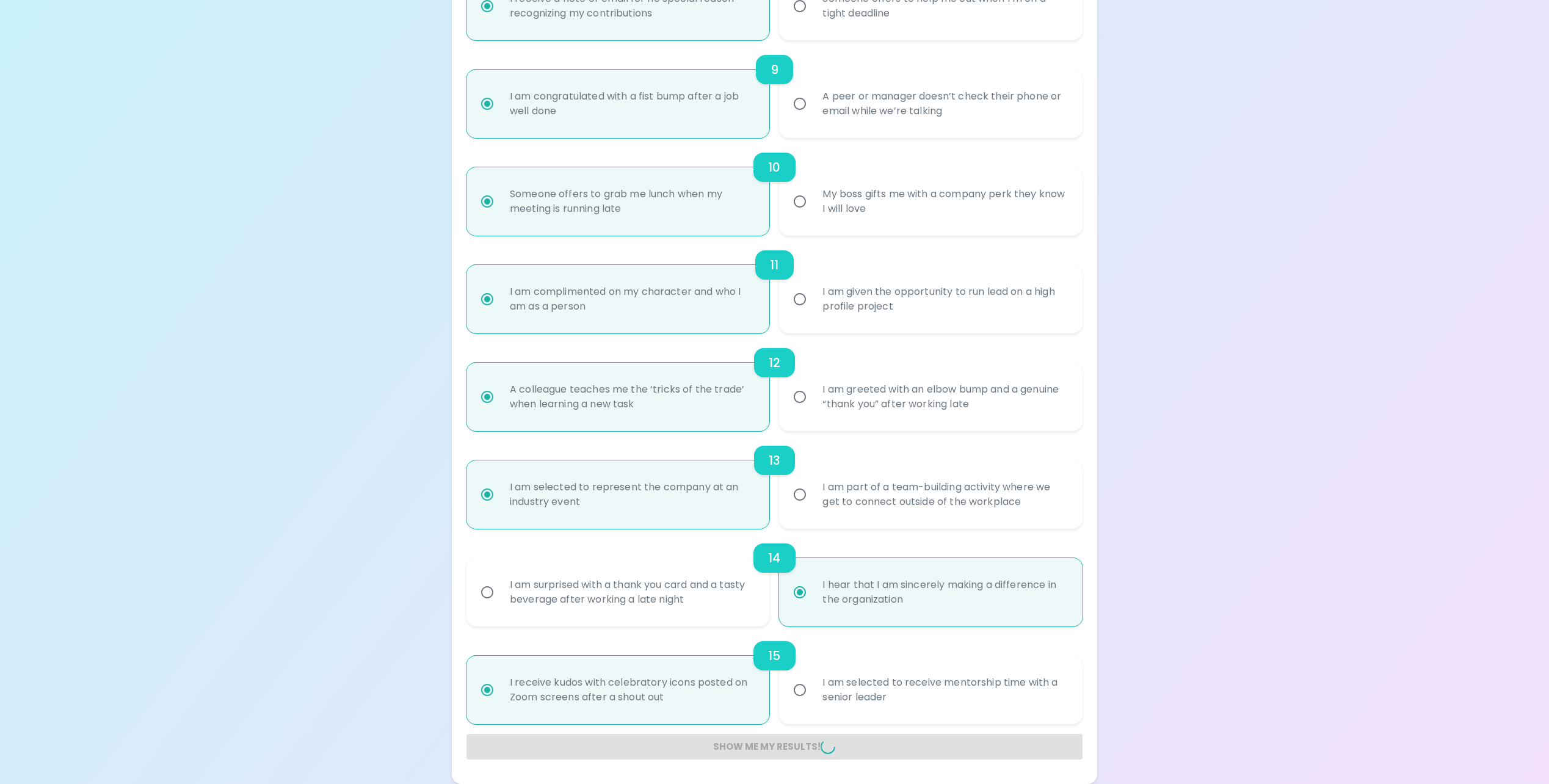
radio input "false"
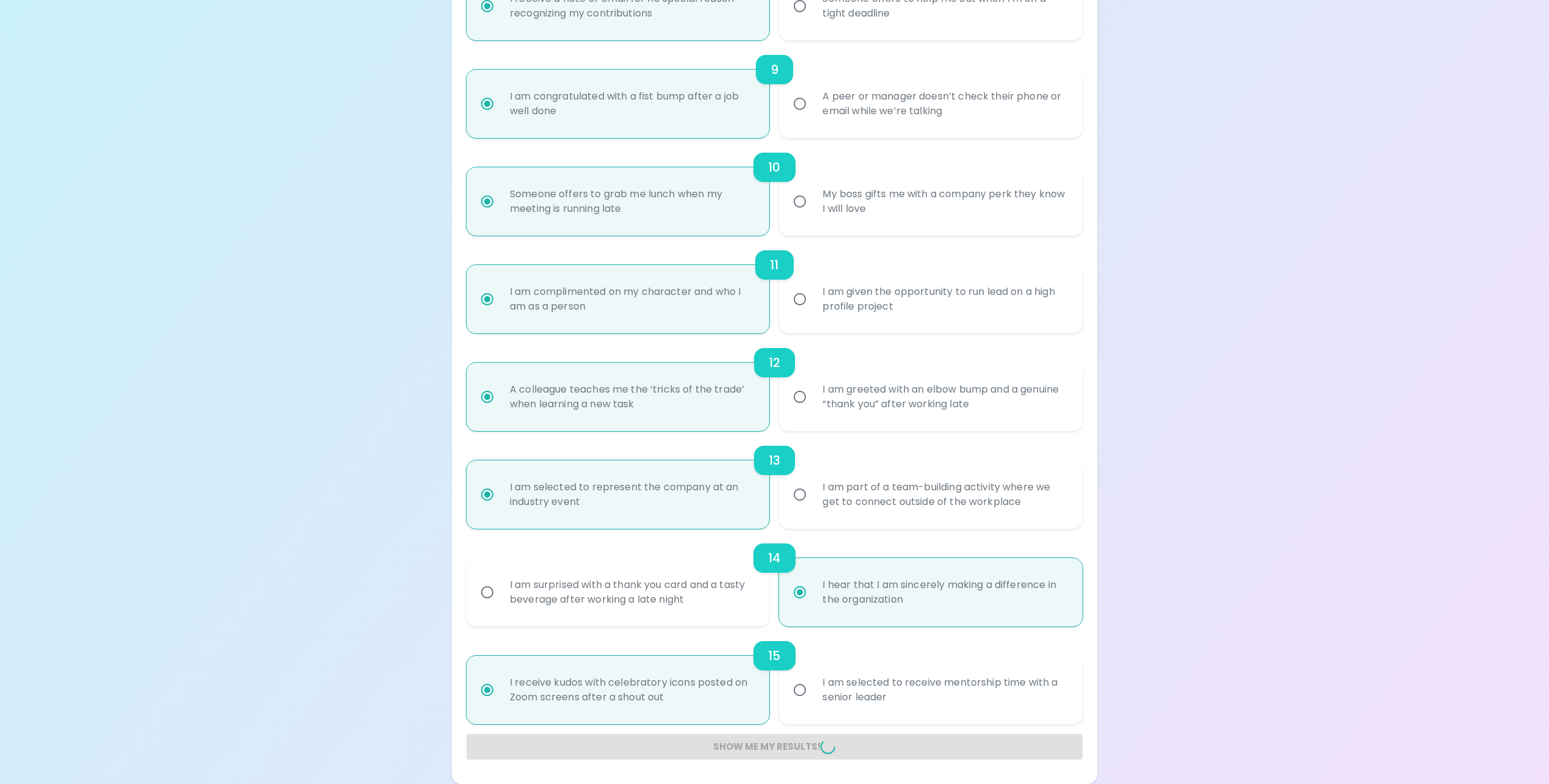
radio input "false"
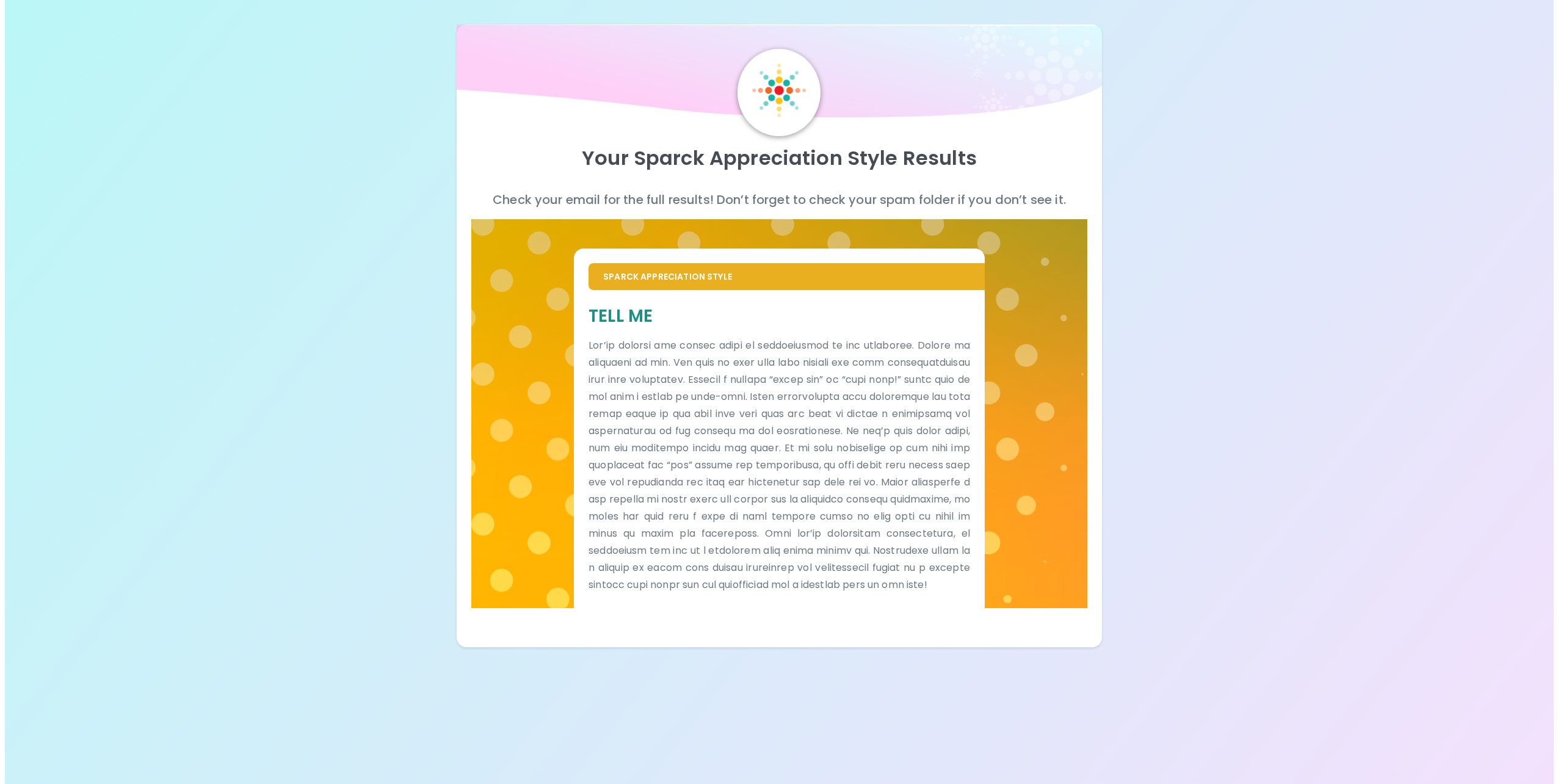
scroll to position [0, 0]
